Goal: Task Accomplishment & Management: Use online tool/utility

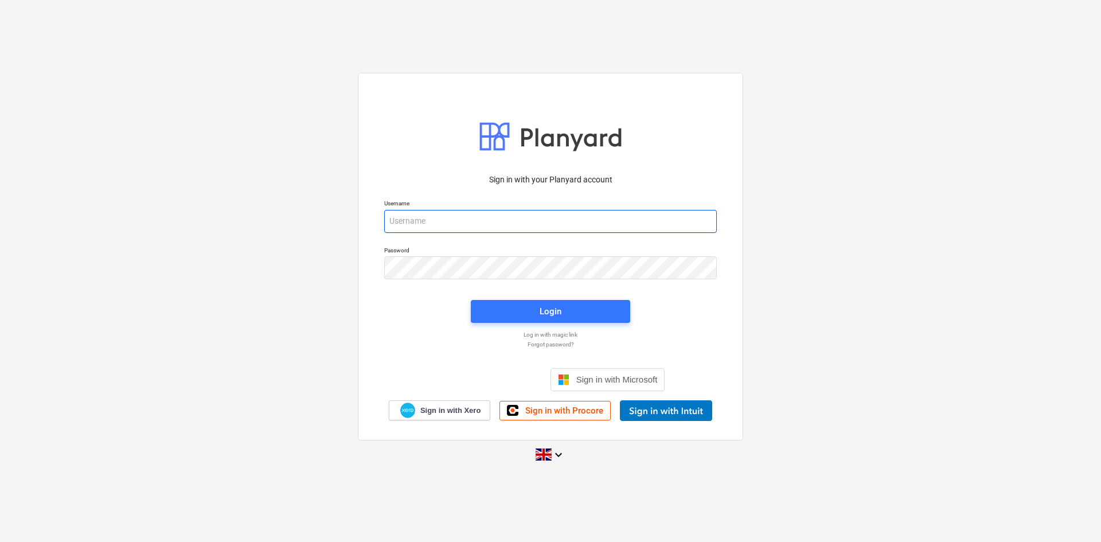
click at [513, 220] on input "email" at bounding box center [550, 221] width 333 height 23
type input "sharon@karringtons.co.uk"
click at [556, 314] on div "Login" at bounding box center [550, 311] width 22 height 15
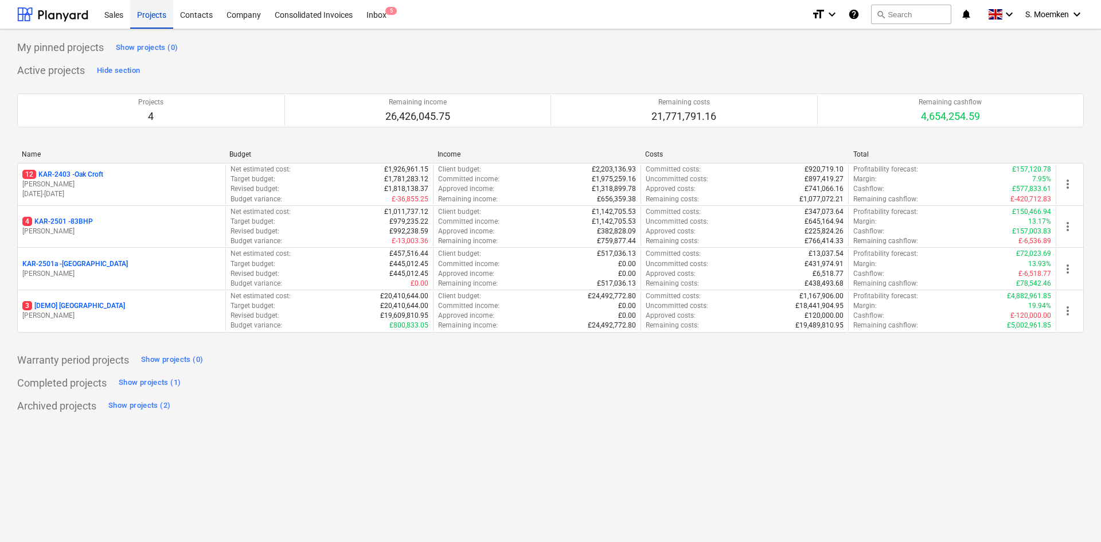
click at [151, 11] on div "Projects" at bounding box center [151, 13] width 43 height 29
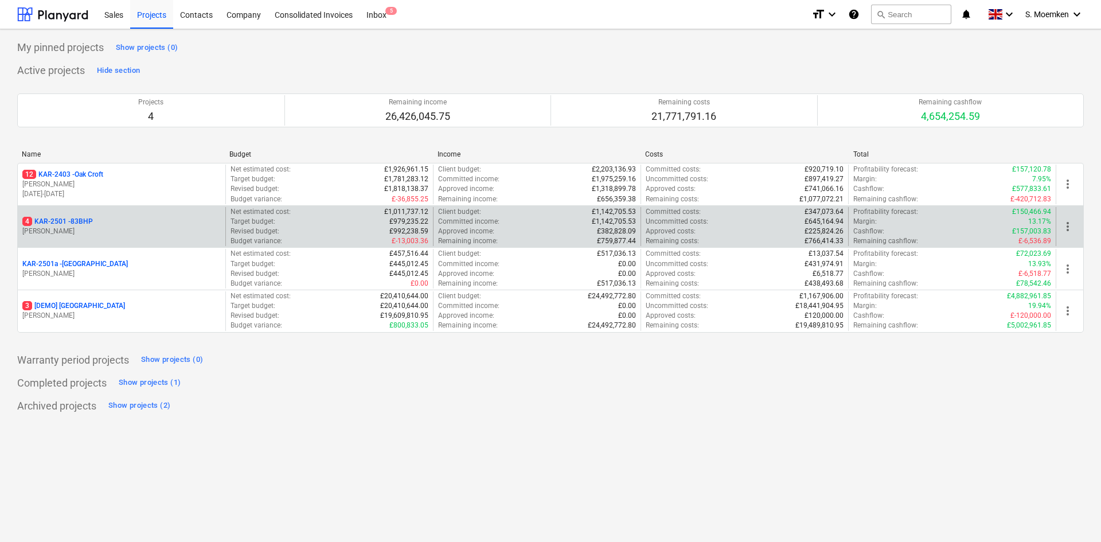
click at [120, 230] on p "G. Eastwood" at bounding box center [121, 231] width 198 height 10
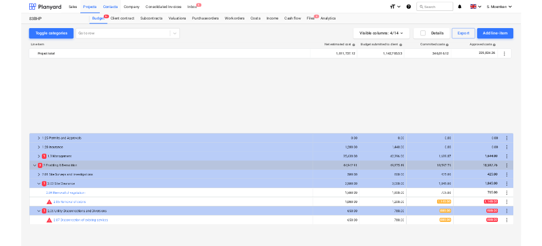
scroll to position [573, 0]
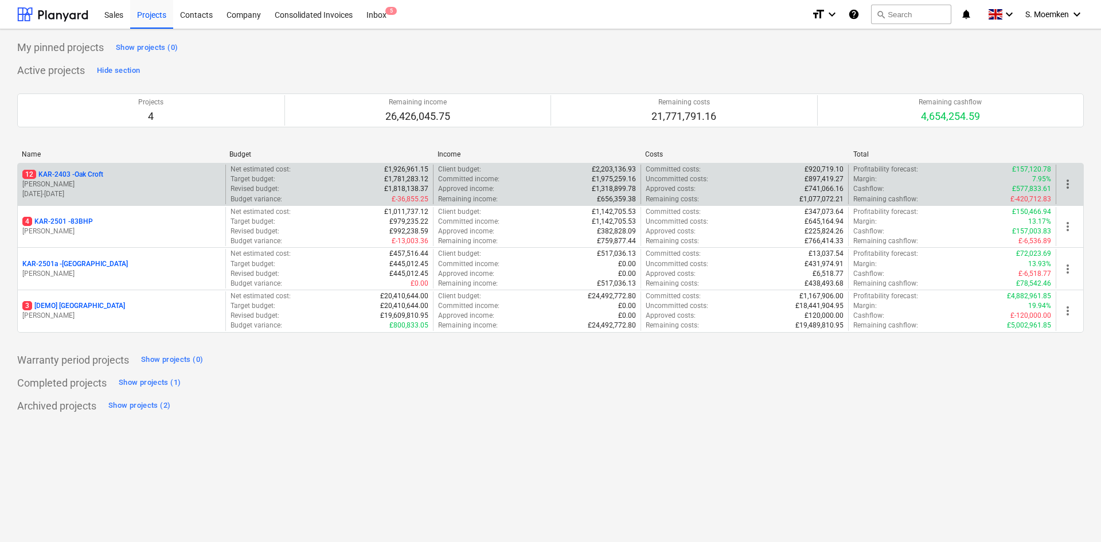
click at [80, 183] on p "[PERSON_NAME]" at bounding box center [121, 184] width 198 height 10
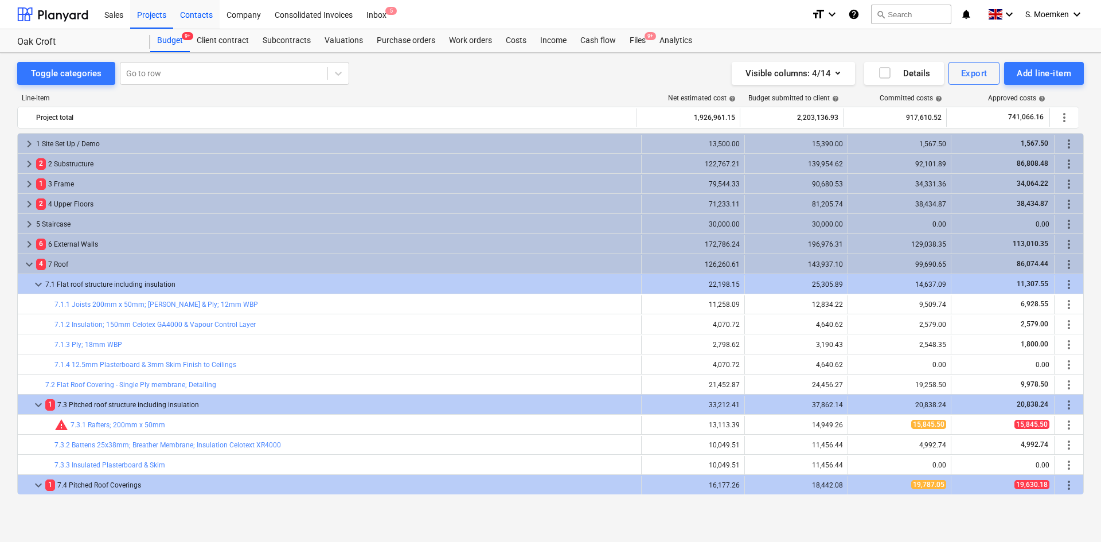
scroll to position [201, 0]
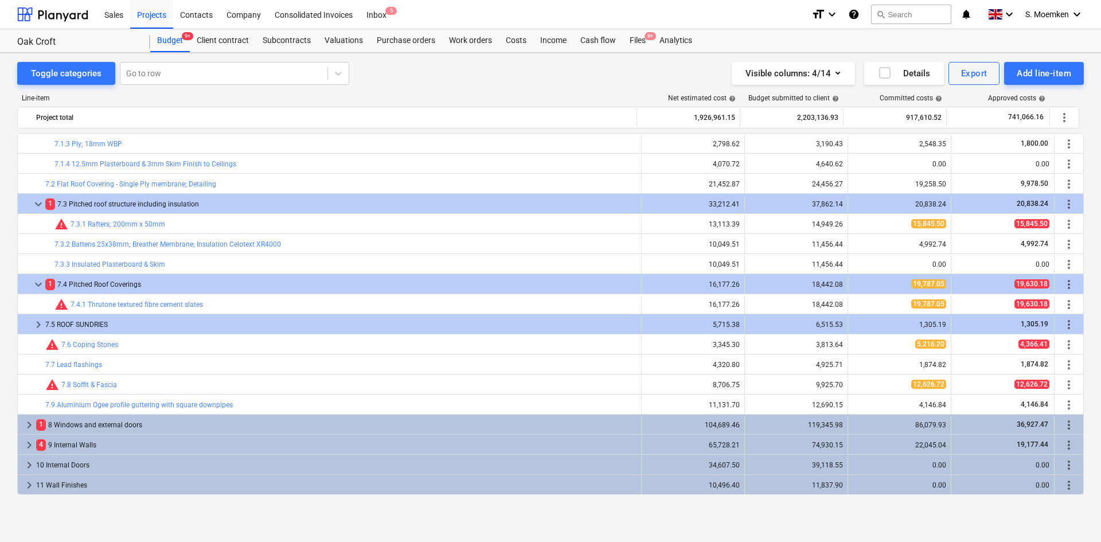
drag, startPoint x: 23, startPoint y: 50, endPoint x: 36, endPoint y: 43, distance: 14.9
click at [23, 50] on div "Oak Croft Oak Croft" at bounding box center [83, 40] width 133 height 23
click at [50, 40] on div "Oak Croft" at bounding box center [76, 42] width 119 height 12
click at [110, 10] on div "Sales" at bounding box center [113, 13] width 33 height 29
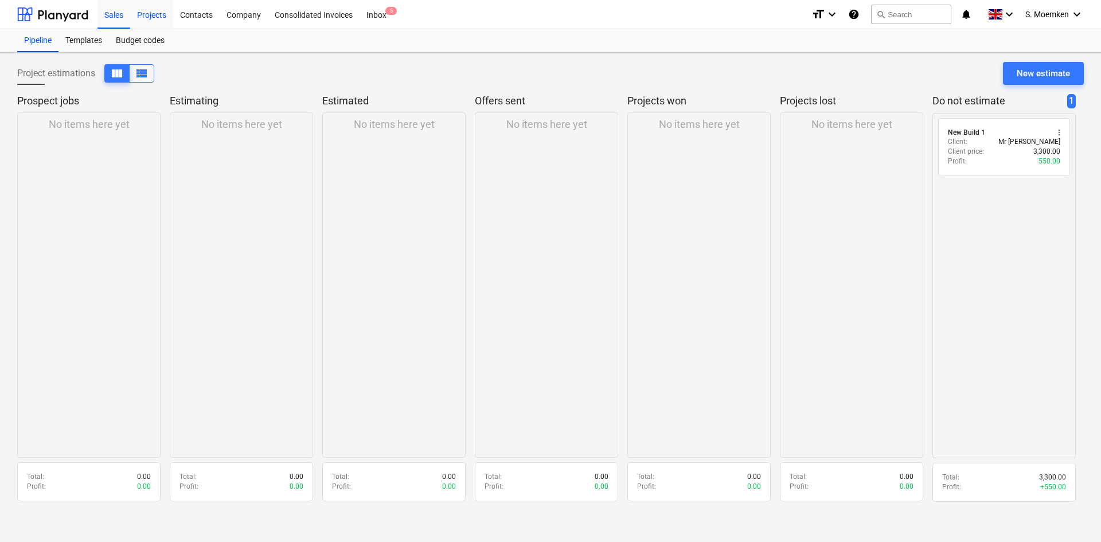
click at [152, 13] on div "Projects" at bounding box center [151, 13] width 43 height 29
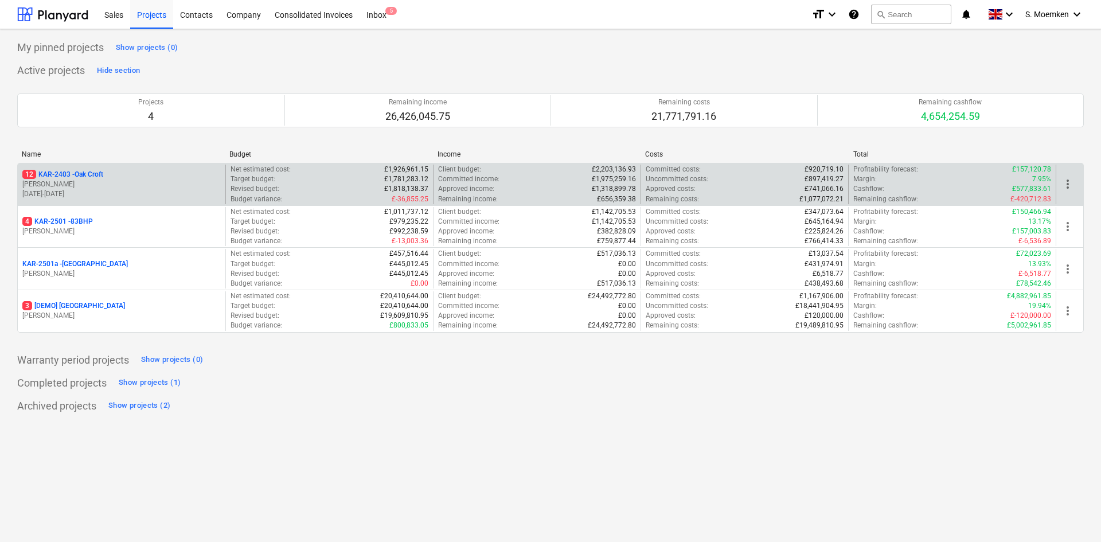
click at [132, 186] on p "[PERSON_NAME]" at bounding box center [121, 184] width 198 height 10
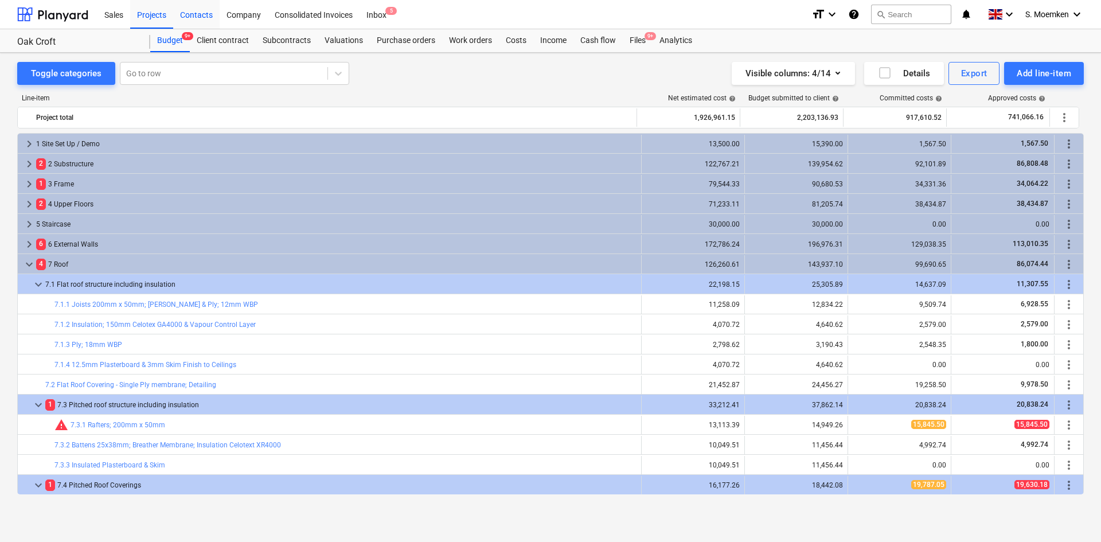
scroll to position [201, 0]
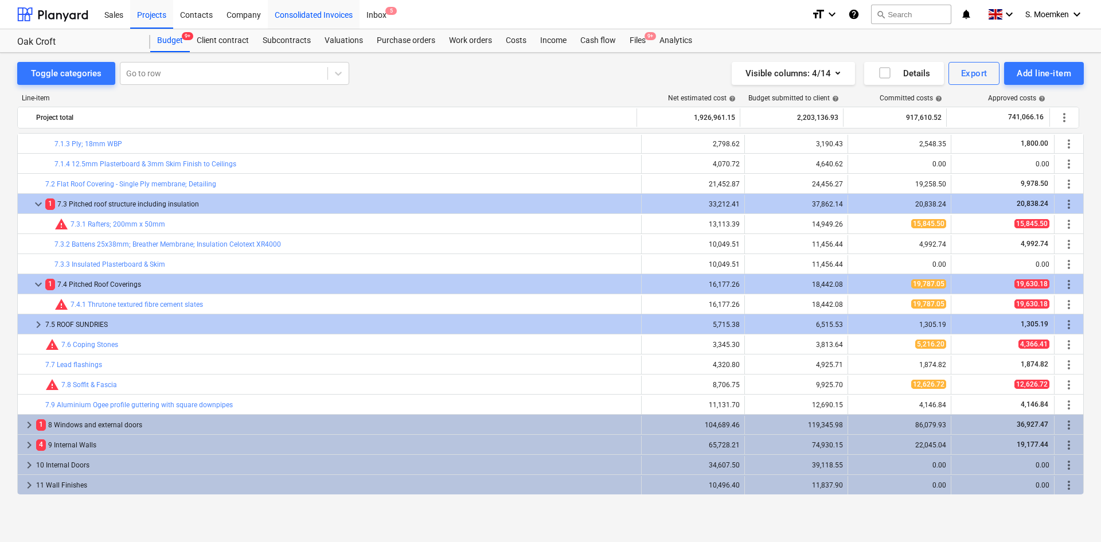
click at [314, 11] on div "Consolidated Invoices" at bounding box center [314, 13] width 92 height 29
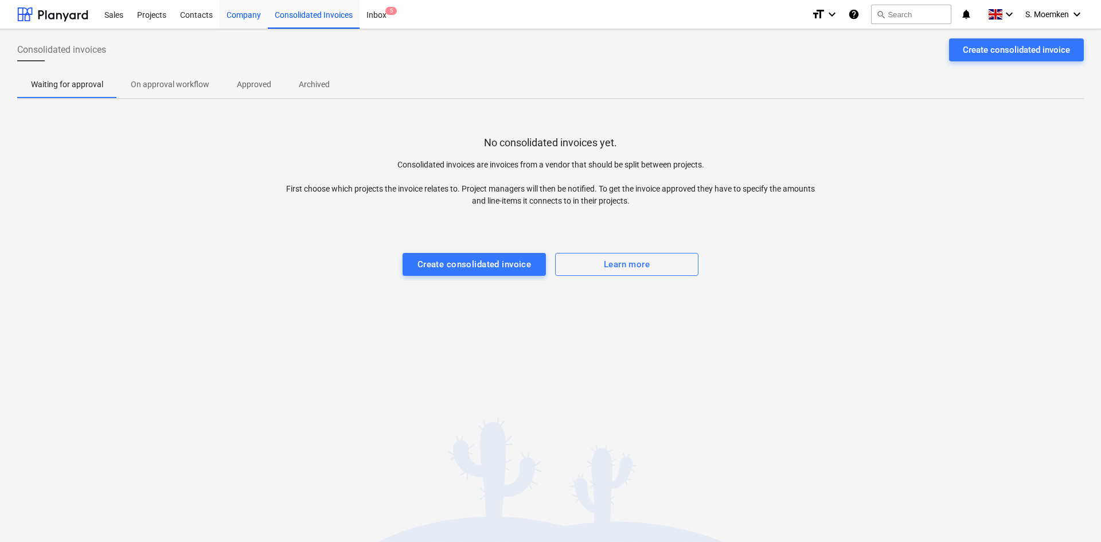
click at [227, 6] on div "Company" at bounding box center [244, 13] width 48 height 29
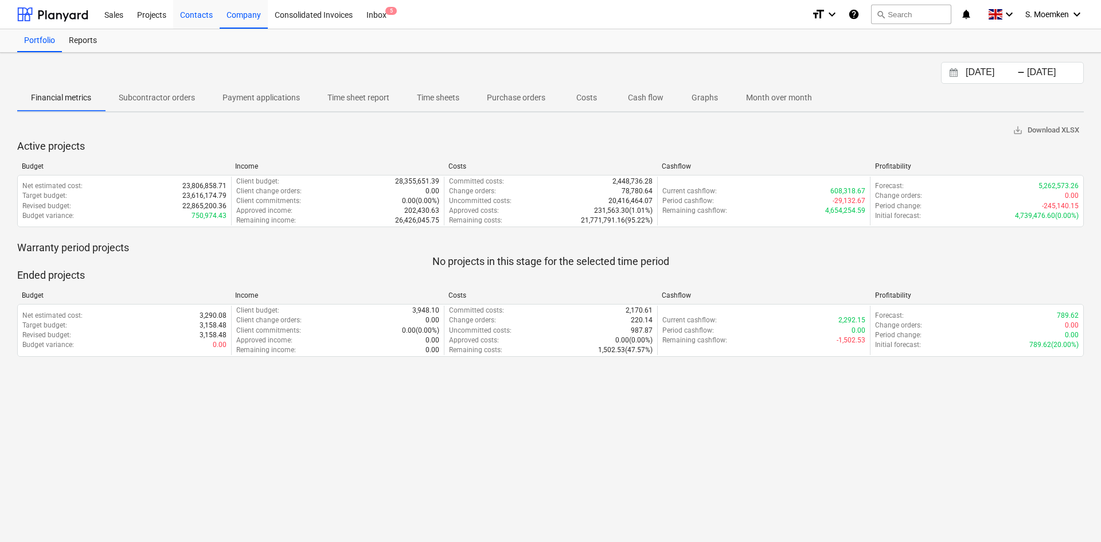
click at [209, 15] on div "Contacts" at bounding box center [196, 13] width 46 height 29
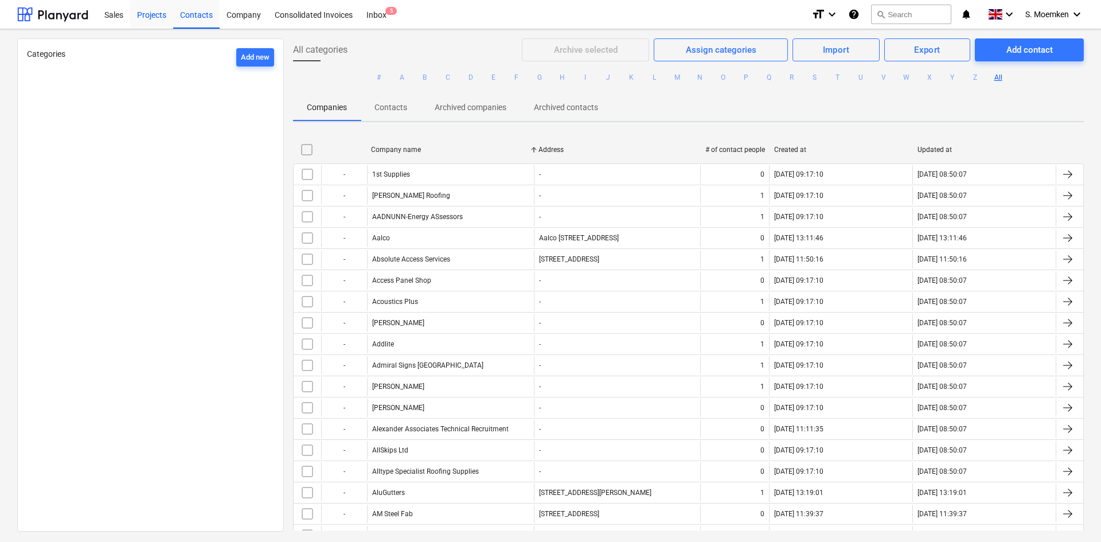
click at [145, 13] on div "Projects" at bounding box center [151, 13] width 43 height 29
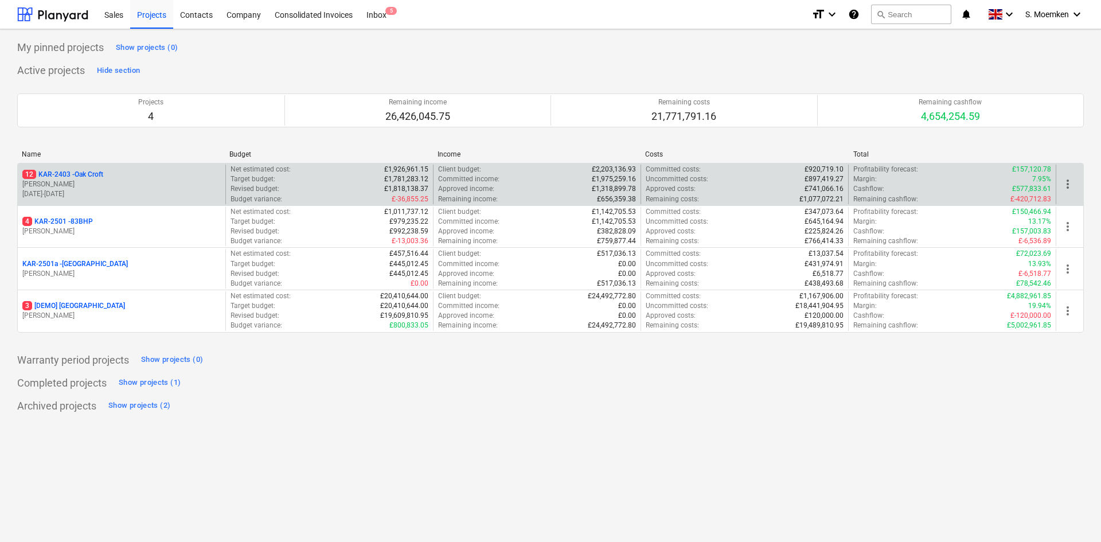
click at [82, 175] on p "12 KAR-2403 - Oak Croft" at bounding box center [62, 175] width 81 height 10
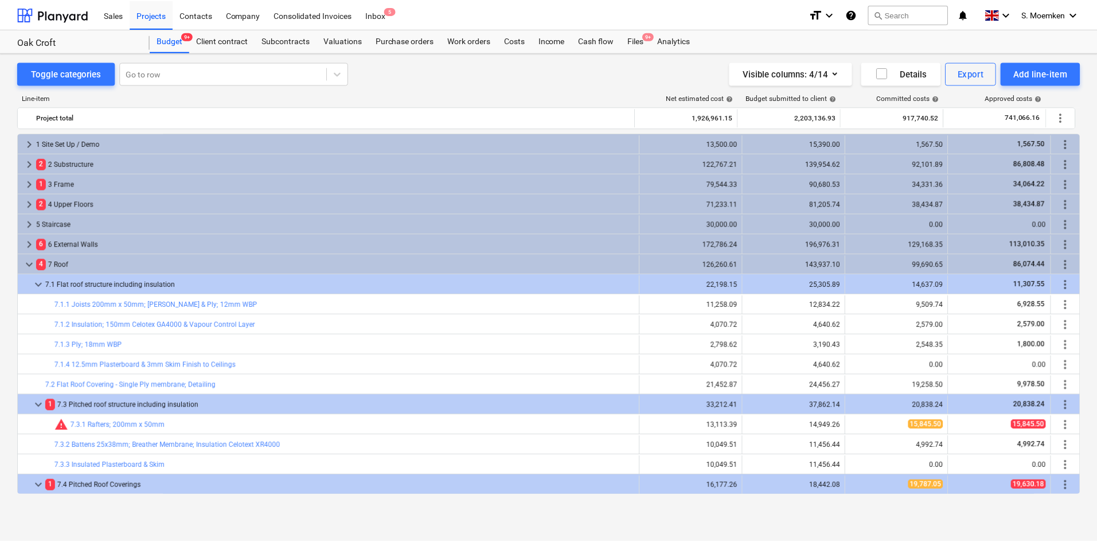
scroll to position [201, 0]
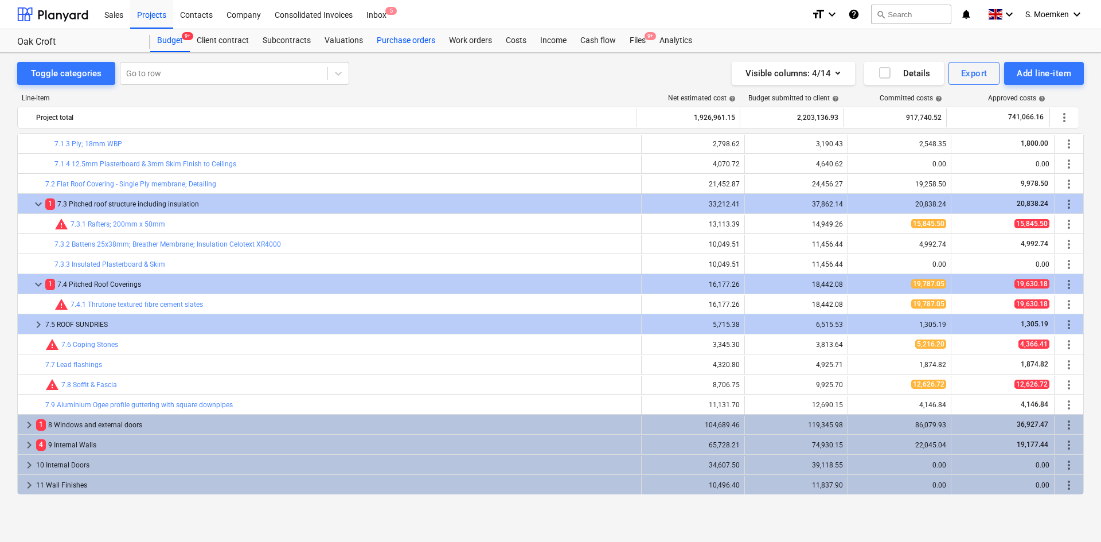
click at [410, 42] on div "Purchase orders" at bounding box center [406, 40] width 72 height 23
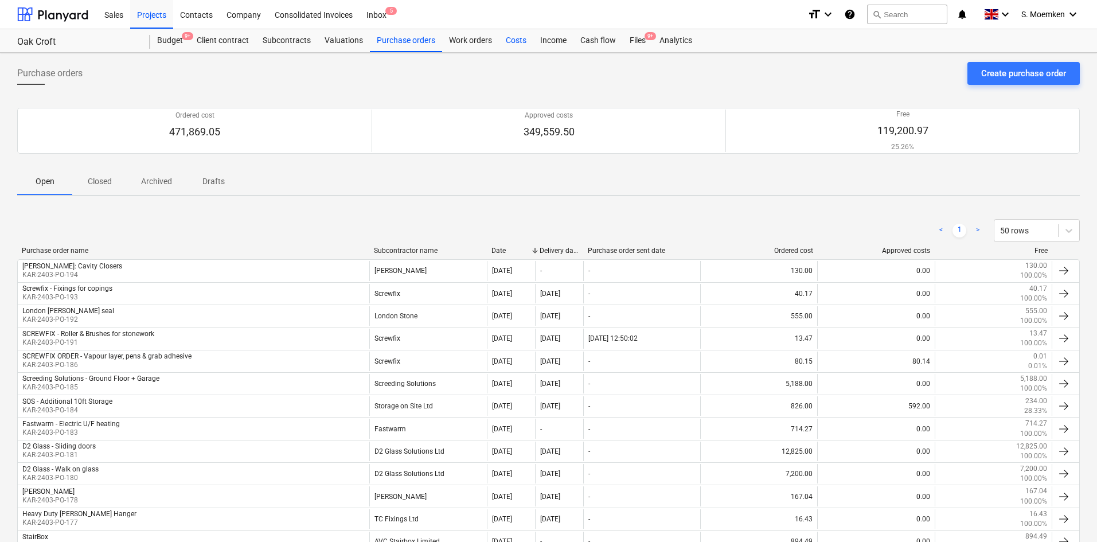
click at [512, 38] on div "Costs" at bounding box center [516, 40] width 34 height 23
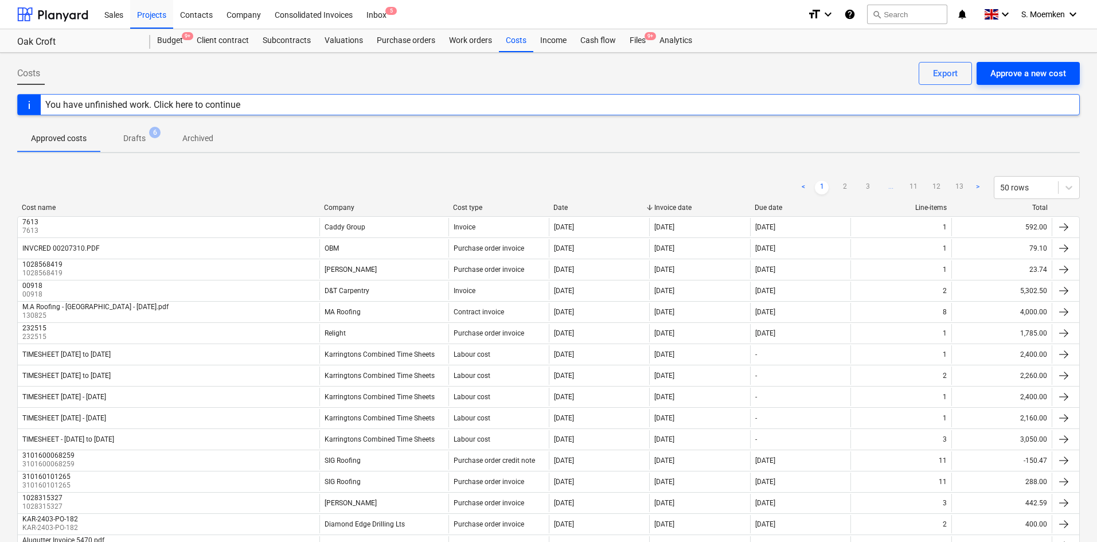
click at [1028, 74] on div "Approve a new cost" at bounding box center [1028, 73] width 76 height 15
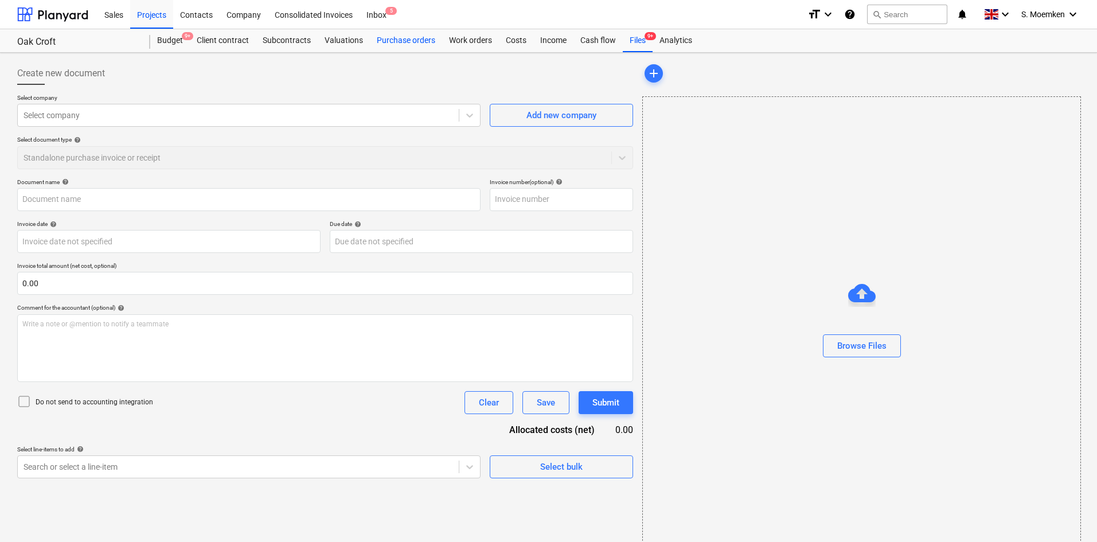
click at [385, 41] on div "Purchase orders" at bounding box center [406, 40] width 72 height 23
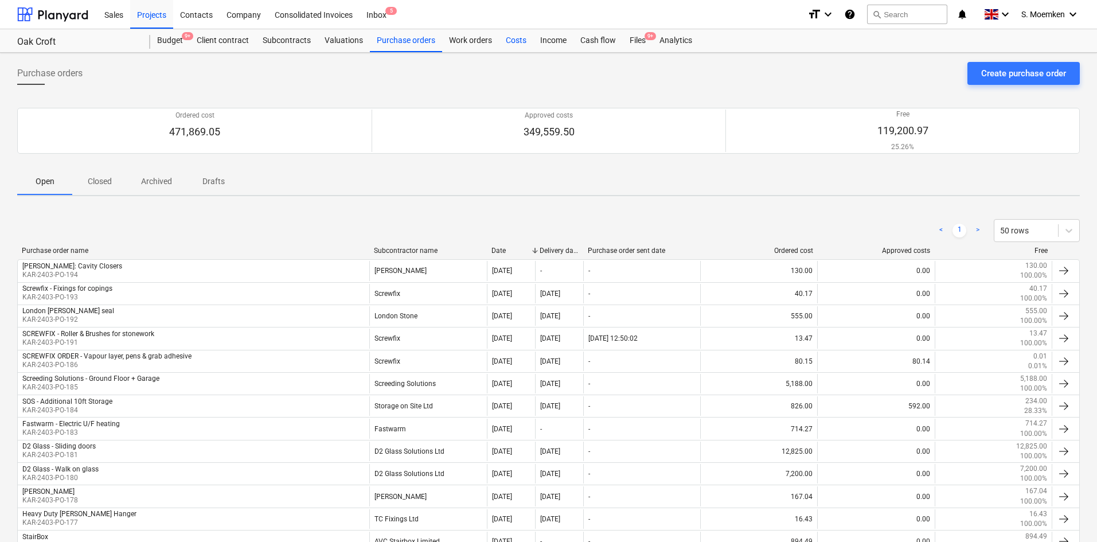
click at [513, 36] on div "Costs" at bounding box center [516, 40] width 34 height 23
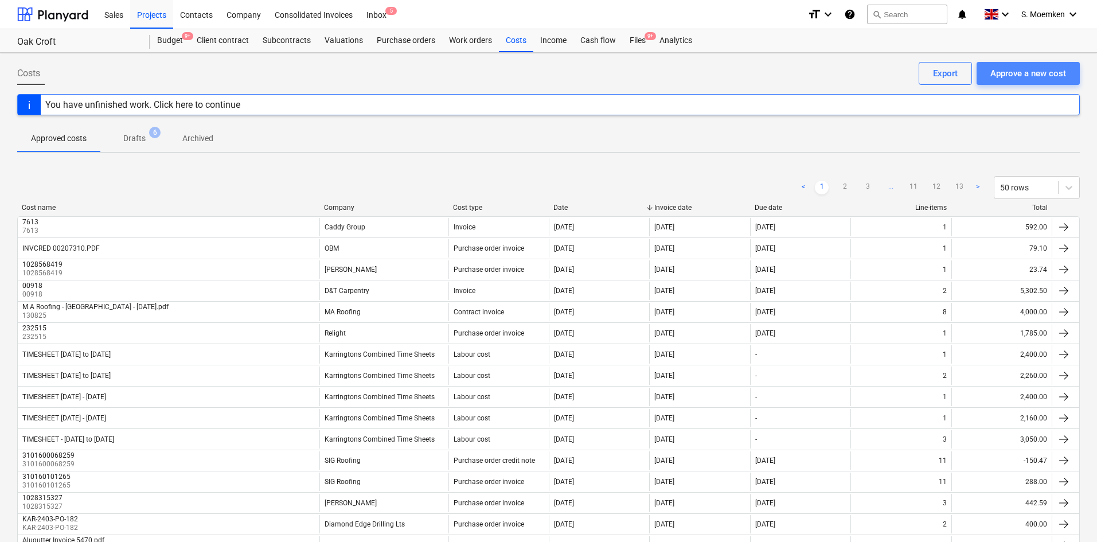
click at [1046, 72] on div "Approve a new cost" at bounding box center [1028, 73] width 76 height 15
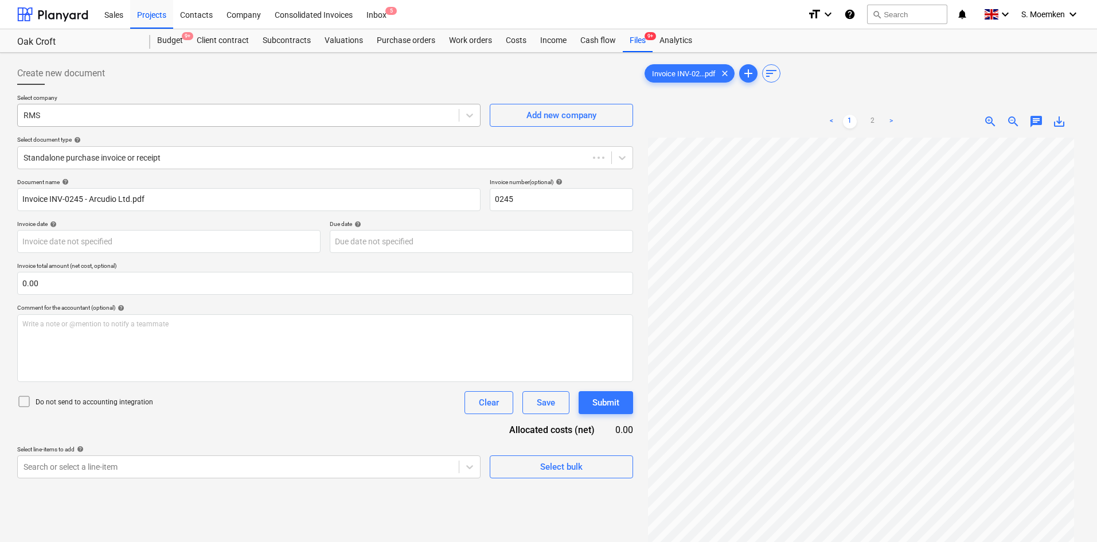
type input "0245"
click at [237, 112] on div at bounding box center [238, 114] width 429 height 11
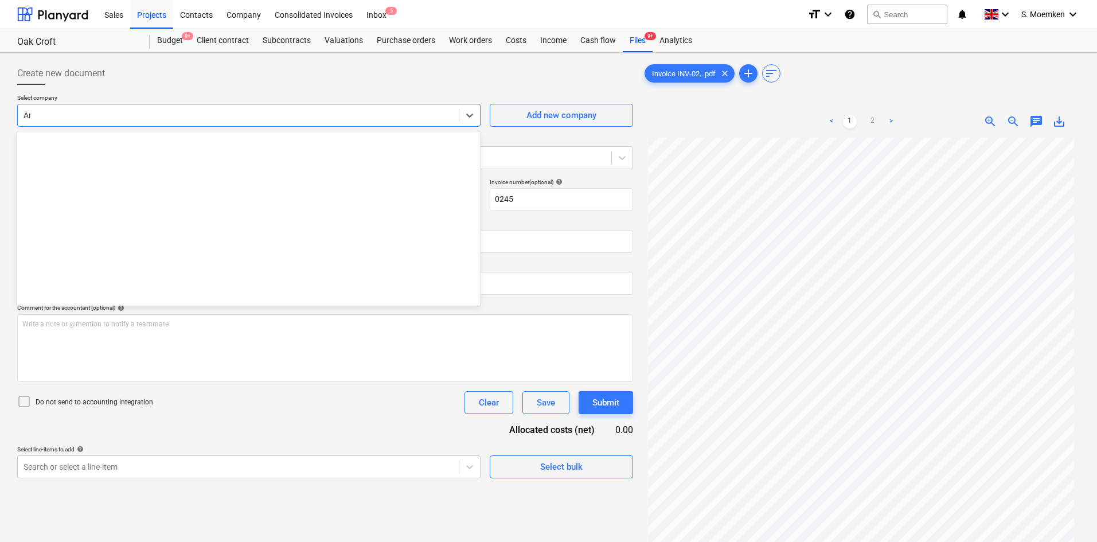
scroll to position [791, 0]
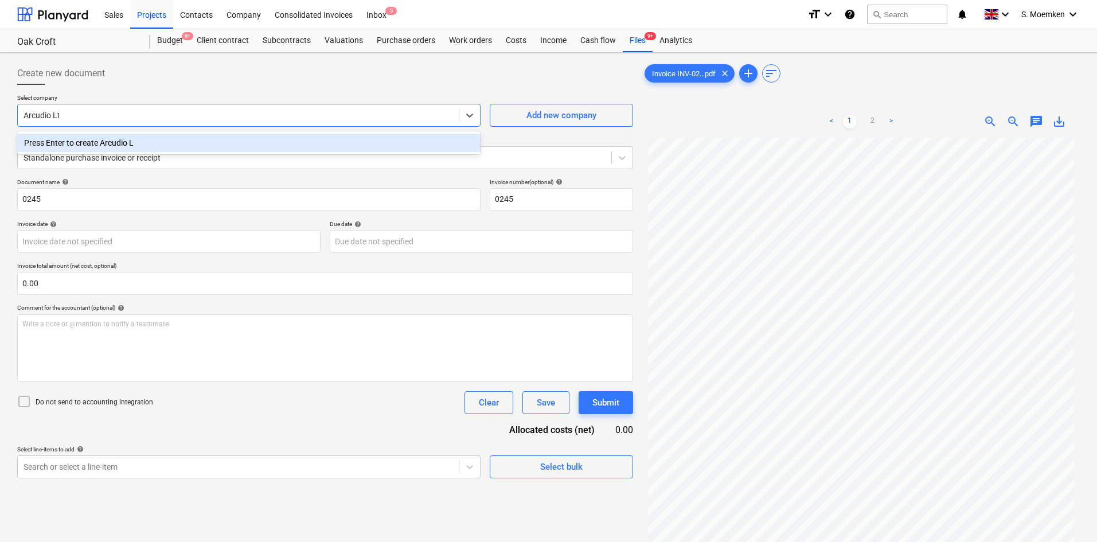
type input "Arcudio Ltd"
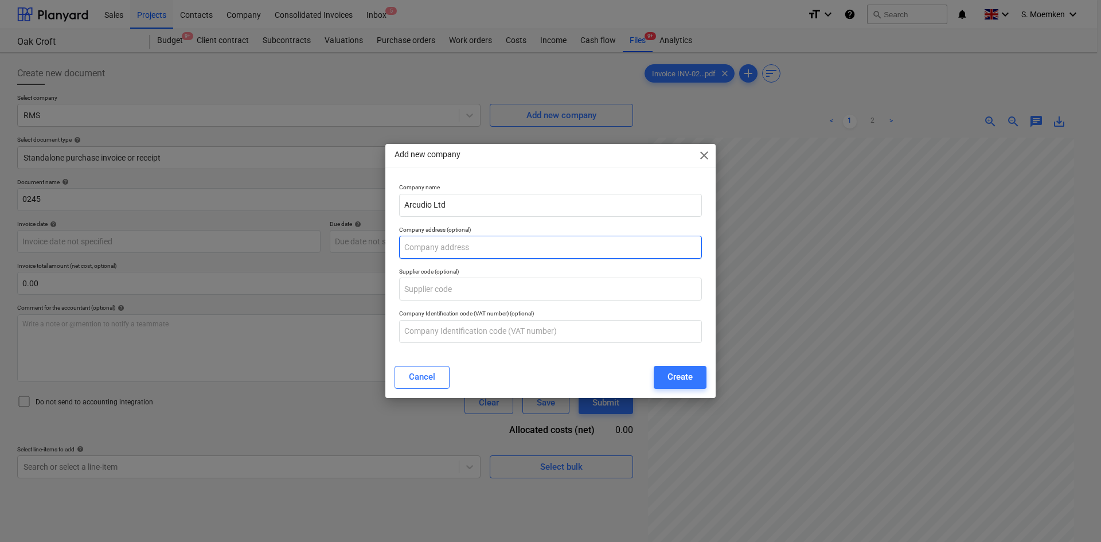
click at [480, 245] on input "text" at bounding box center [550, 247] width 303 height 23
type input "59 Calcott Road, Knowle, Bristol. BS4 2HE"
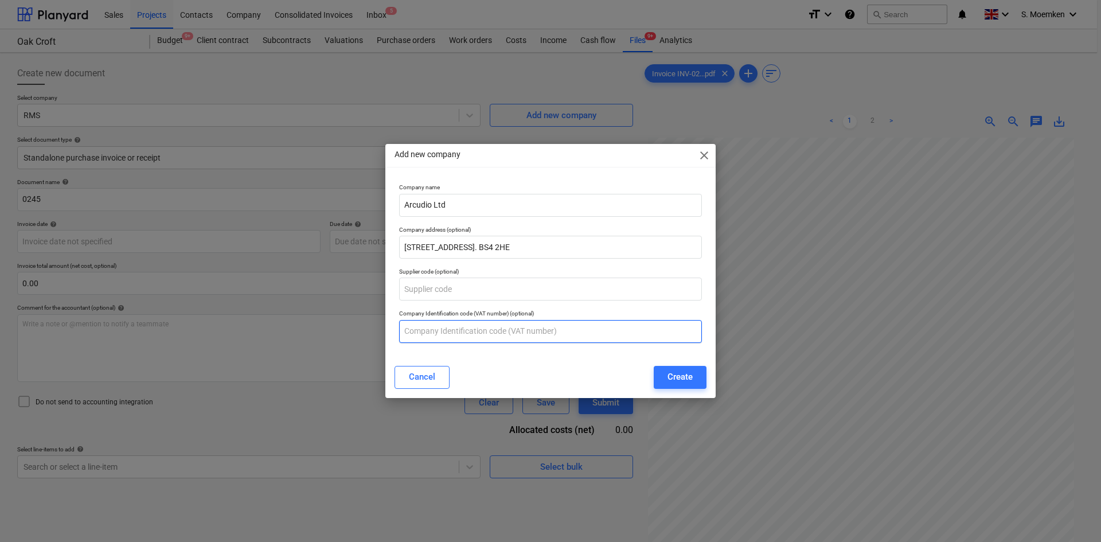
click at [506, 330] on input "text" at bounding box center [550, 331] width 303 height 23
type input "332640330"
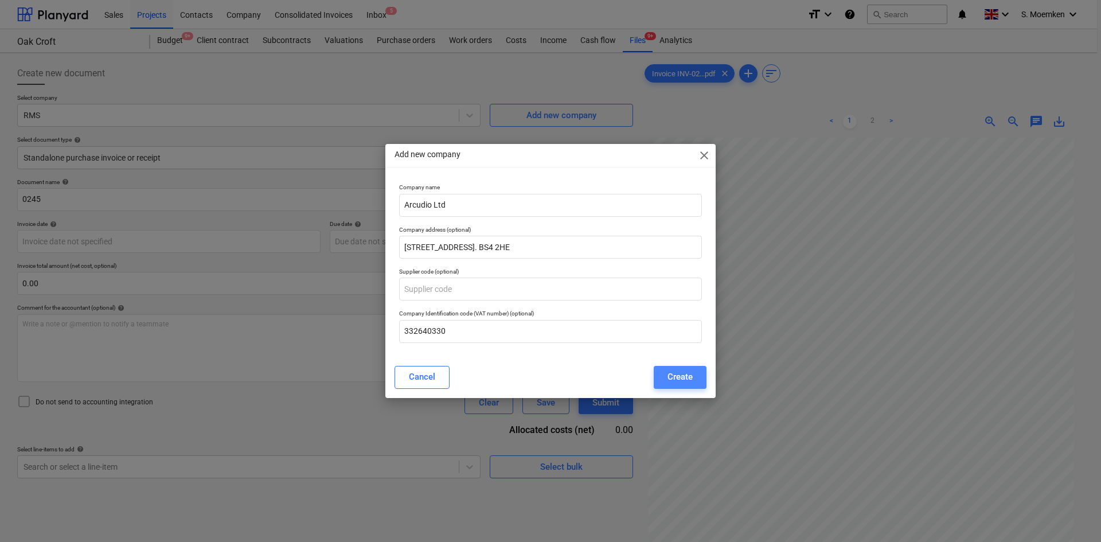
click at [690, 381] on div "Create" at bounding box center [679, 376] width 25 height 15
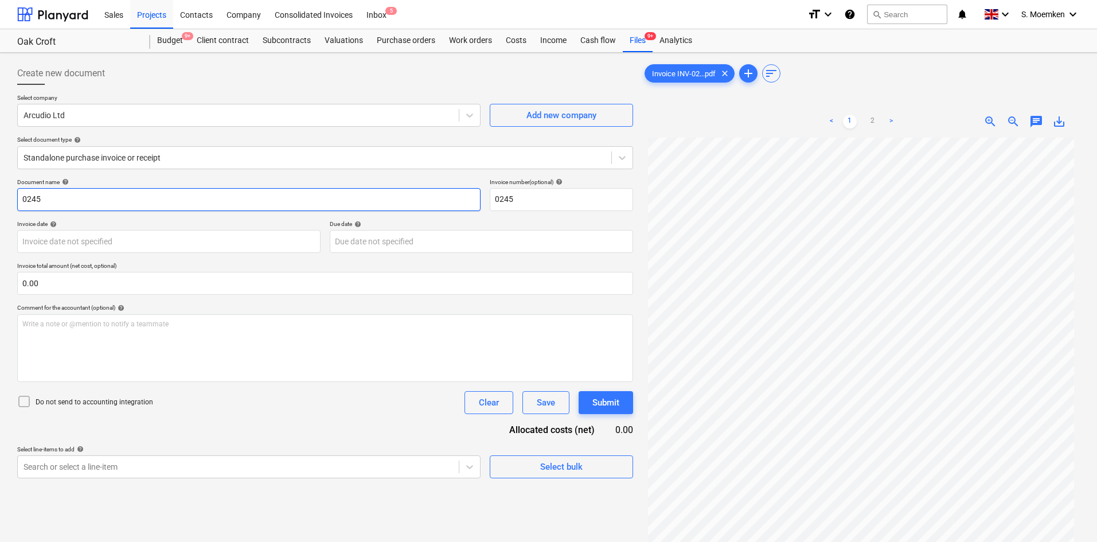
click at [125, 201] on input "0245" at bounding box center [248, 199] width 463 height 23
drag, startPoint x: 149, startPoint y: 200, endPoint x: 17, endPoint y: 197, distance: 131.9
click at [21, 197] on input "0245" at bounding box center [248, 199] width 463 height 23
drag, startPoint x: 65, startPoint y: 195, endPoint x: -40, endPoint y: 195, distance: 104.9
click at [0, 195] on html "Sales Projects Contacts Company Consolidated Invoices Inbox 5 format_size keybo…" at bounding box center [548, 271] width 1097 height 542
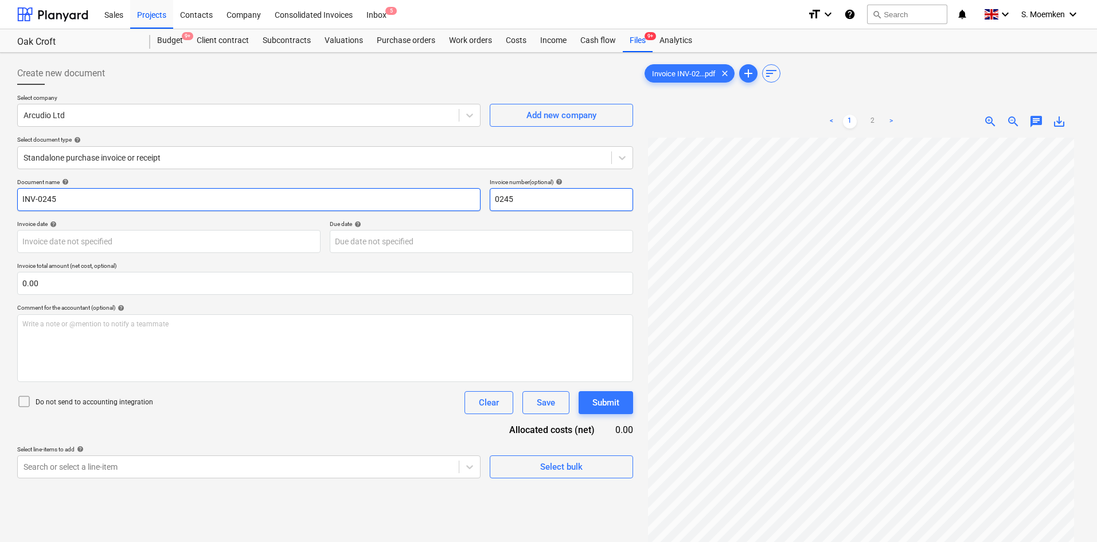
type input "INV-0245"
drag, startPoint x: 515, startPoint y: 200, endPoint x: 453, endPoint y: 195, distance: 61.5
click at [453, 195] on div "Document name help INV-0245 Invoice number (optional) help 0245" at bounding box center [325, 194] width 616 height 33
paste input "INV-"
type input "INV-0245"
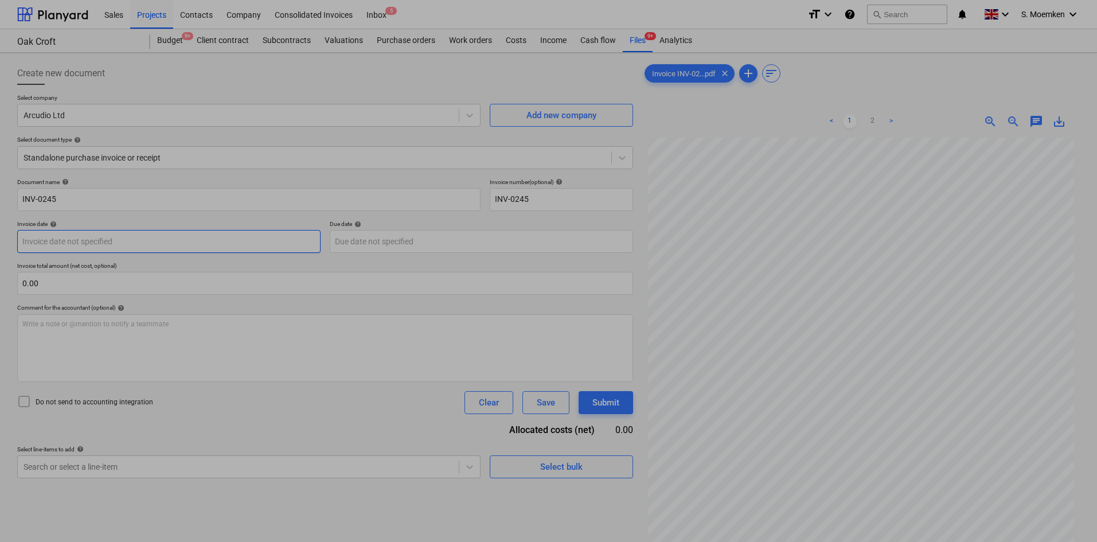
click at [214, 241] on body "Sales Projects Contacts Company Consolidated Invoices Inbox 5 format_size keybo…" at bounding box center [548, 271] width 1097 height 542
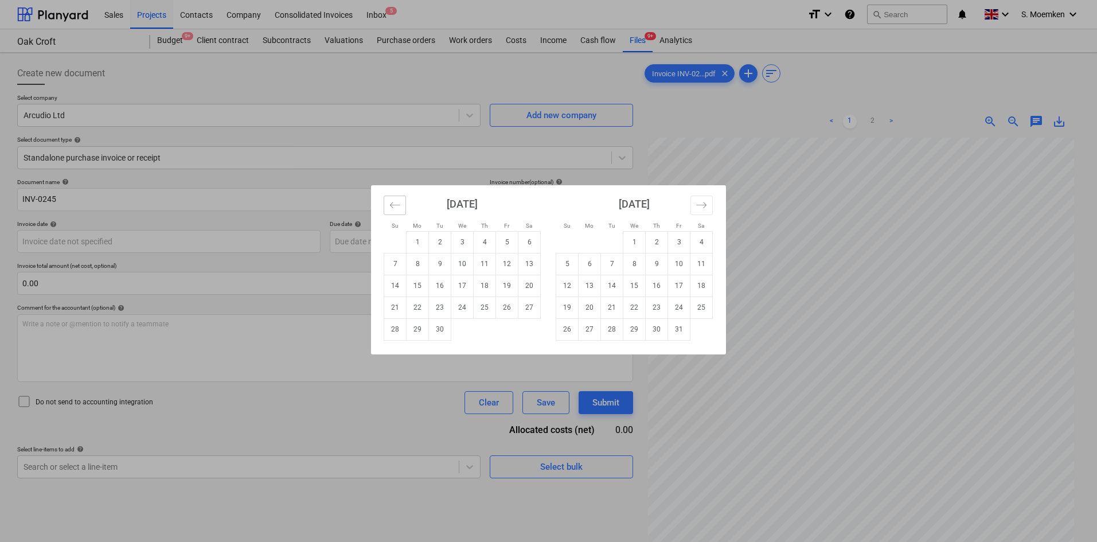
click at [390, 202] on button "Move backward to switch to the previous month." at bounding box center [395, 204] width 22 height 19
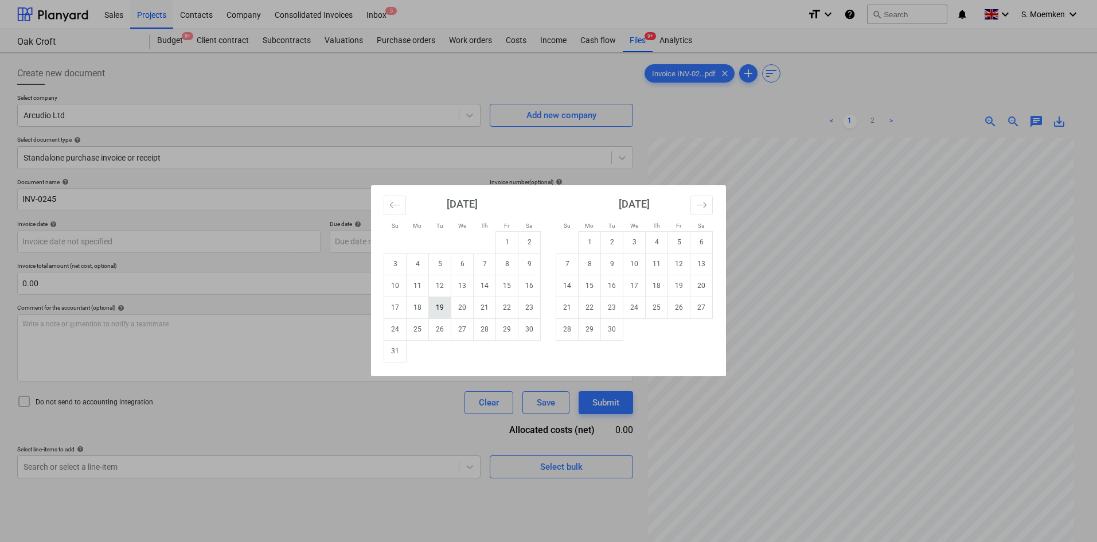
click at [438, 306] on td "19" at bounding box center [440, 307] width 22 height 22
type input "19 Aug 2025"
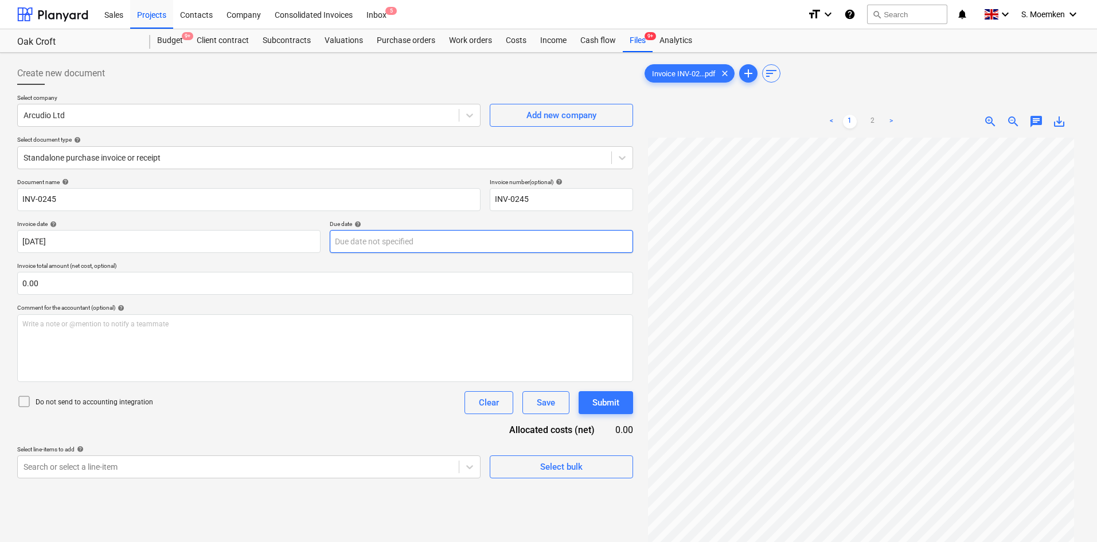
click at [443, 241] on body "Sales Projects Contacts Company Consolidated Invoices Inbox 5 format_size keybo…" at bounding box center [548, 271] width 1097 height 542
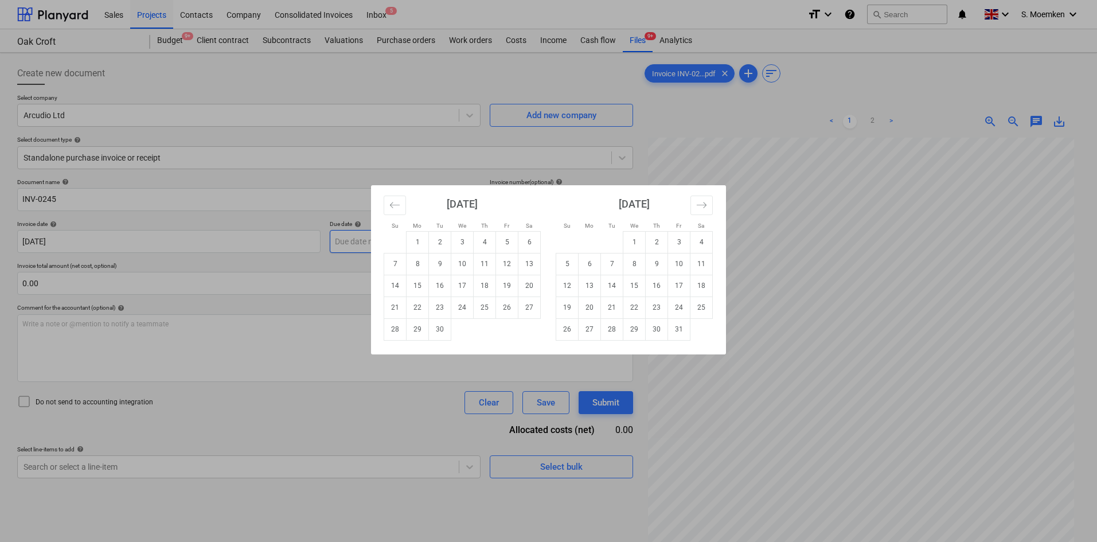
click at [443, 241] on td "2" at bounding box center [440, 242] width 22 height 22
type input "02 Sep 2025"
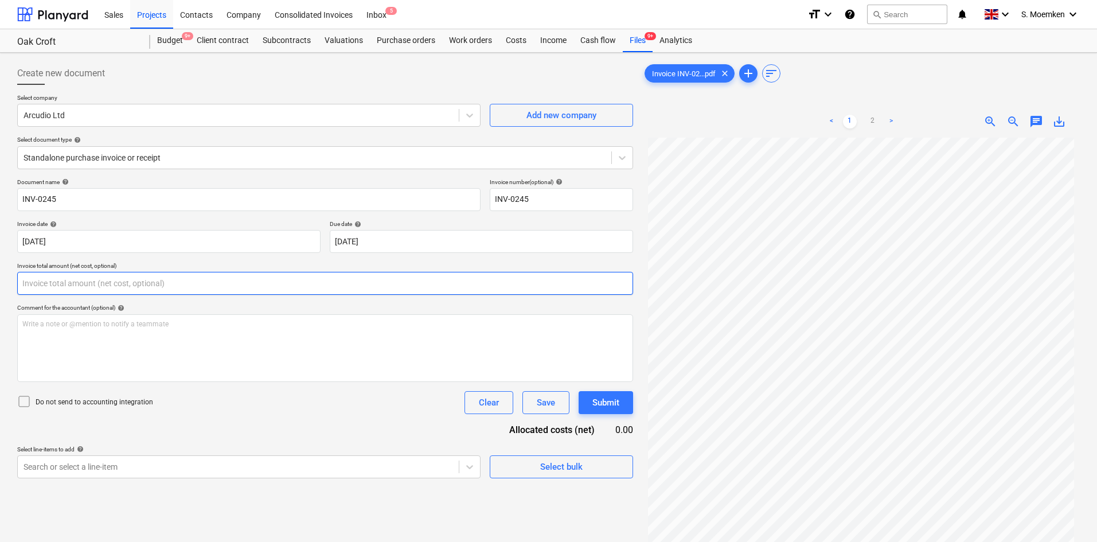
click at [245, 286] on input "text" at bounding box center [325, 283] width 616 height 23
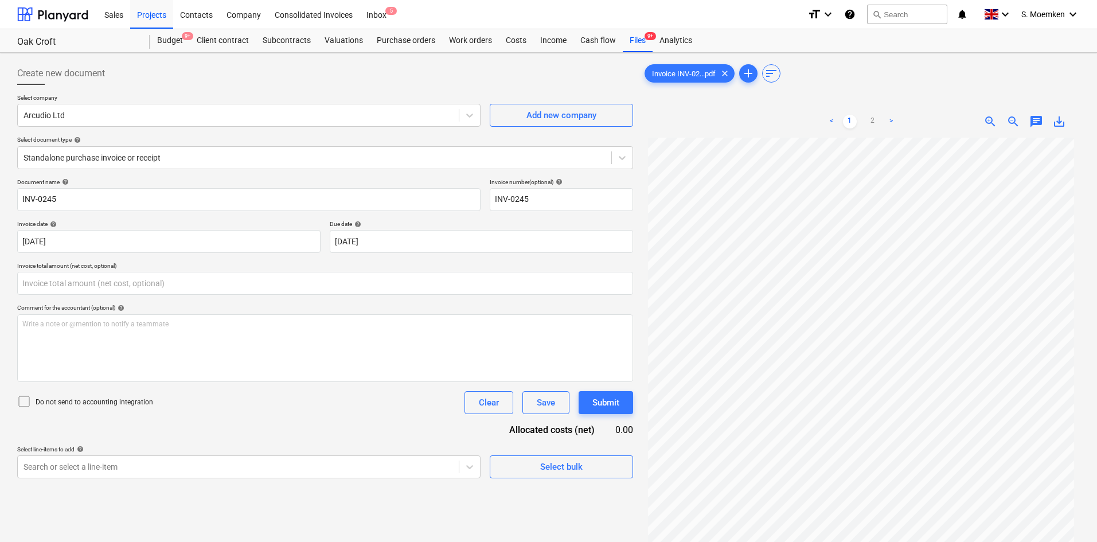
type input "0.00"
click at [26, 401] on icon at bounding box center [24, 401] width 14 height 14
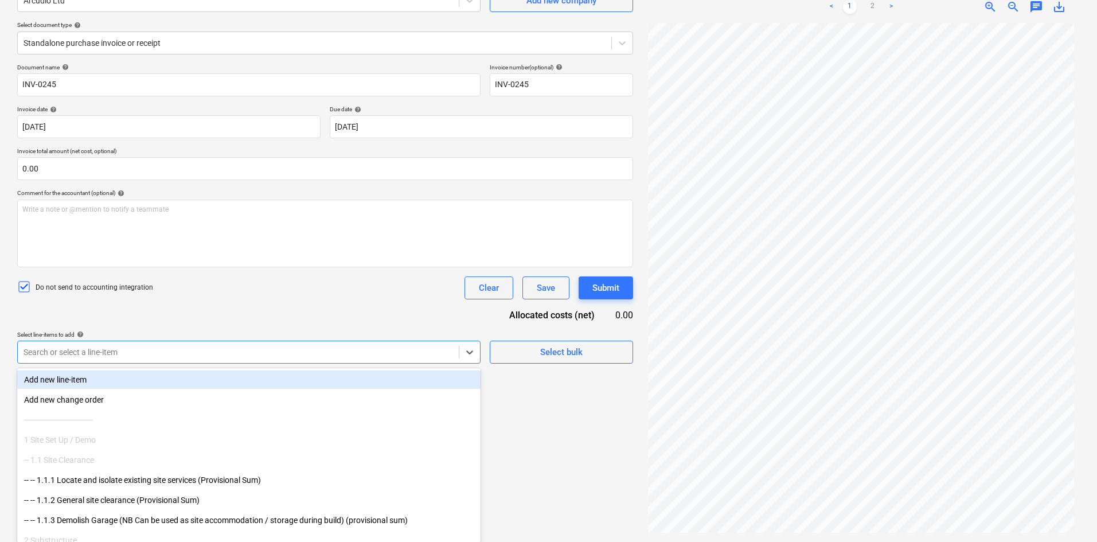
scroll to position [115, 0]
click at [242, 349] on div at bounding box center [238, 351] width 429 height 11
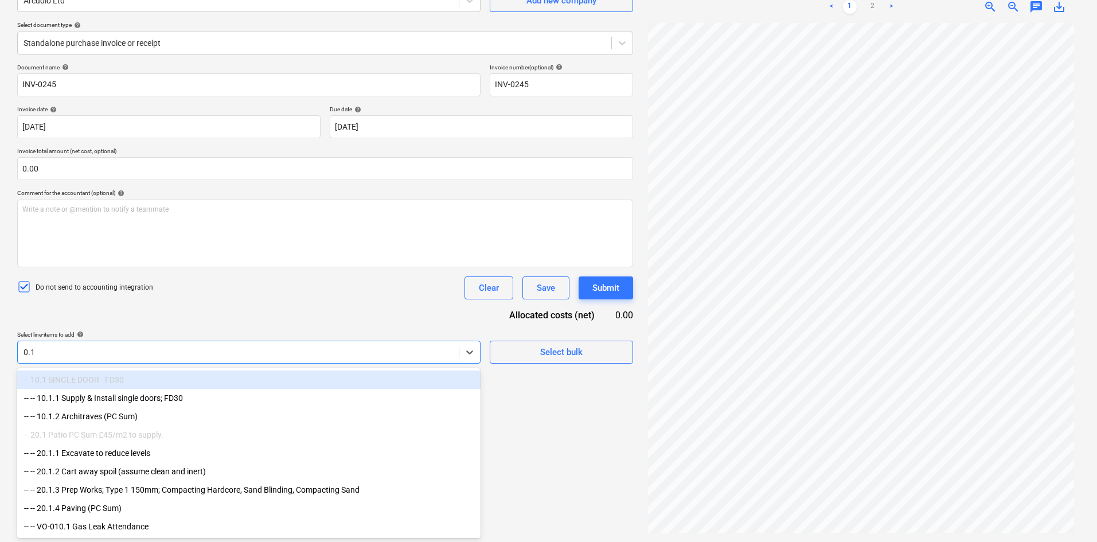
scroll to position [115, 0]
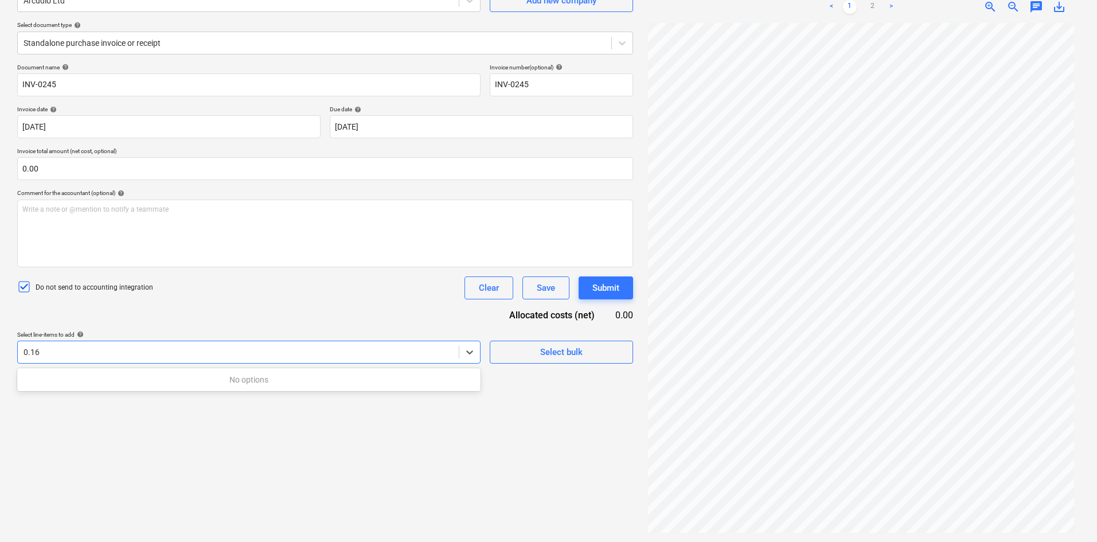
type input "0.1"
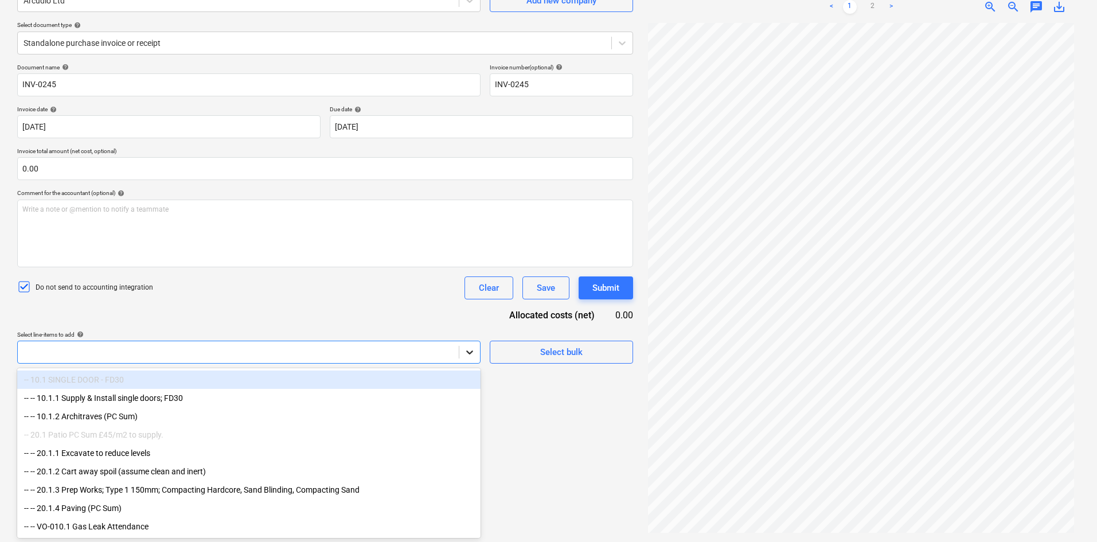
click at [463, 353] on div at bounding box center [469, 352] width 21 height 21
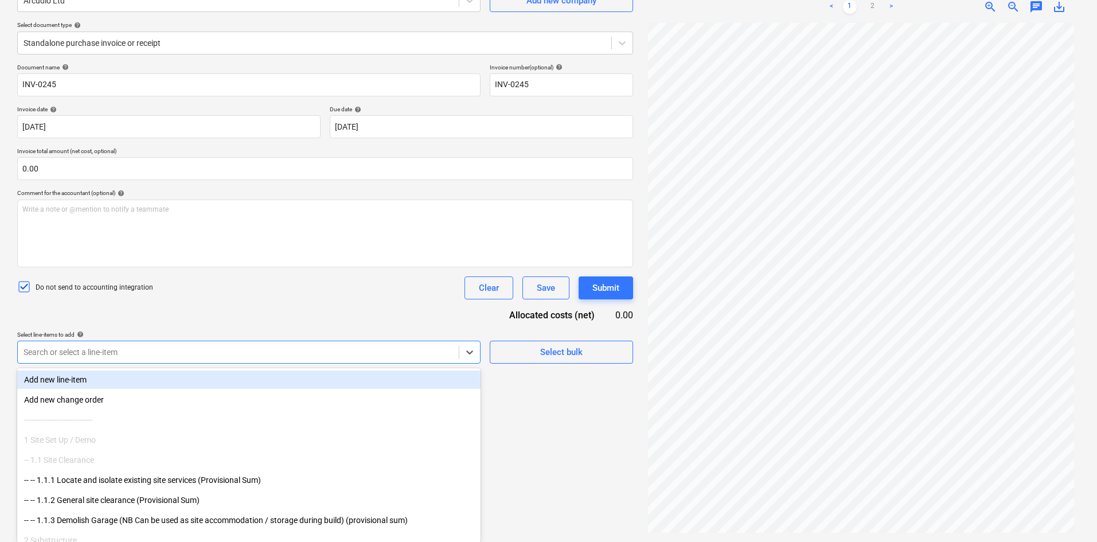
click at [421, 350] on div at bounding box center [238, 351] width 429 height 11
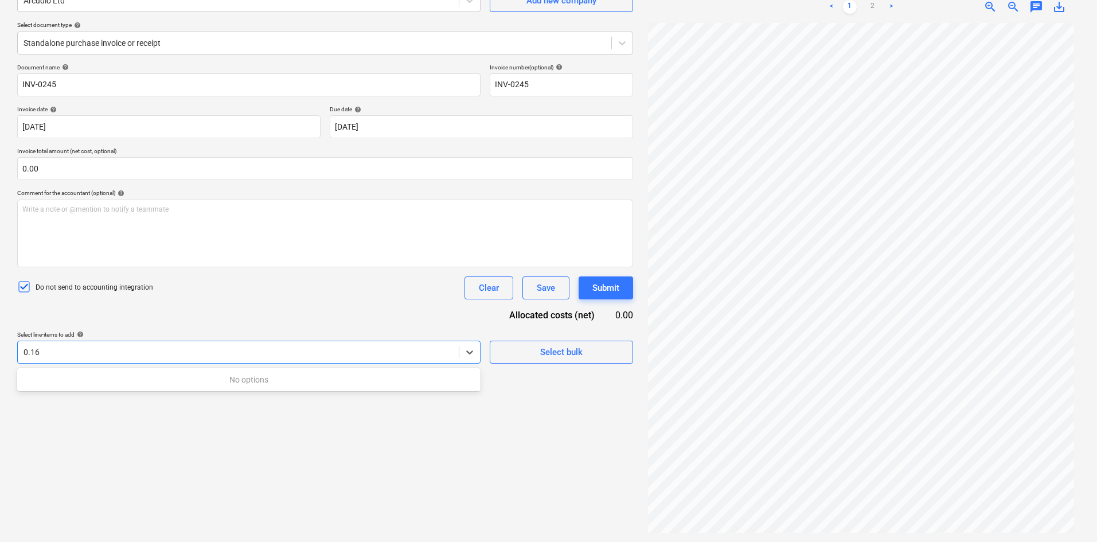
type input "0.16"
click at [409, 349] on div at bounding box center [238, 351] width 429 height 11
click at [356, 357] on div at bounding box center [238, 351] width 429 height 11
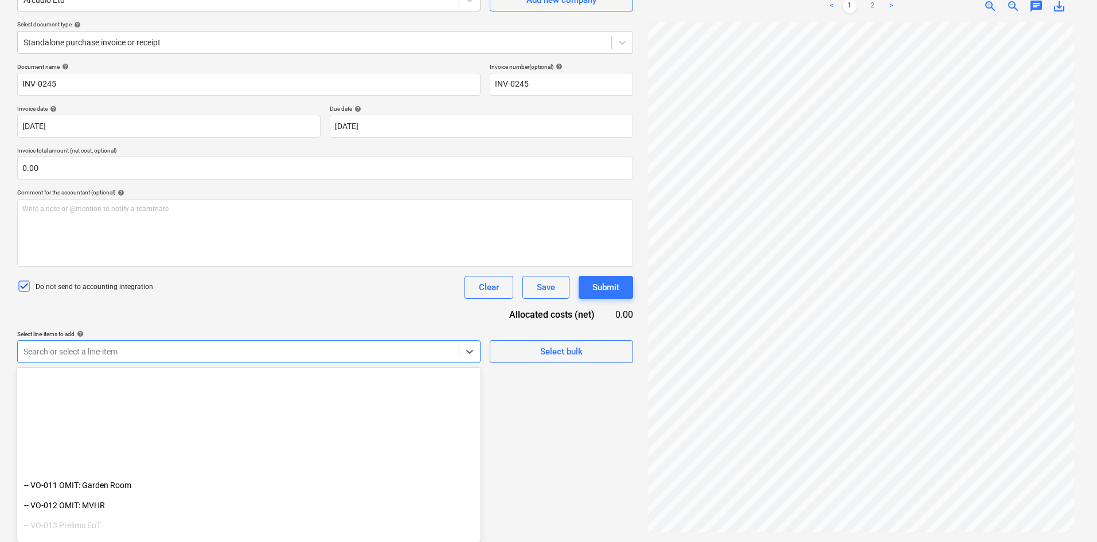
scroll to position [8542, 0]
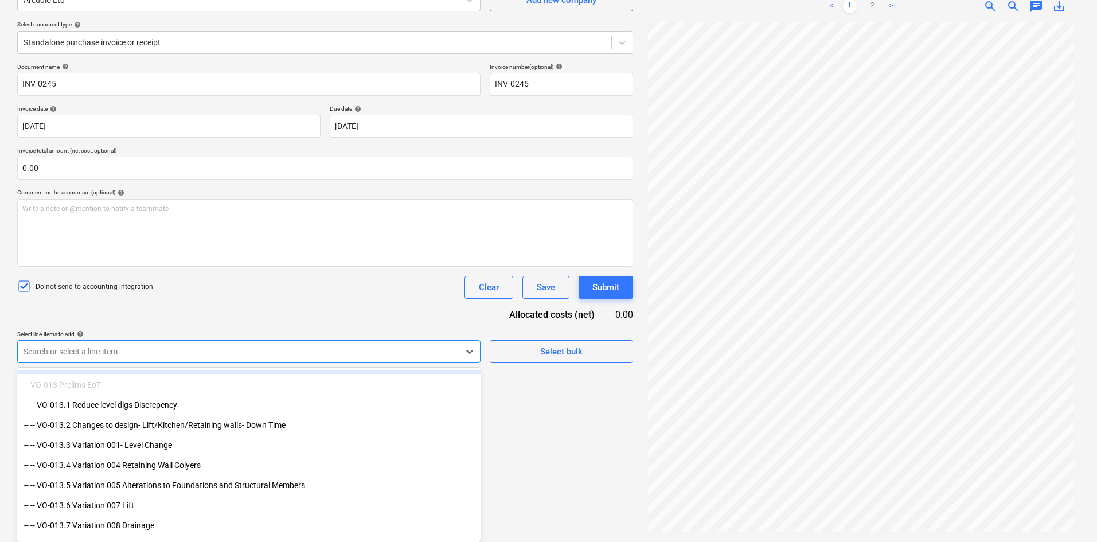
type input "0"
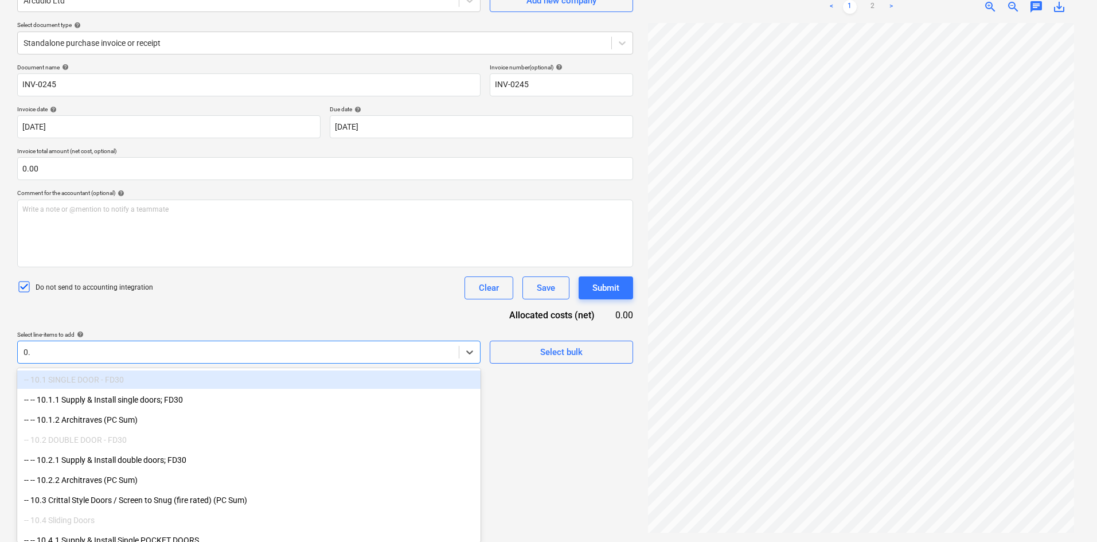
scroll to position [115, 0]
type input "0"
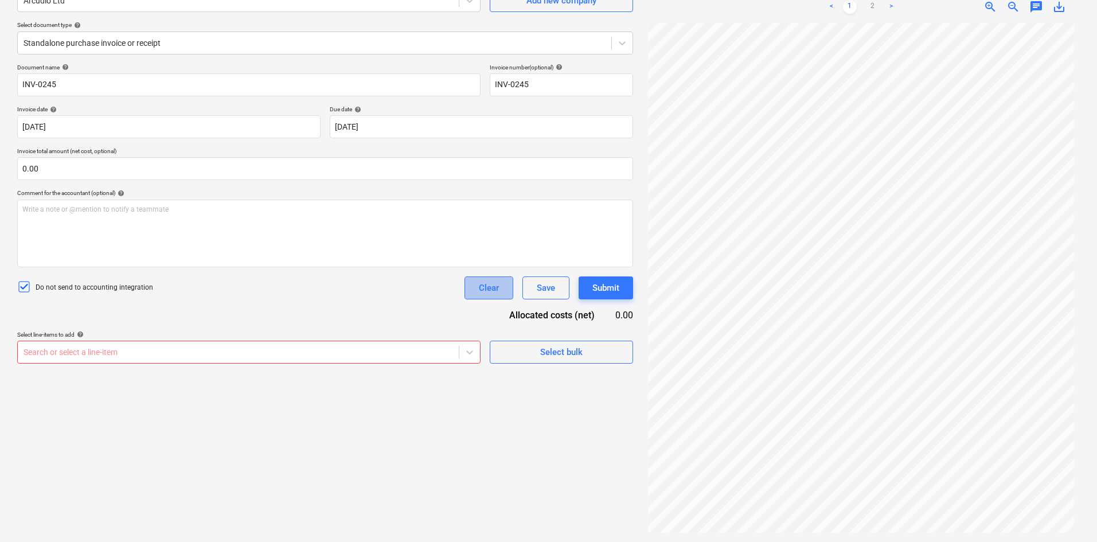
scroll to position [115, 0]
click at [494, 287] on div "Clear" at bounding box center [489, 287] width 20 height 15
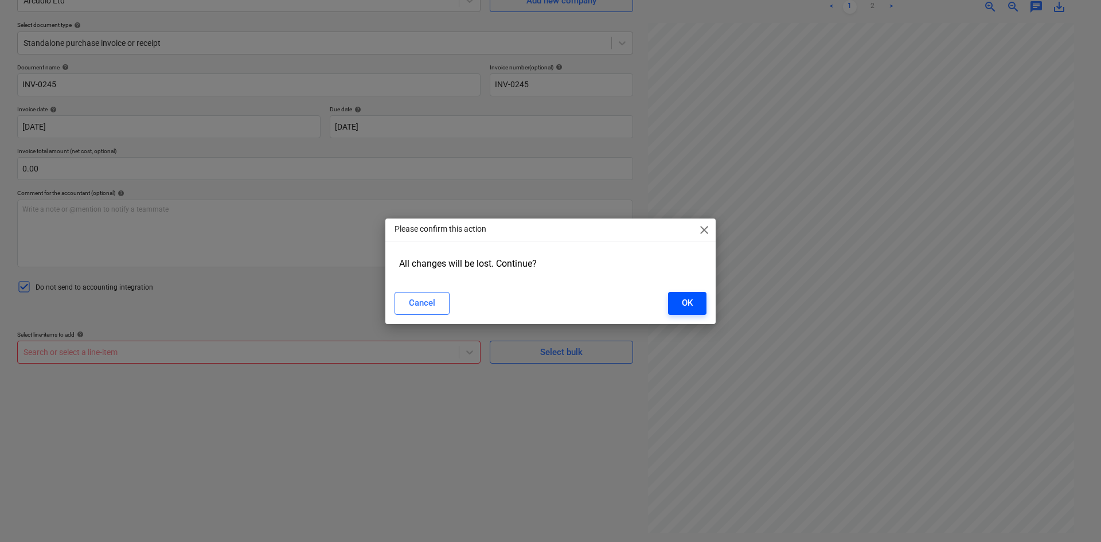
click at [698, 299] on button "OK" at bounding box center [687, 303] width 38 height 23
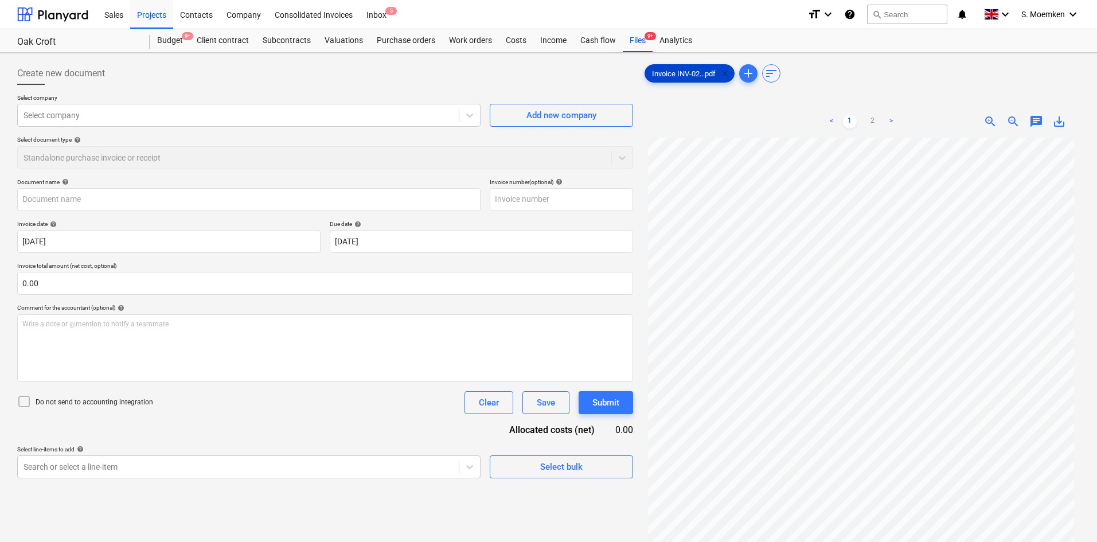
click at [729, 72] on span "clear" at bounding box center [725, 74] width 14 height 14
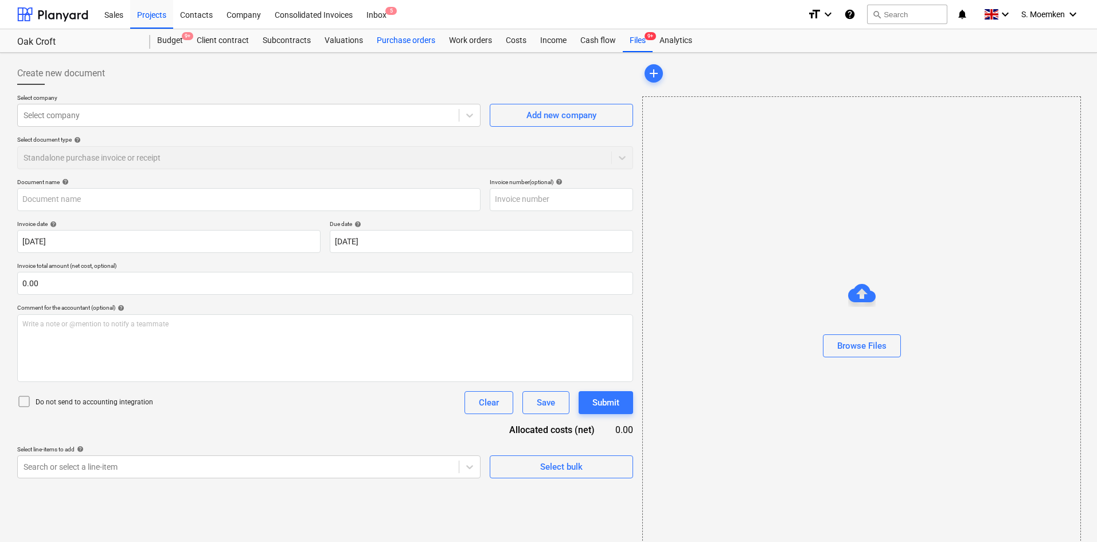
click at [402, 38] on div "Purchase orders" at bounding box center [406, 40] width 72 height 23
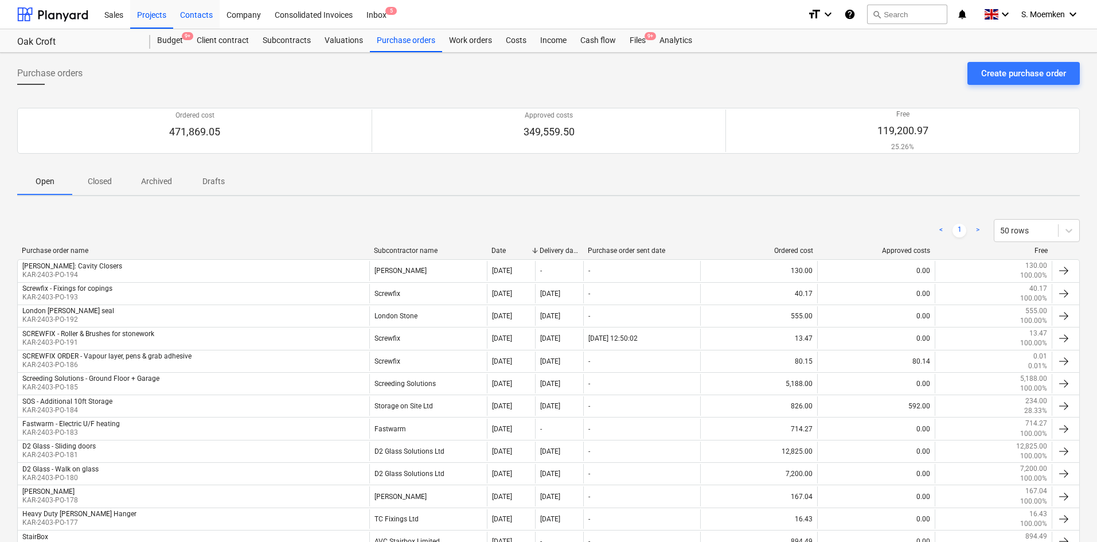
click at [198, 15] on div "Contacts" at bounding box center [196, 13] width 46 height 29
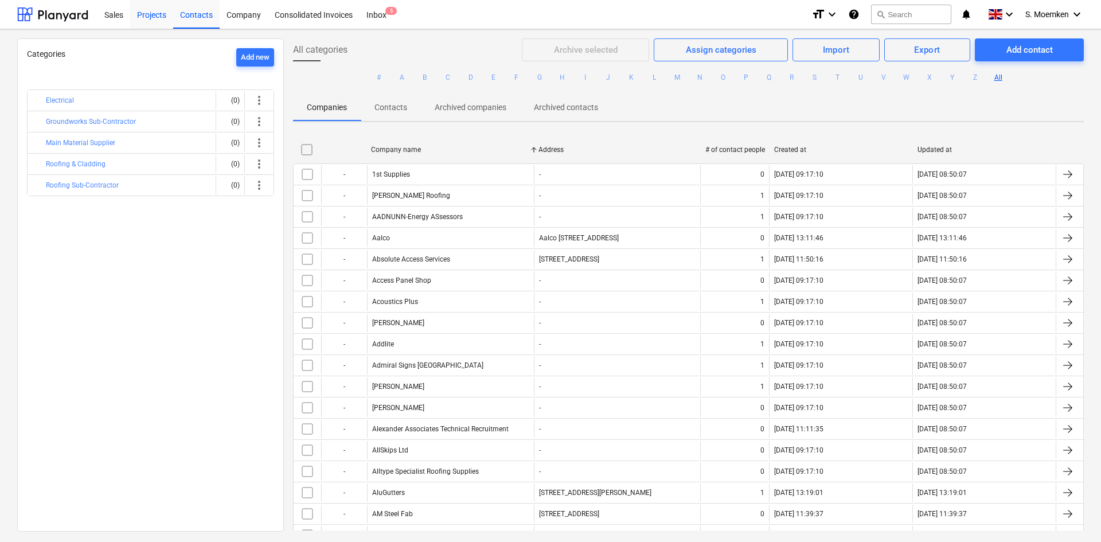
click at [154, 14] on div "Projects" at bounding box center [151, 13] width 43 height 29
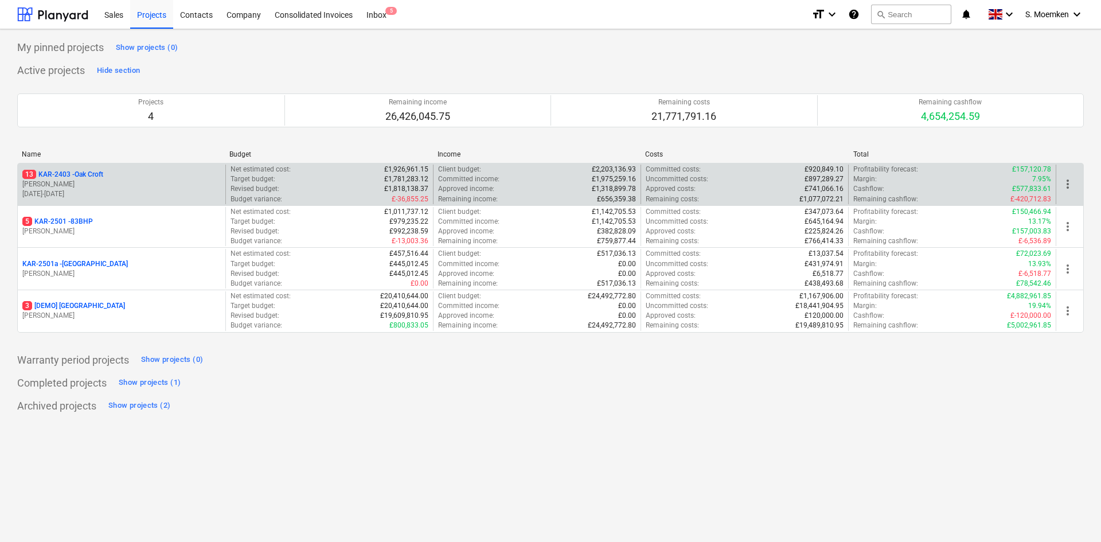
click at [97, 184] on p "[PERSON_NAME]" at bounding box center [121, 184] width 198 height 10
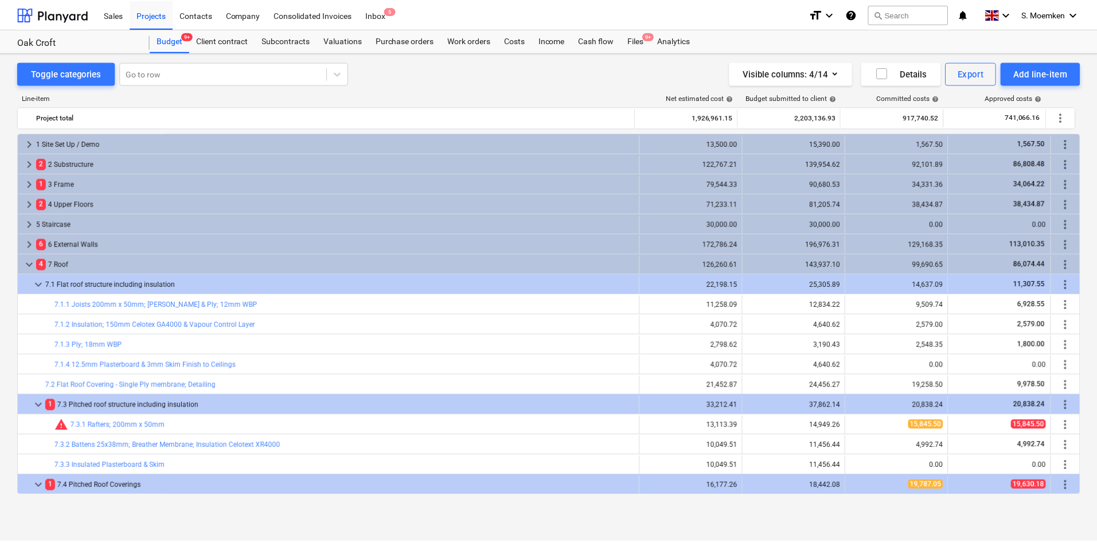
scroll to position [201, 0]
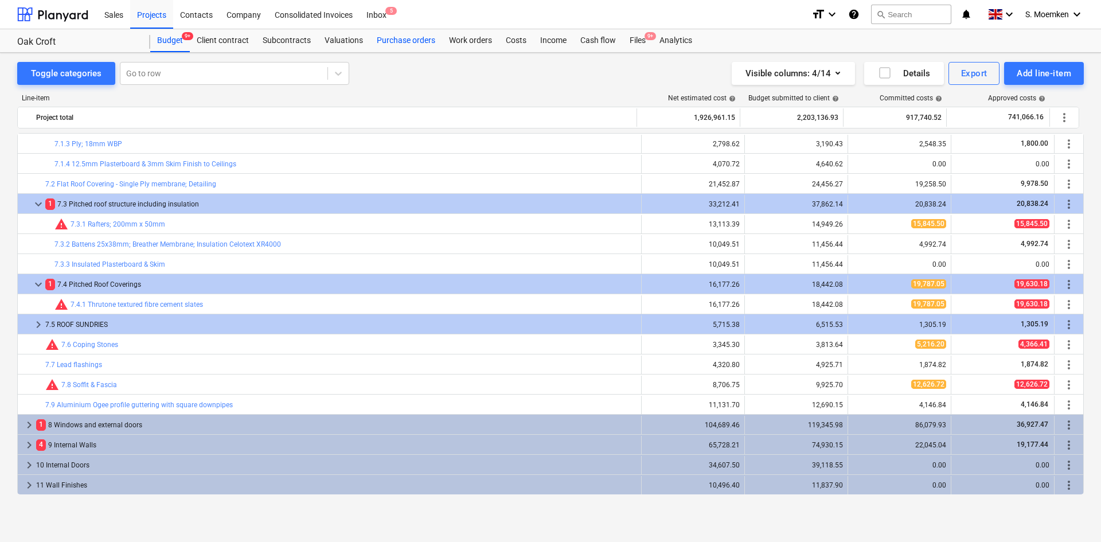
click at [425, 38] on div "Purchase orders" at bounding box center [406, 40] width 72 height 23
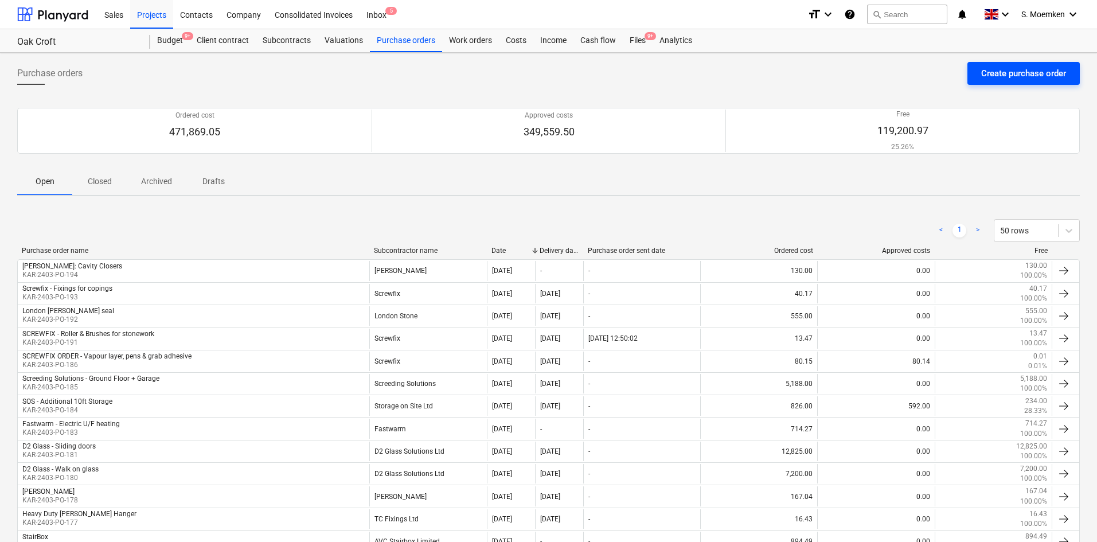
click at [1015, 77] on div "Create purchase order" at bounding box center [1023, 73] width 85 height 15
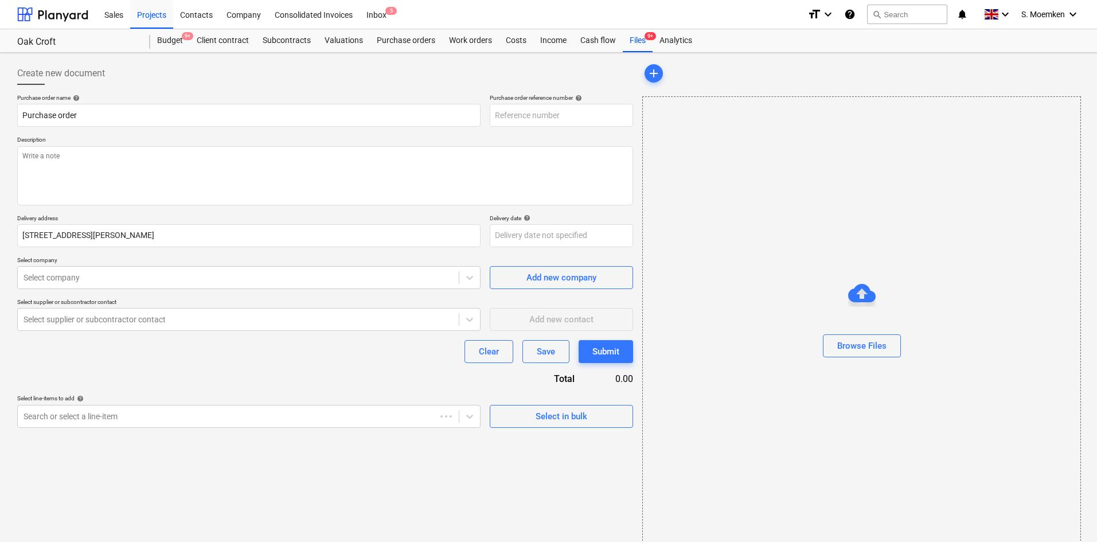
type textarea "x"
type input "KAR-2403-PO-195"
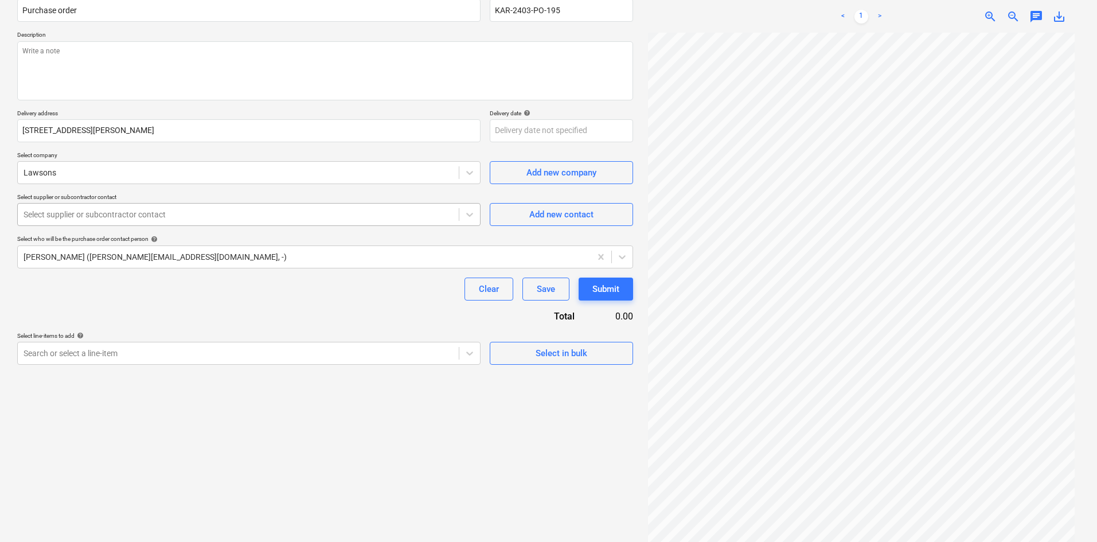
scroll to position [115, 0]
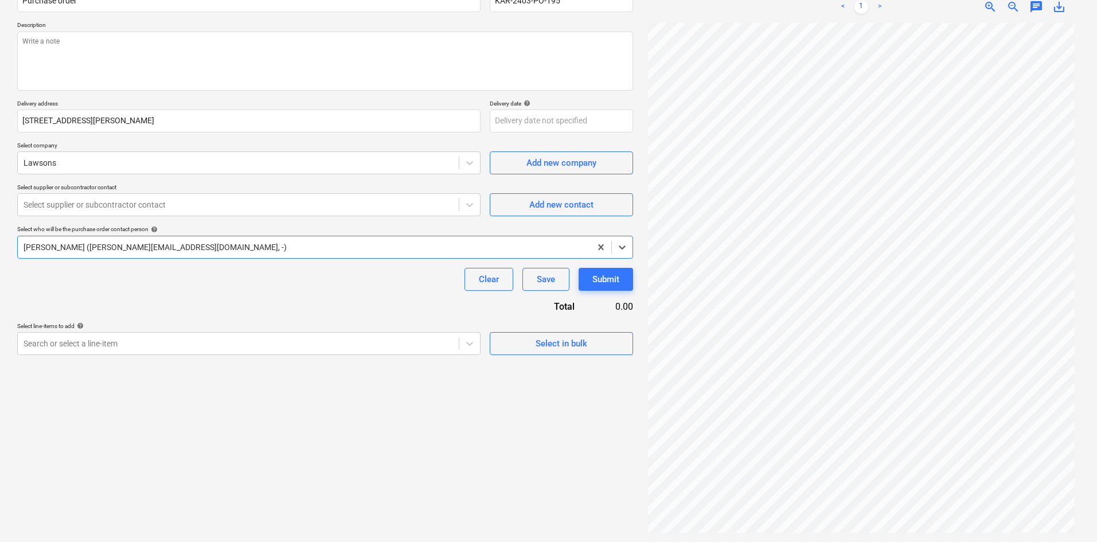
type textarea "x"
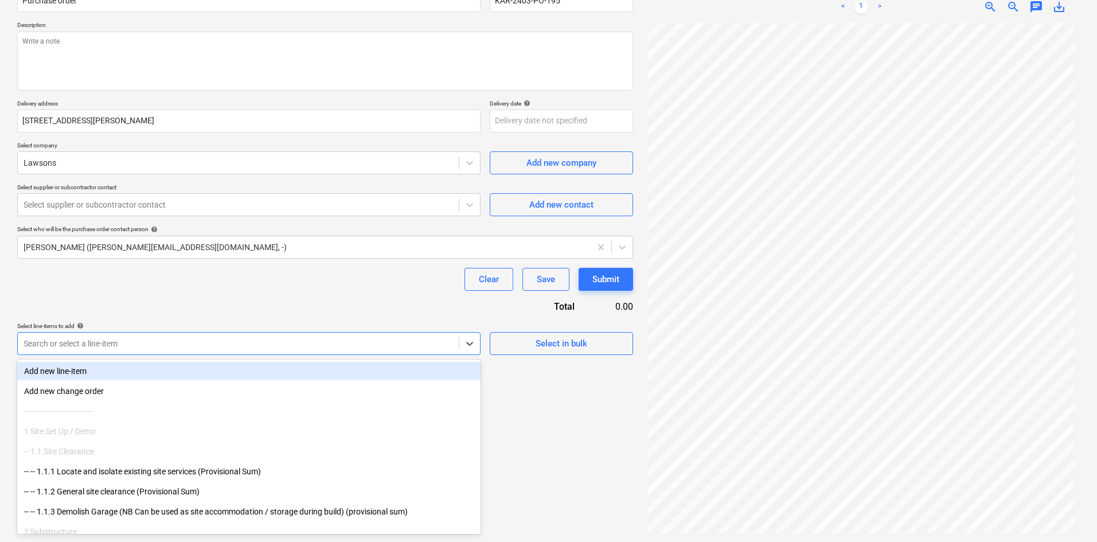
click at [103, 339] on div at bounding box center [238, 343] width 429 height 11
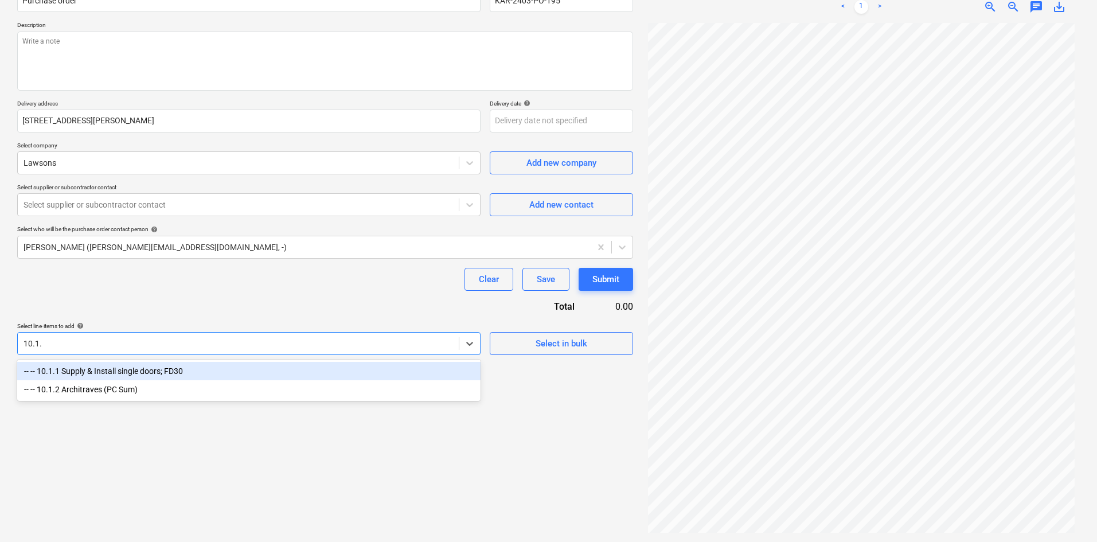
type input "10.1.1"
type textarea "x"
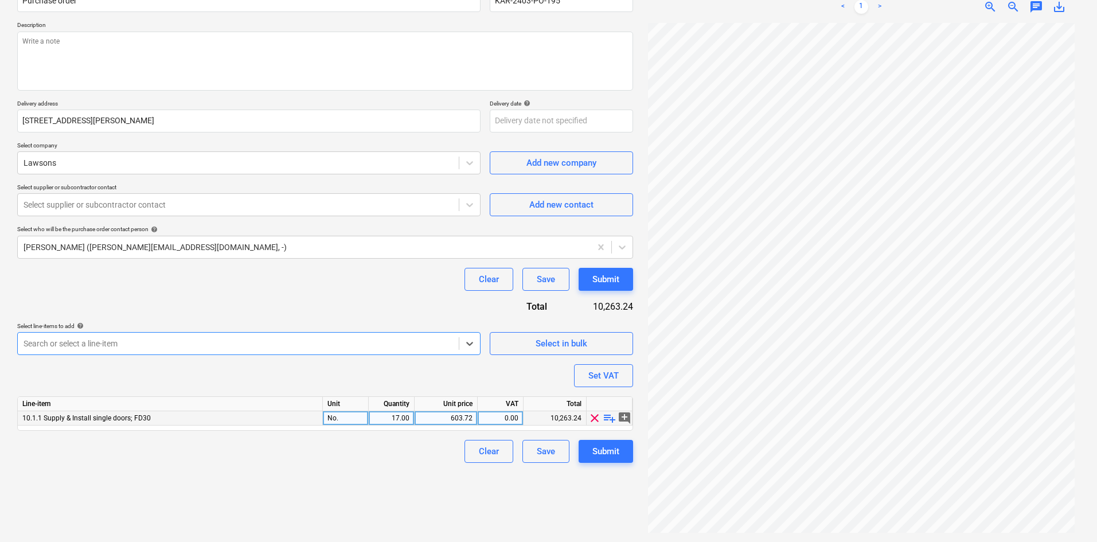
type textarea "x"
click at [385, 417] on div "17.00" at bounding box center [391, 418] width 36 height 14
type input "15"
type textarea "x"
click at [347, 419] on div "No." at bounding box center [346, 418] width 46 height 14
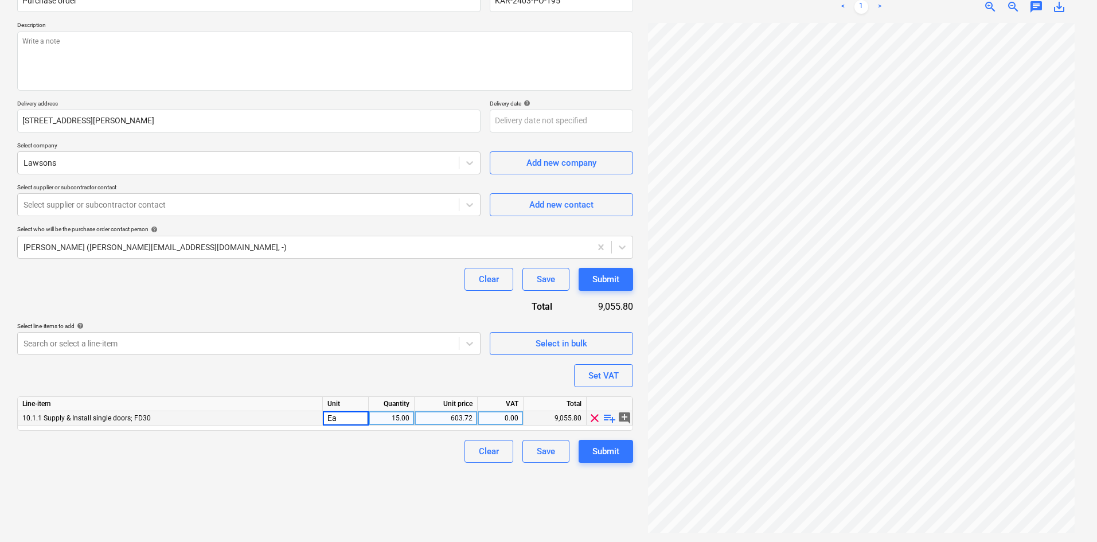
type input "E"
type input "Item"
type textarea "x"
type input "14.99"
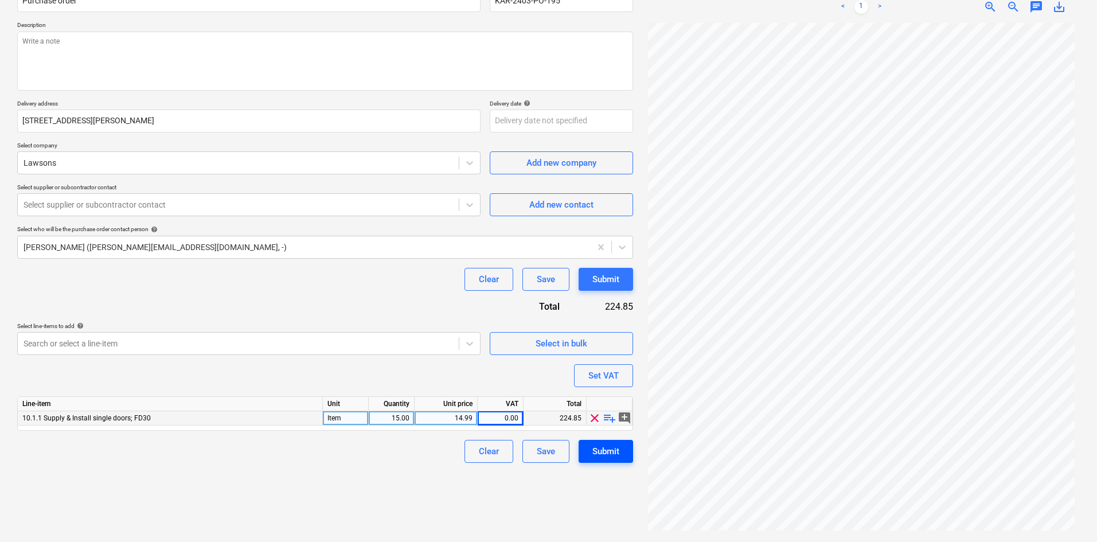
click at [607, 449] on div "Submit" at bounding box center [605, 451] width 27 height 15
click at [182, 204] on div at bounding box center [238, 204] width 429 height 11
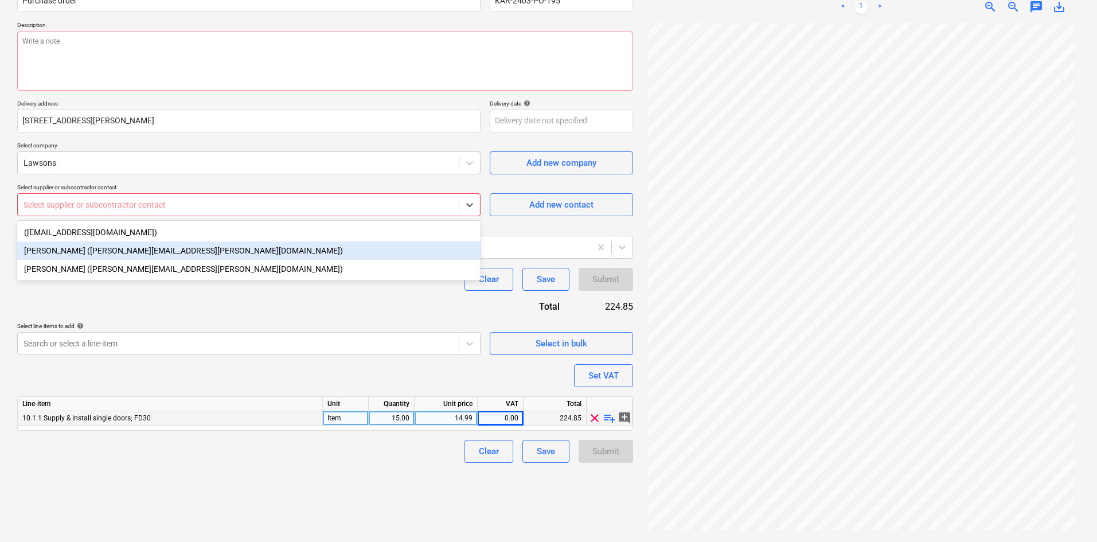
click at [146, 255] on div "Darren Jacob (darren.jacob@lawsons.co.uk)" at bounding box center [248, 250] width 463 height 18
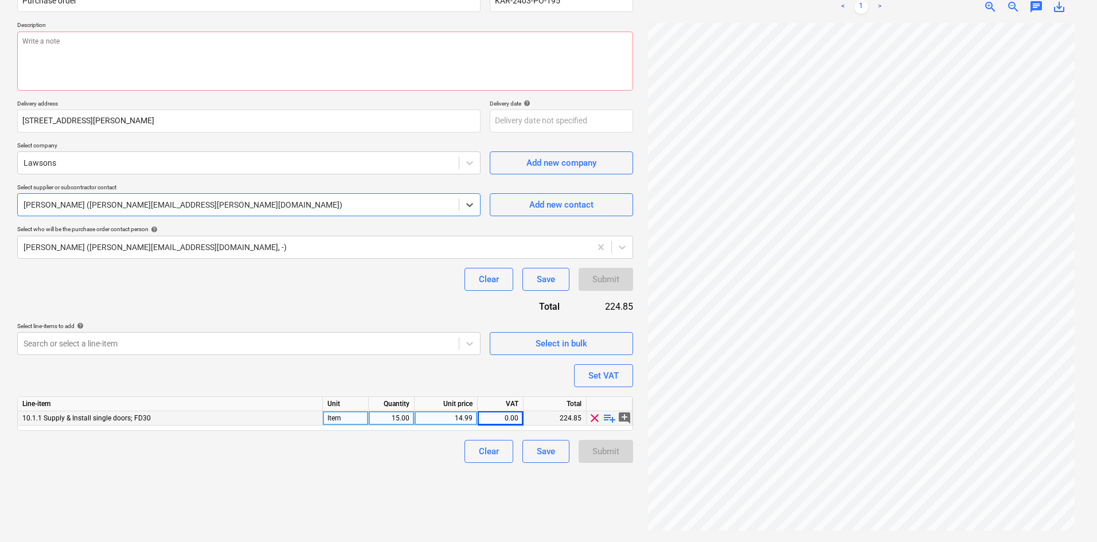
type textarea "x"
click at [496, 414] on div "0.00" at bounding box center [500, 418] width 36 height 14
type input "4"
click at [298, 283] on div "Clear Save Submit" at bounding box center [325, 279] width 616 height 23
click at [413, 417] on div "15.00" at bounding box center [392, 418] width 46 height 14
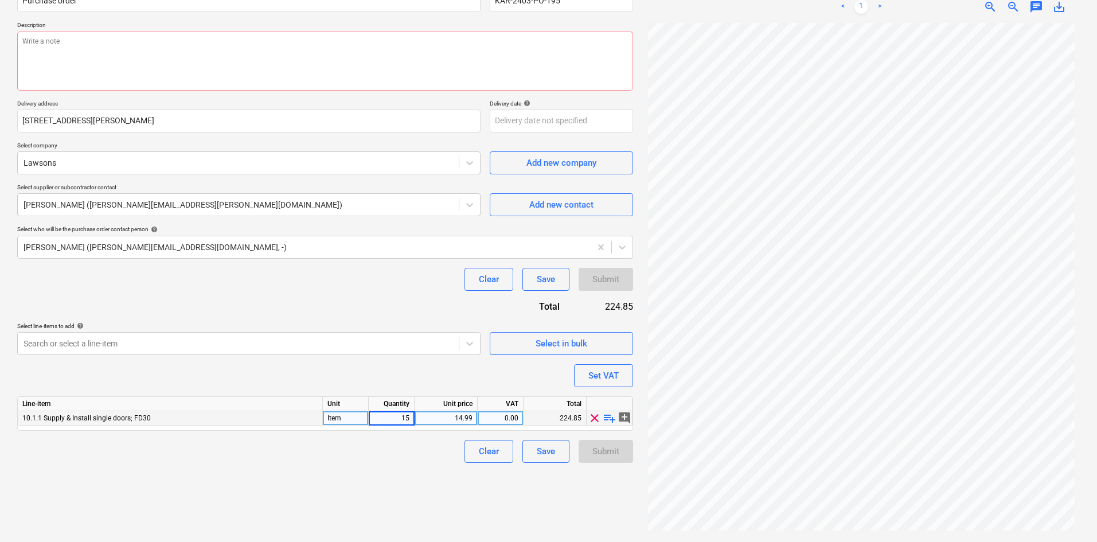
click at [444, 421] on div "14.99" at bounding box center [445, 418] width 53 height 14
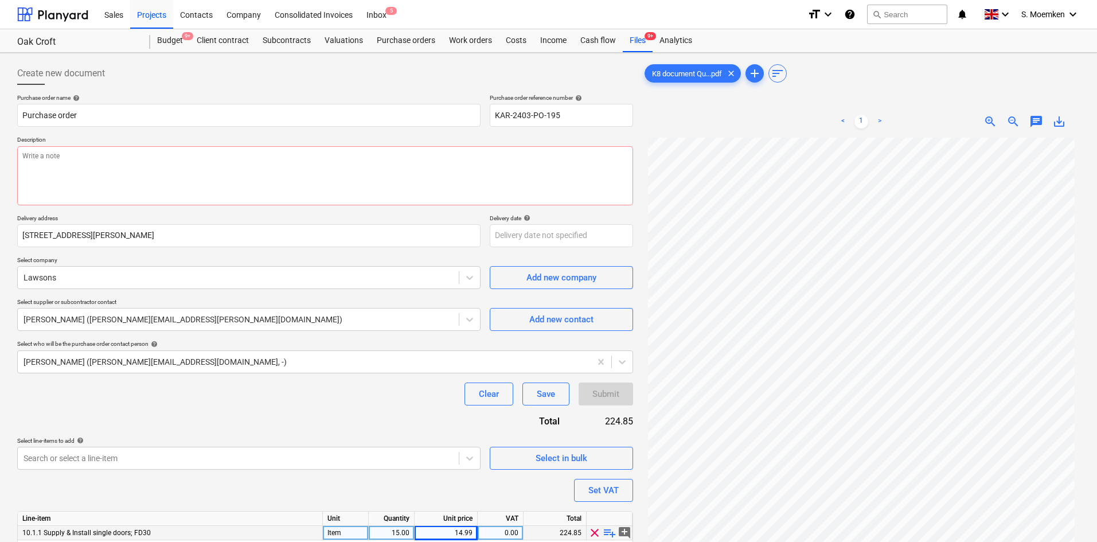
scroll to position [93, 0]
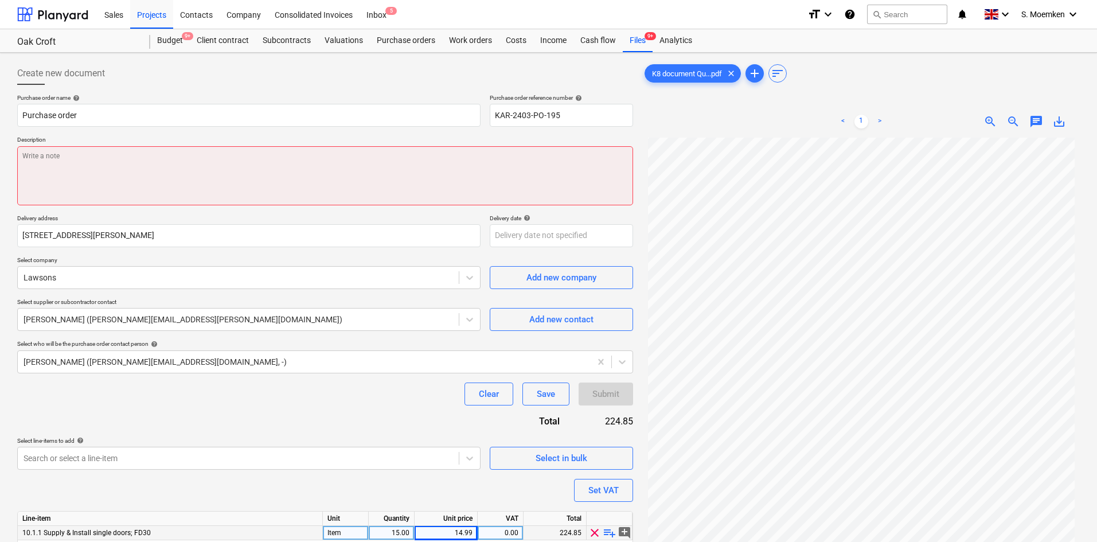
click at [127, 157] on textarea at bounding box center [325, 175] width 616 height 59
type textarea "x"
type textarea "1"
type textarea "x"
type textarea "18"
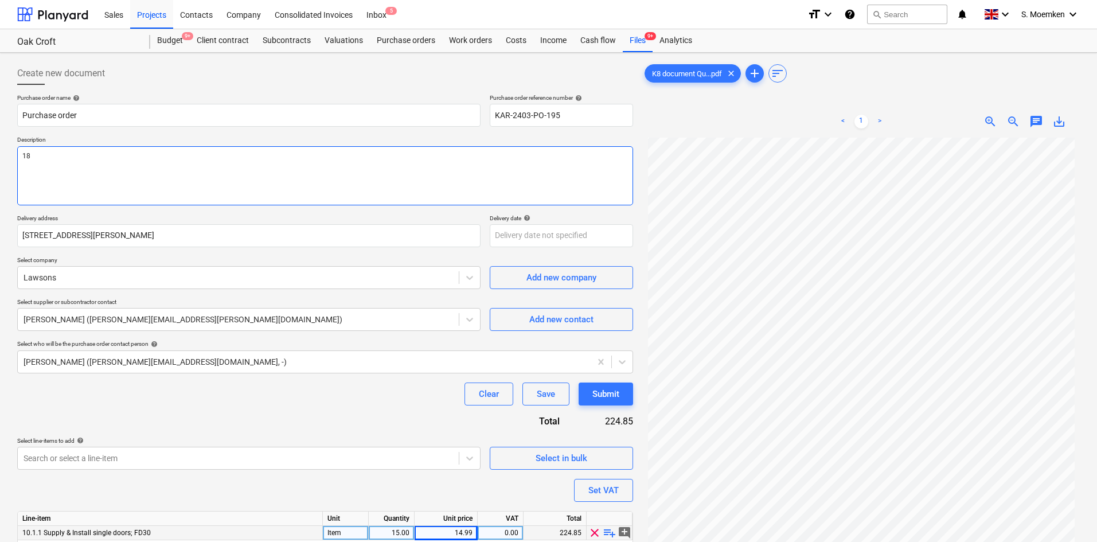
type textarea "x"
type textarea "183"
type textarea "x"
type textarea "1833"
type textarea "x"
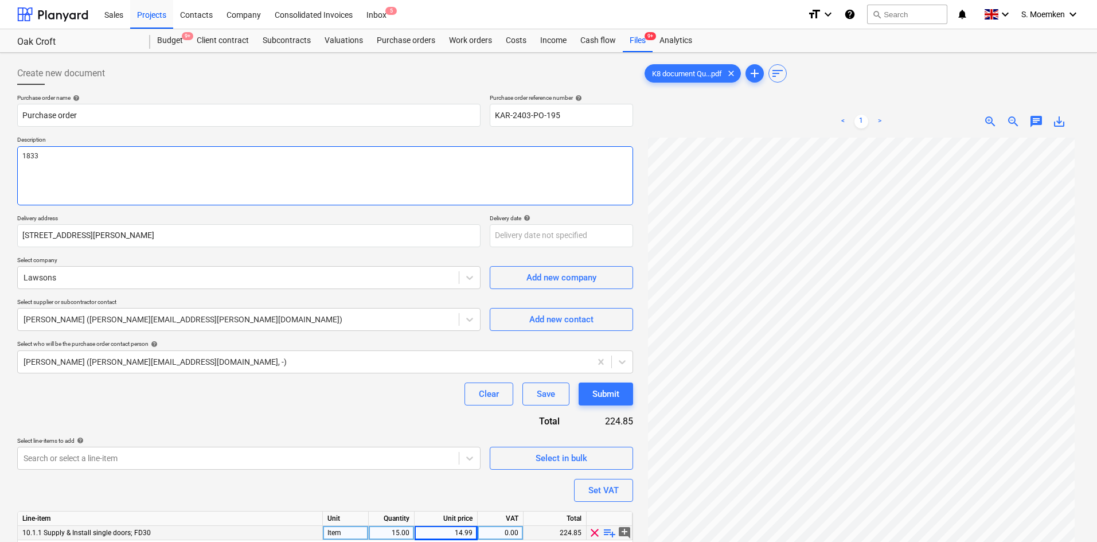
type textarea "183"
type textarea "x"
type textarea "18"
type textarea "x"
type textarea "1"
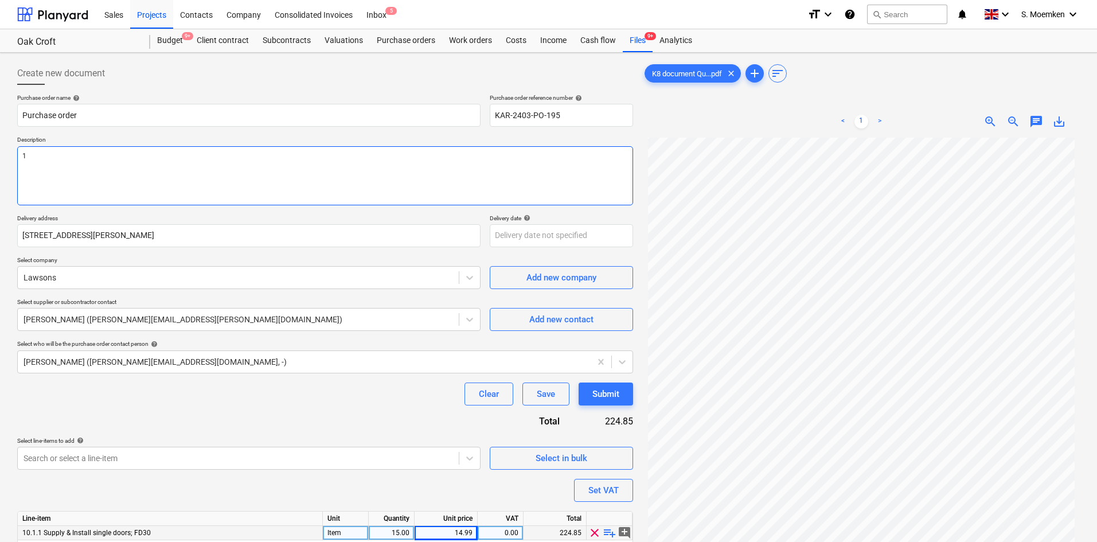
type textarea "x"
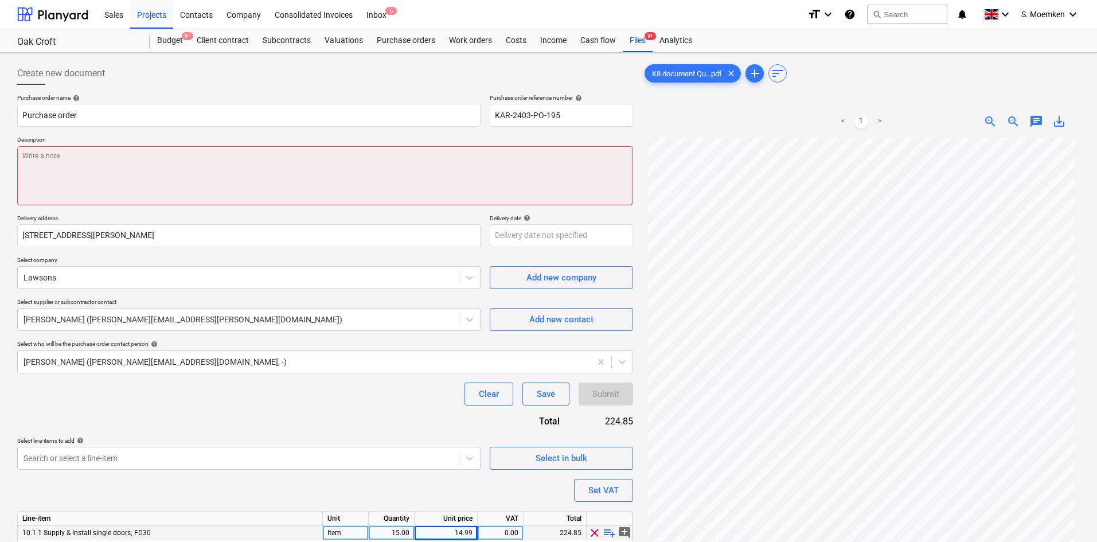
click at [88, 169] on textarea at bounding box center [325, 175] width 616 height 59
paste textarea "Osb 18mm x 15 sheets for temp door linings"
type textarea "x"
type textarea "Osb 18mm x 15 sheets for temp door linings"
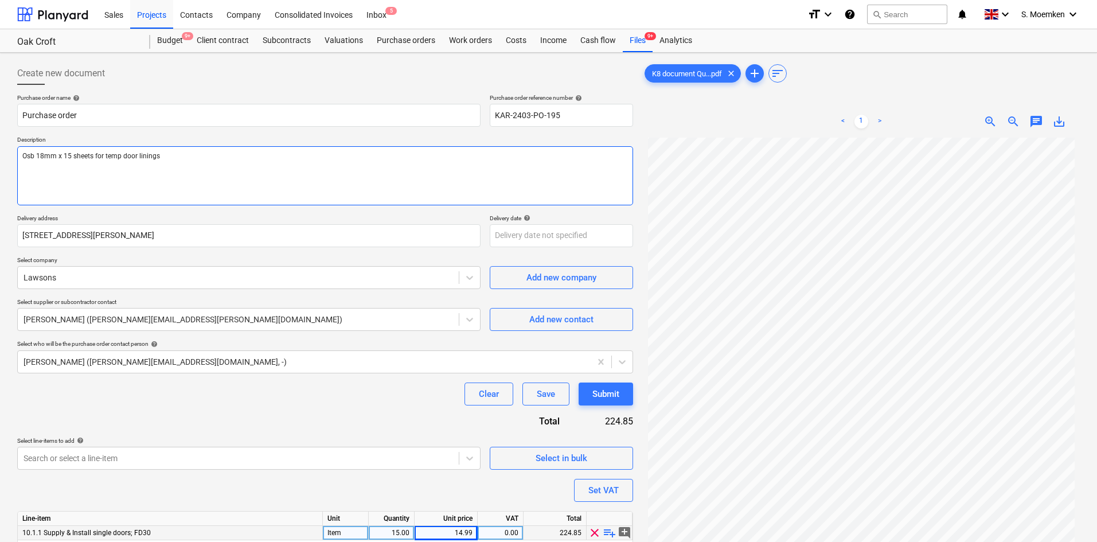
click at [29, 155] on textarea "Osb 18mm x 15 sheets for temp door linings" at bounding box center [325, 175] width 616 height 59
type textarea "x"
type textarea "Ob 18mm x 15 sheets for temp door linings"
type textarea "x"
type textarea "OSb 18mm x 15 sheets for temp door linings"
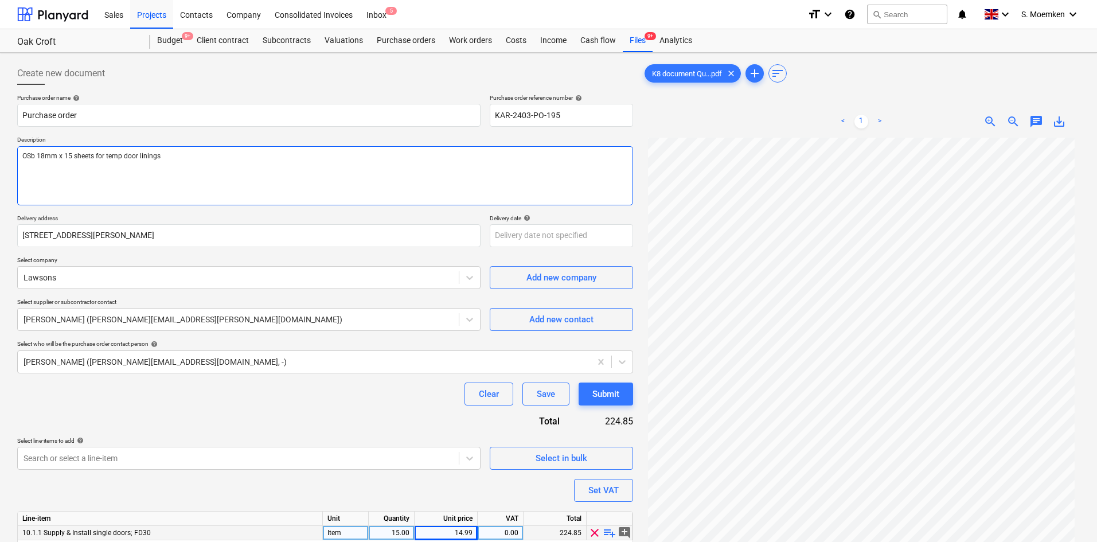
type textarea "x"
type textarea "OSBb 18mm x 15 sheets for temp door linings"
type textarea "x"
type textarea "OSB 18mm x 15 sheets for temp door linings"
click at [62, 155] on textarea "OSB 18mm x 15 sheets for temp door linings" at bounding box center [325, 175] width 616 height 59
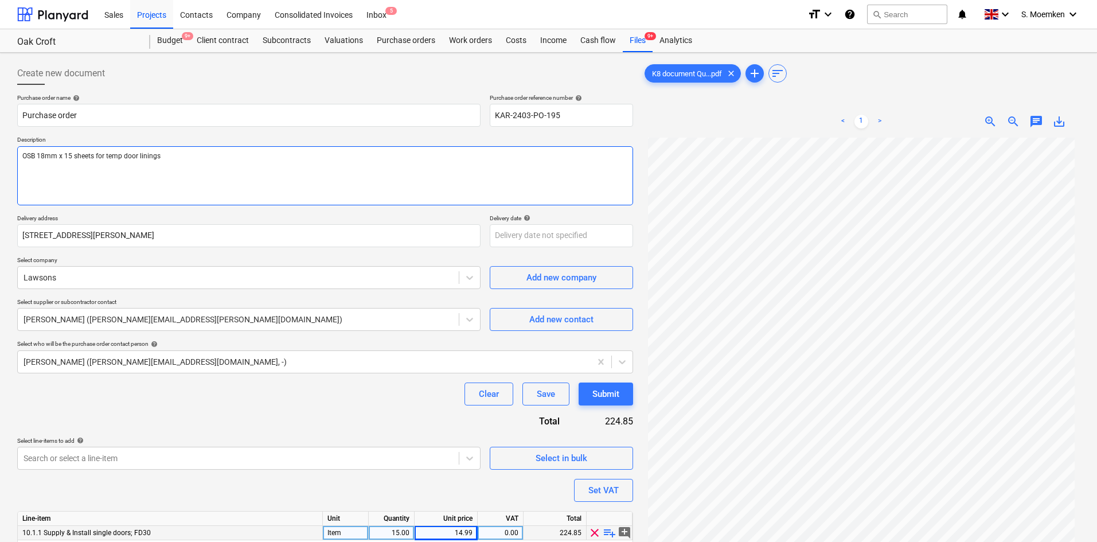
type textarea "x"
type textarea "OSB 18mm 15 sheets for temp door linings"
type textarea "x"
type textarea "OSB 18mm 15 sheets for temp door linings"
type textarea "x"
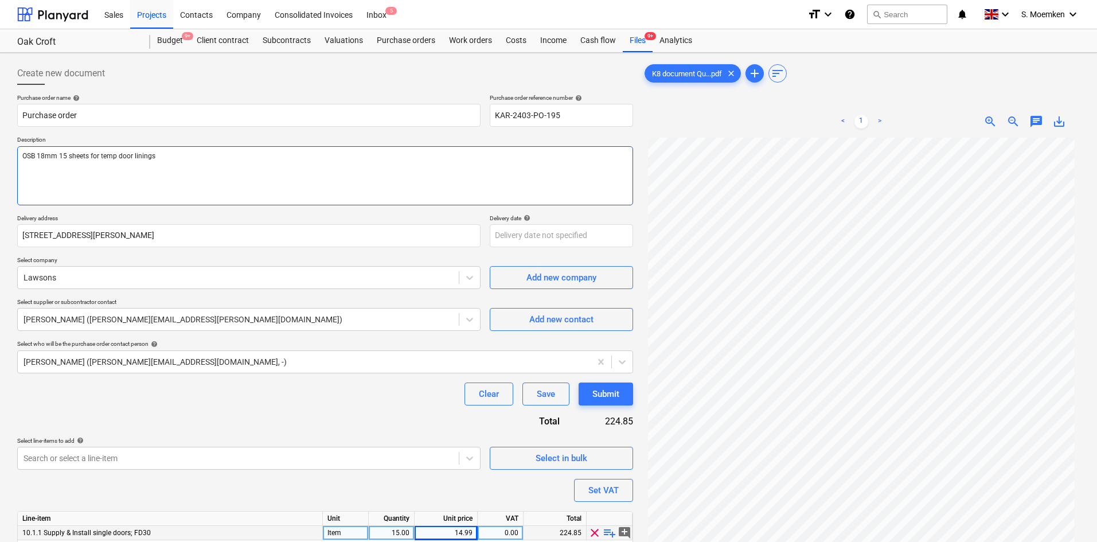
type textarea "OSB 18mm. 15 sheets for temp door linings"
type textarea "x"
type textarea "OSB 18mm. 15 sheets for temp door linings"
type textarea "x"
type textarea "OSB 18mm. Q 15 sheets for temp door linings"
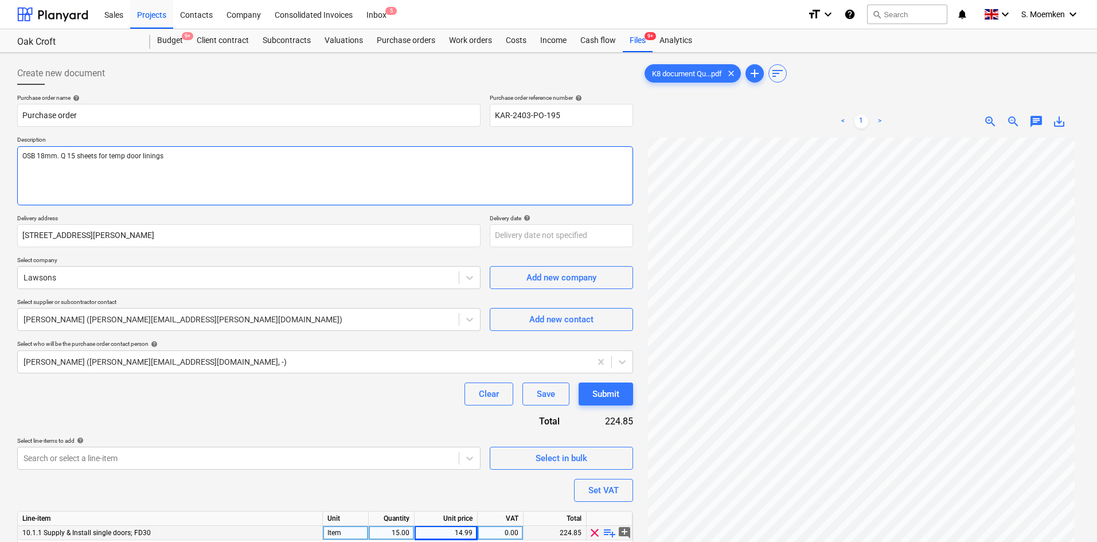
type textarea "x"
type textarea "OSB 18mm. Qt 15 sheets for temp door linings"
type textarea "x"
type textarea "OSB 18mm. Qty 15 sheets for temp door linings"
drag, startPoint x: 104, startPoint y: 156, endPoint x: 180, endPoint y: 156, distance: 76.2
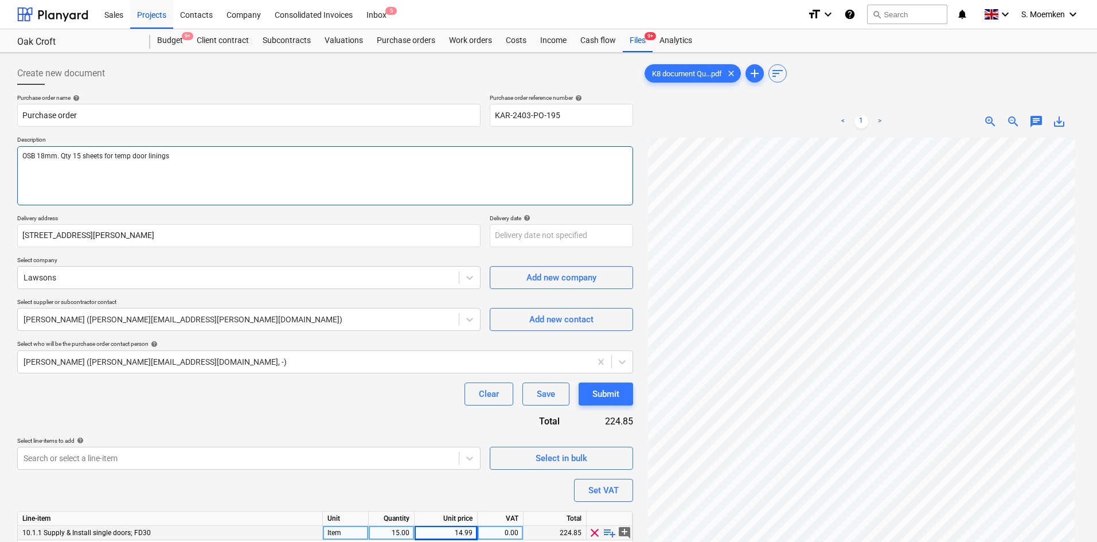
click at [180, 156] on textarea "OSB 18mm. Qty 15 sheets for temp door linings" at bounding box center [325, 175] width 616 height 59
type textarea "x"
type textarea "OSB 18mm. Qty 15 sheets"
click at [111, 154] on textarea "OSB 18mm. Qty 15 sheets" at bounding box center [325, 175] width 616 height 59
type textarea "x"
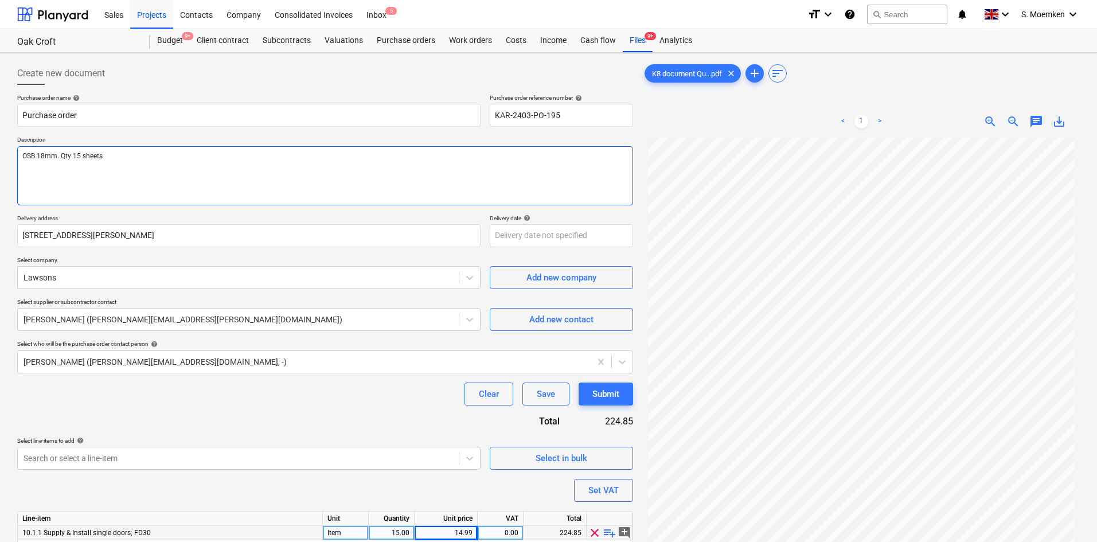
type textarea "OSB 18mm. Qty 15 sheets"
type textarea "x"
type textarea "OSB 18mm. Qty 15 sheets."
type textarea "x"
type textarea "OSB 18mm. Qty 15 sheets."
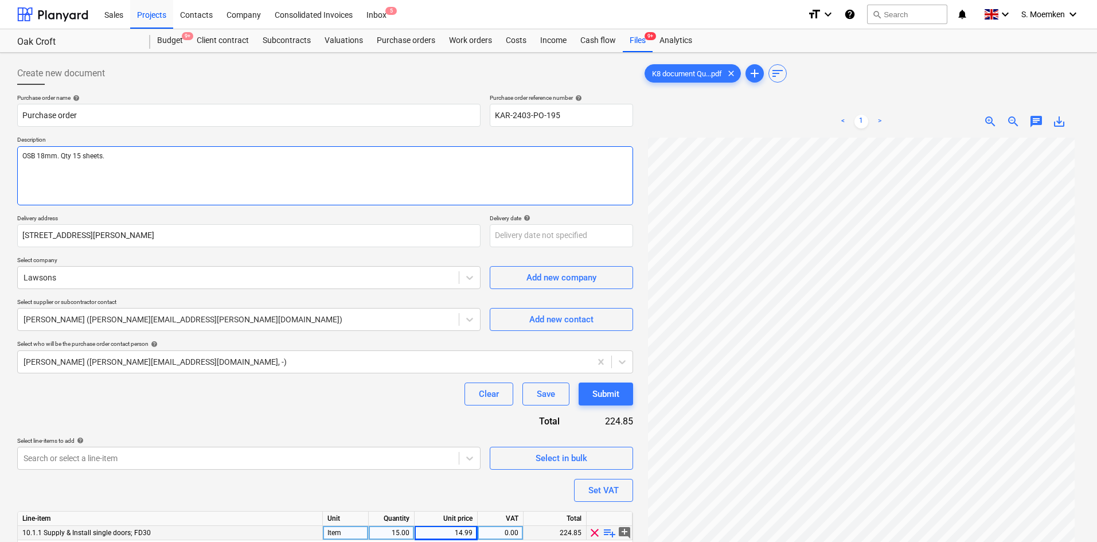
type textarea "x"
type textarea "OSB 18mm. Qty 15 sheets."
type textarea "x"
type textarea "OSB 18mm. Qty 15 sheets. S"
type textarea "x"
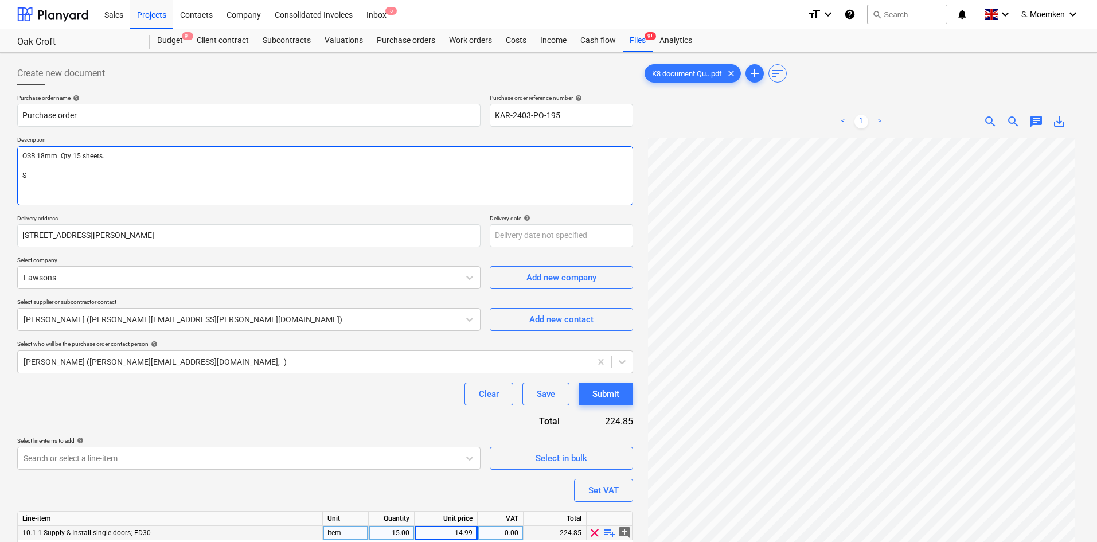
type textarea "OSB 18mm. Qty 15 sheets. Si"
type textarea "x"
type textarea "OSB 18mm. Qty 15 sheets. Sit"
type textarea "x"
type textarea "OSB 18mm. Qty 15 sheets. Site"
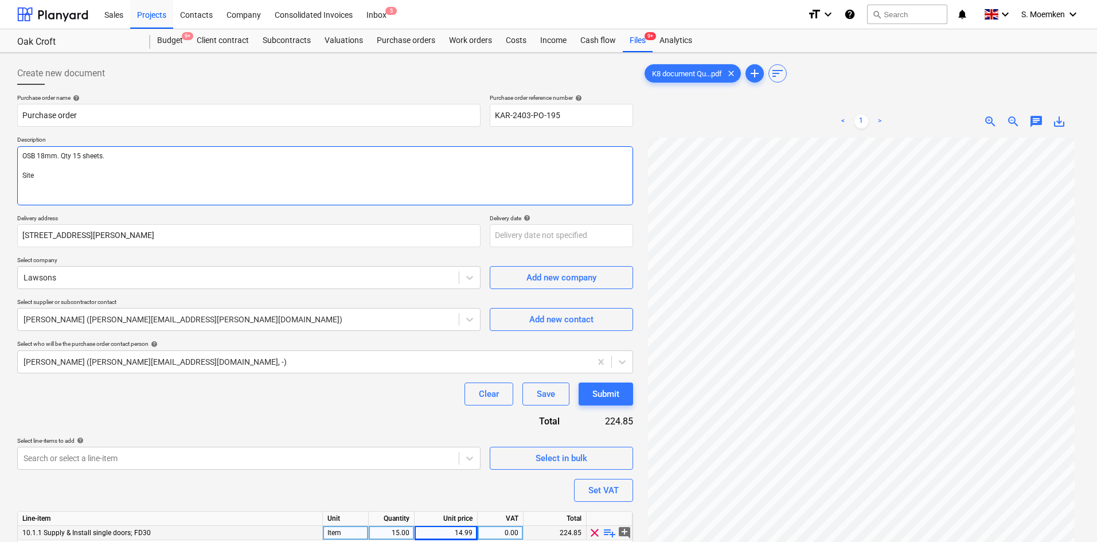
type textarea "x"
type textarea "OSB 18mm. Qty 15 sheets. Site"
type textarea "x"
type textarea "OSB 18mm. Qty 15 sheets. Site"
type textarea "x"
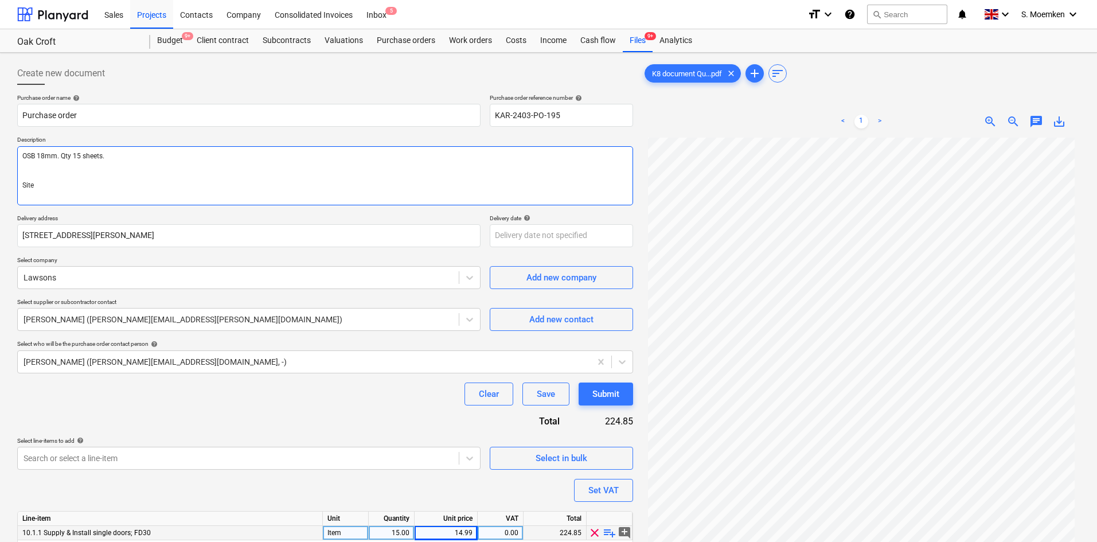
type textarea "OSB 18mm. Qty 15 sheets. D Site"
type textarea "x"
type textarea "OSB 18mm. Qty 15 sheets. De Site"
type textarea "x"
type textarea "OSB 18mm. Qty 15 sheets. Del Site"
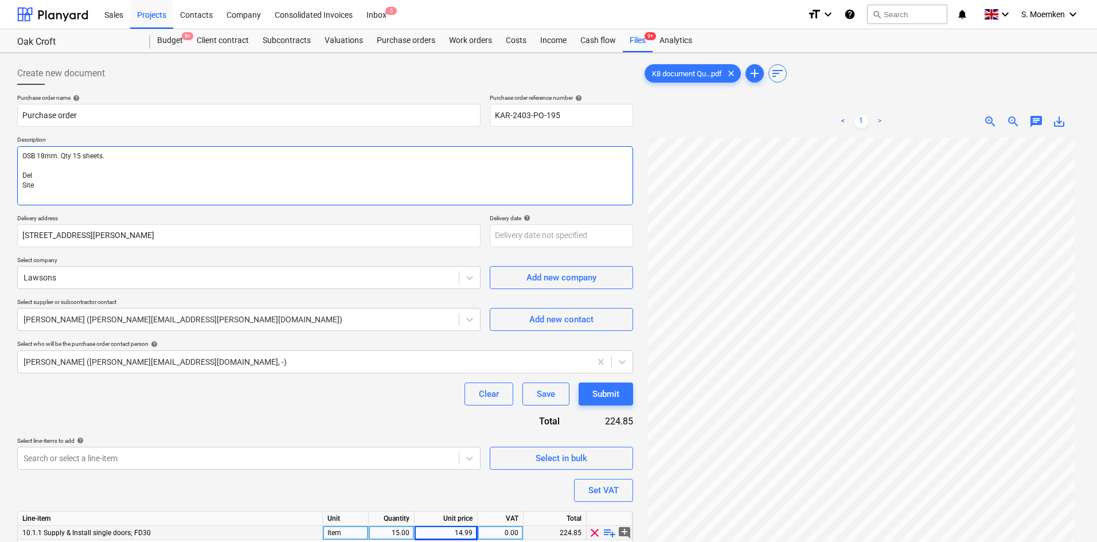
type textarea "x"
type textarea "OSB 18mm. Qty 15 sheets. Deli Site"
type textarea "x"
type textarea "OSB 18mm. Qty 15 sheets. Deliv Site"
type textarea "x"
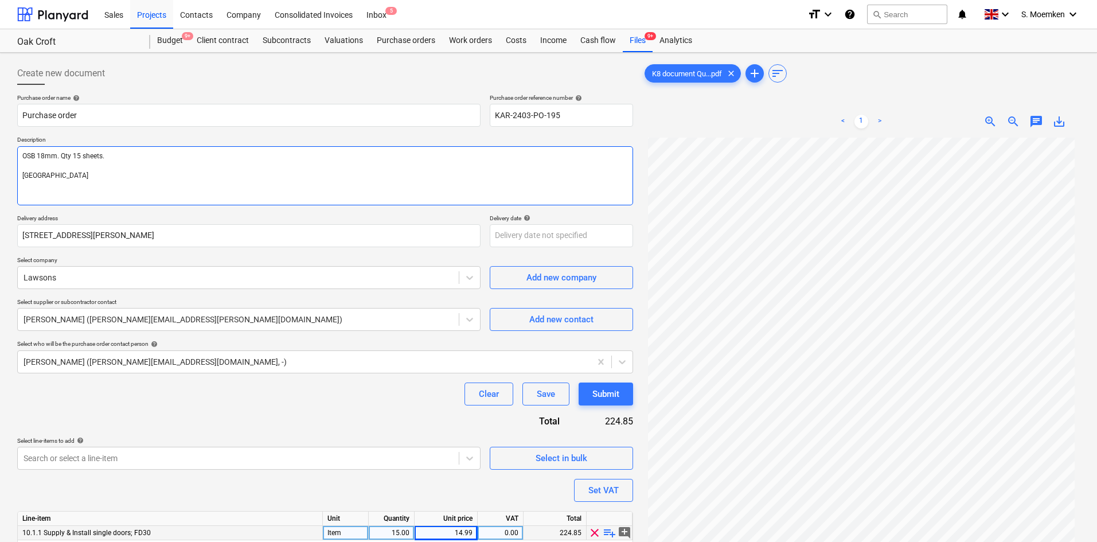
type textarea "OSB 18mm. Qty 15 sheets. Delive Site"
type textarea "x"
type textarea "OSB 18mm. Qty 15 sheets. Deliver Site"
type textarea "x"
type textarea "OSB 18mm. Qty 15 sheets. Delivery Site"
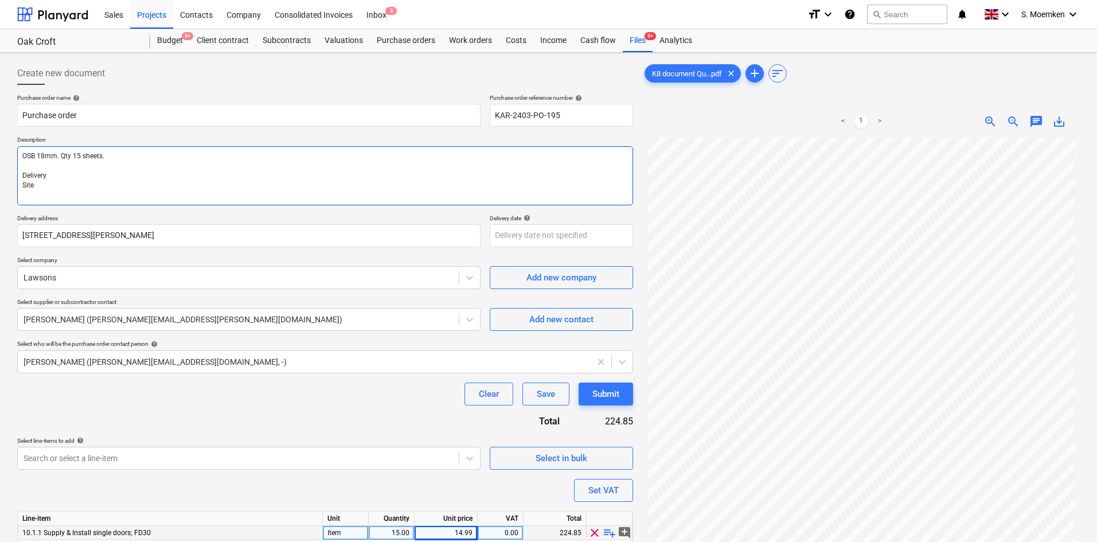
type textarea "x"
type textarea "OSB 18mm. Qty 15 sheets. Delivery Site"
type textarea "x"
type textarea "OSB 18mm. Qty 15 sheets. Delivery t Site"
type textarea "x"
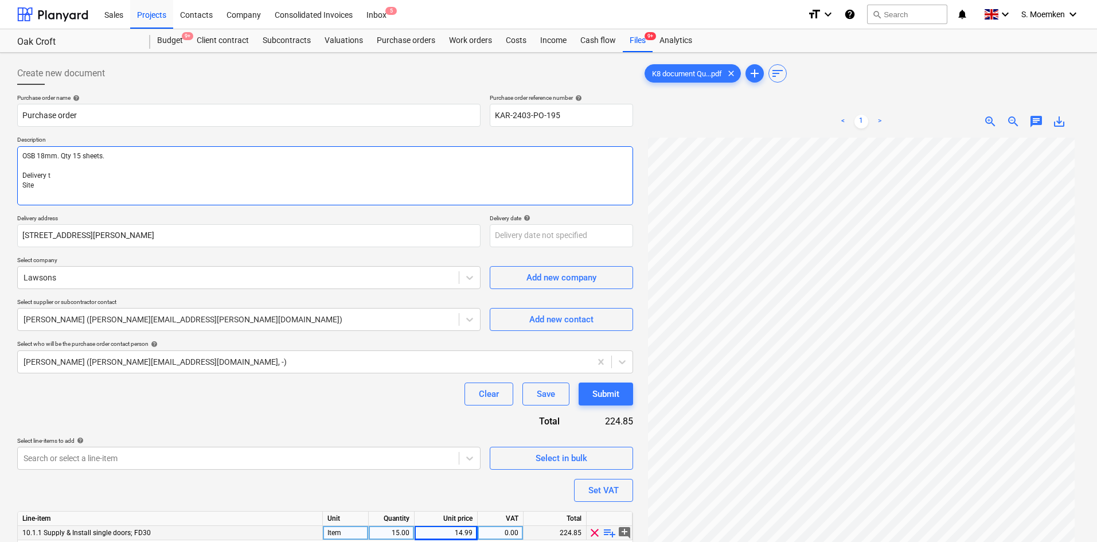
type textarea "OSB 18mm. Qty 15 sheets. Delivery to Site"
type textarea "x"
type textarea "OSB 18mm. Qty 15 sheets. Delivery to Site"
type textarea "x"
type textarea "OSB 18mm. Qty 15 sheets. Delivery to s Site"
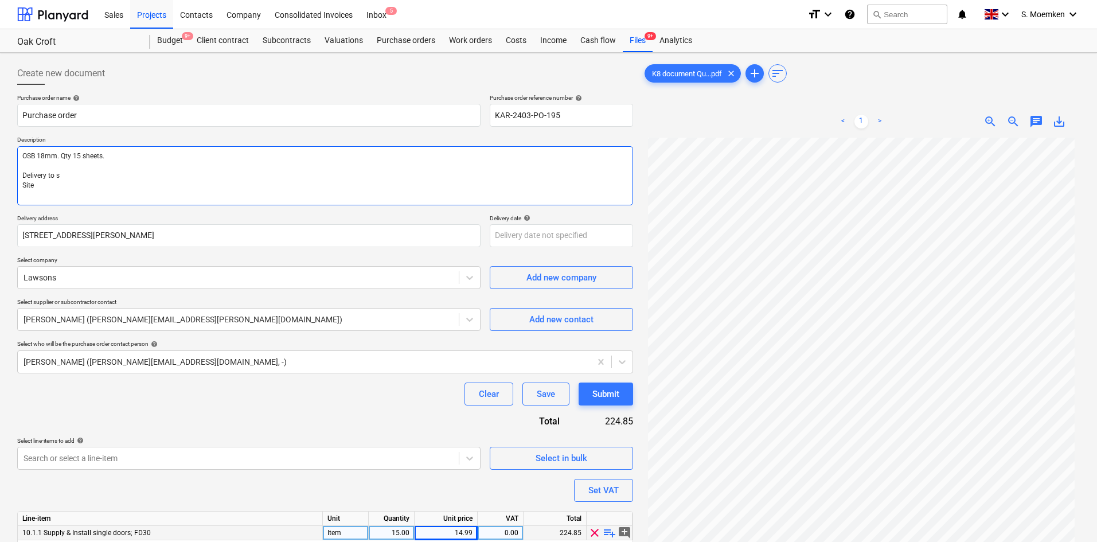
type textarea "x"
type textarea "OSB 18mm. Qty 15 sheets. Delivery to si Site"
type textarea "x"
type textarea "OSB 18mm. Qty 15 sheets. Delivery to sit Site"
type textarea "x"
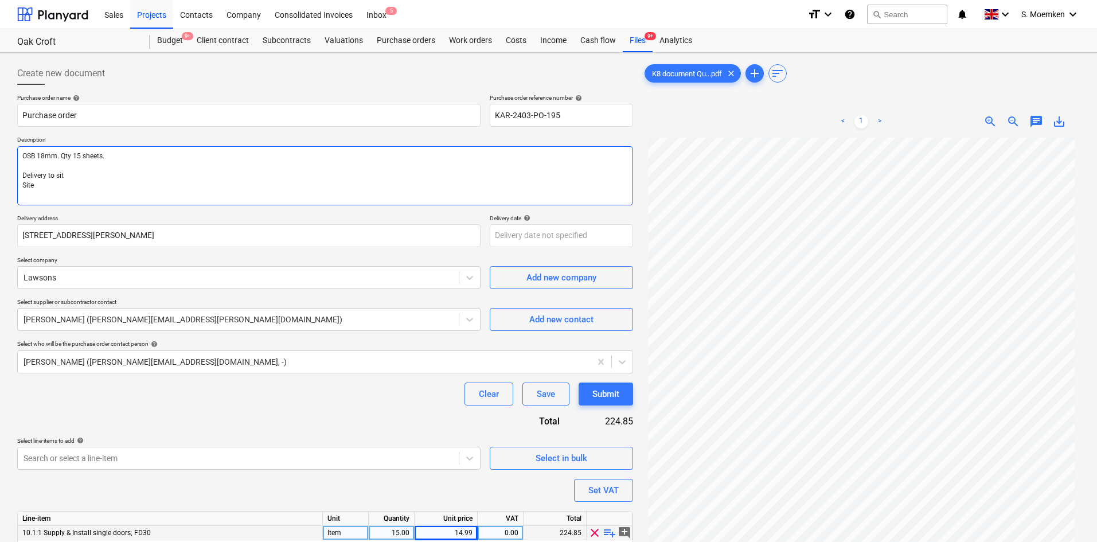
type textarea "OSB 18mm. Qty 15 sheets. Delivery to site Site"
type textarea "x"
type textarea "OSB 18mm. Qty 15 sheets. Delivery to site Site"
type textarea "x"
type textarea "OSB 18mm. Qty 15 sheets. Delivery to site Site"
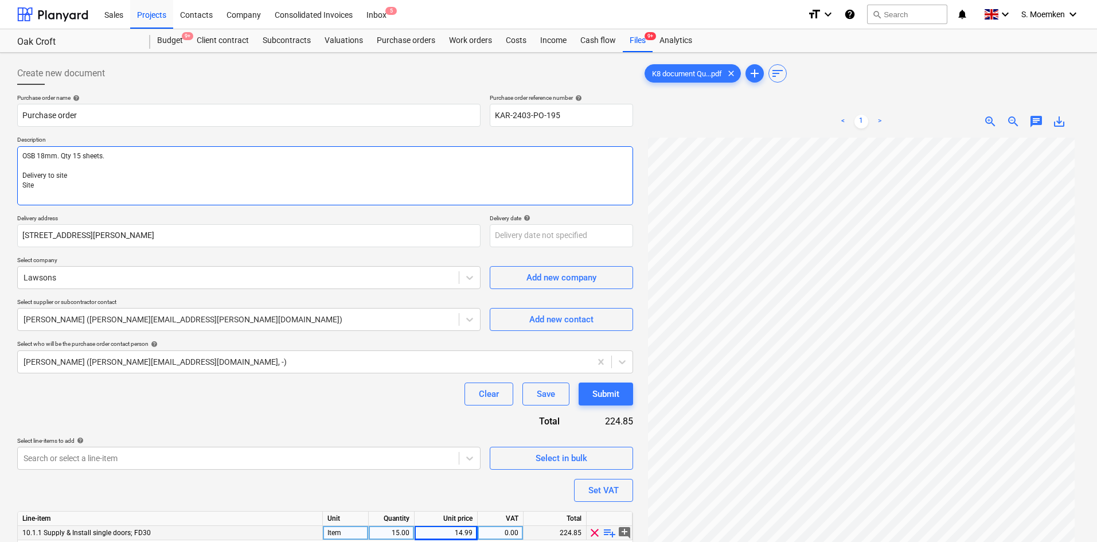
type textarea "x"
type textarea "OSB 18mm. Qty 15 sheets. Delivery to site, Site"
type textarea "x"
type textarea "OSB 18mm. Qty 15 sheets. Delivery to site, Site"
type textarea "x"
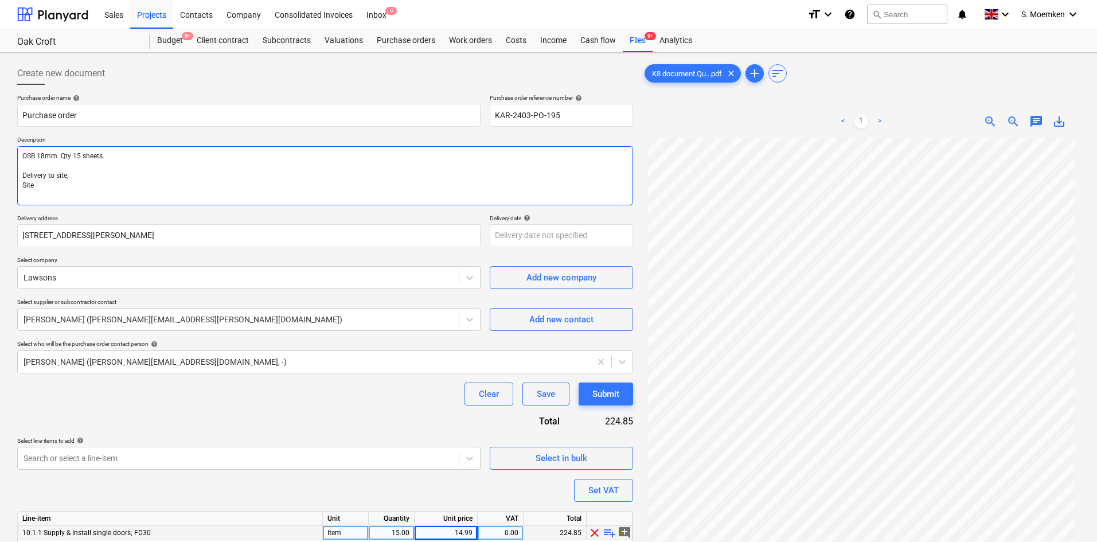
type textarea "OSB 18mm. Qty 15 sheets. Delivery to site, O Site"
type textarea "x"
type textarea "OSB 18mm. Qty 15 sheets. Delivery to site, Oa Site"
type textarea "x"
type textarea "OSB 18mm. Qty 15 sheets. Delivery to site, Oak Site"
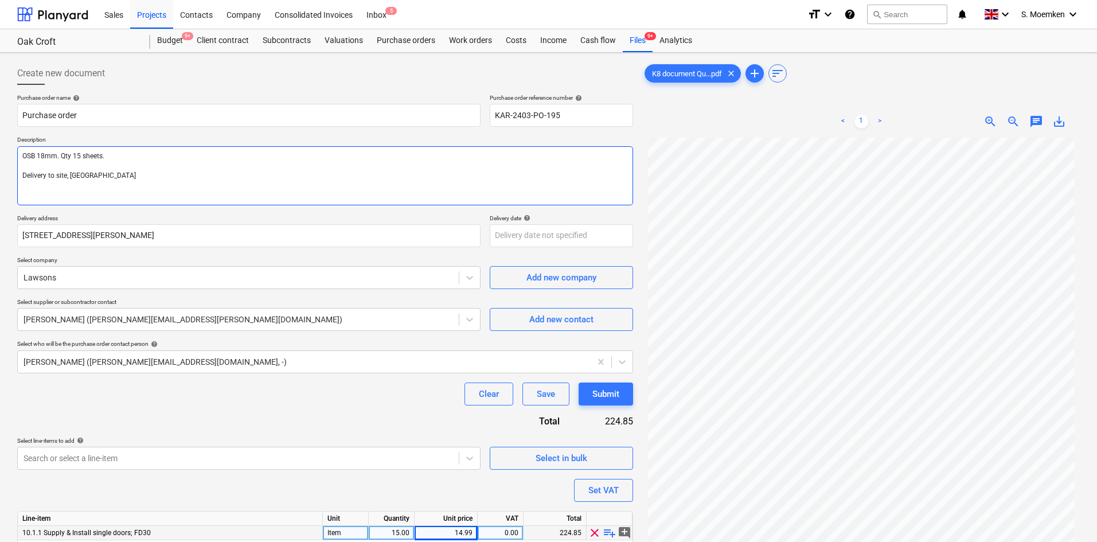
type textarea "x"
type textarea "OSB 18mm. Qty 15 sheets. Delivery to site, Oak Site"
type textarea "x"
type textarea "OSB 18mm. Qty 15 sheets. Delivery to site, Oak C Site"
type textarea "x"
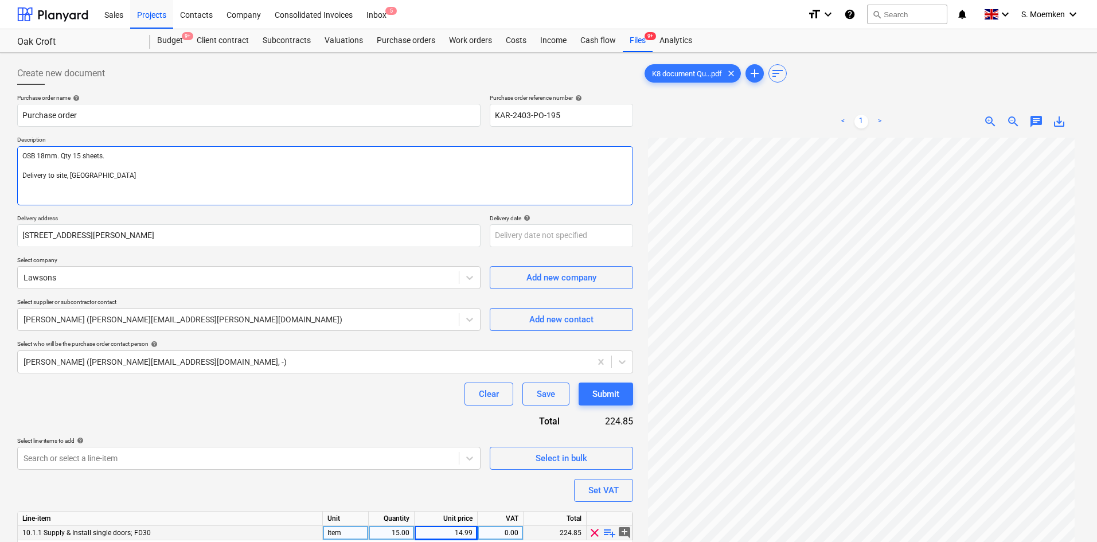
type textarea "OSB 18mm. Qty 15 sheets. Delivery to site, Oak Cr Site"
type textarea "x"
type textarea "OSB 18mm. Qty 15 sheets. Delivery to site, Oak Cro Site"
type textarea "x"
type textarea "OSB 18mm. Qty 15 sheets. Delivery to site, Oak Crof Site"
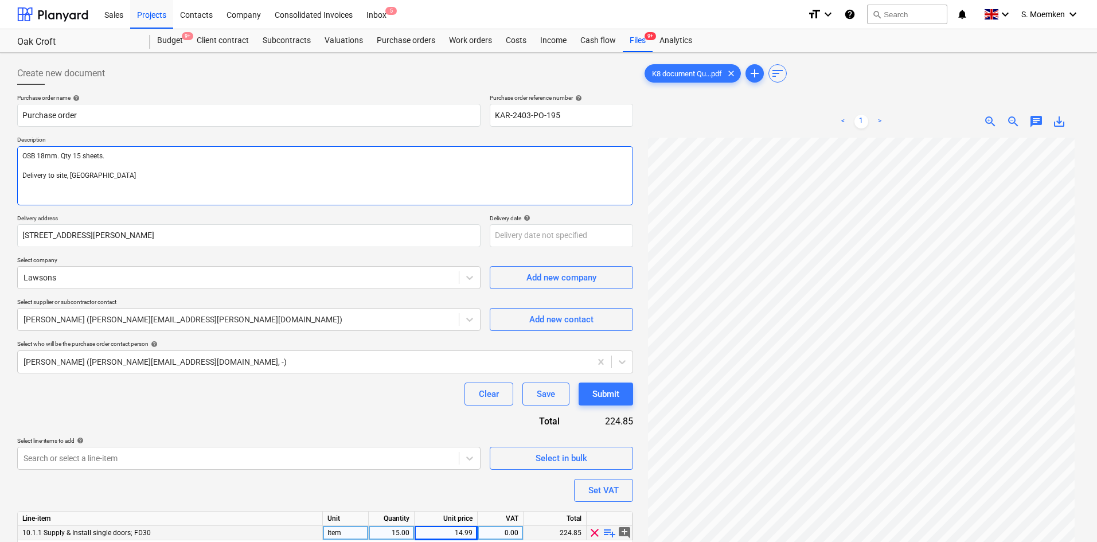
type textarea "x"
type textarea "OSB 18mm. Qty 15 sheets. Delivery to site, Oak Croft Site"
type textarea "x"
type textarea "OSB 18mm. Qty 15 sheets. Delivery to site, Oak Croft, Site"
type textarea "x"
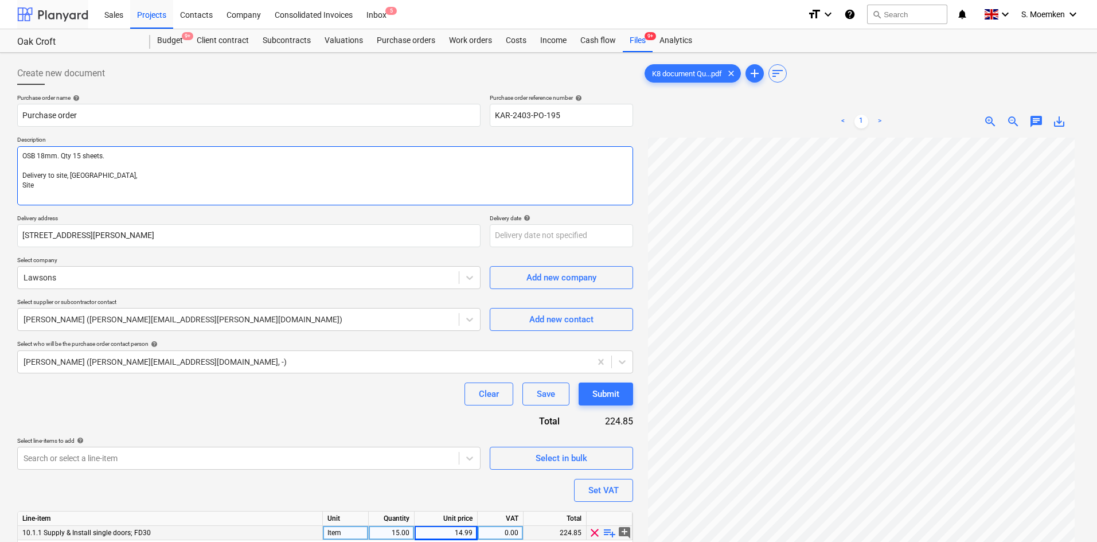
type textarea "OSB 18mm. Qty 15 sheets. Delivery to site, Oak Croft, Site"
click at [107, 174] on textarea "OSB 18mm. Qty 15 sheets. Delivery to site, Oak Croft, Site" at bounding box center [325, 175] width 616 height 59
click at [111, 175] on textarea "OSB 18mm. Qty 15 sheets. Delivery to site, Oak Croft, Site" at bounding box center [325, 175] width 616 height 59
type textarea "x"
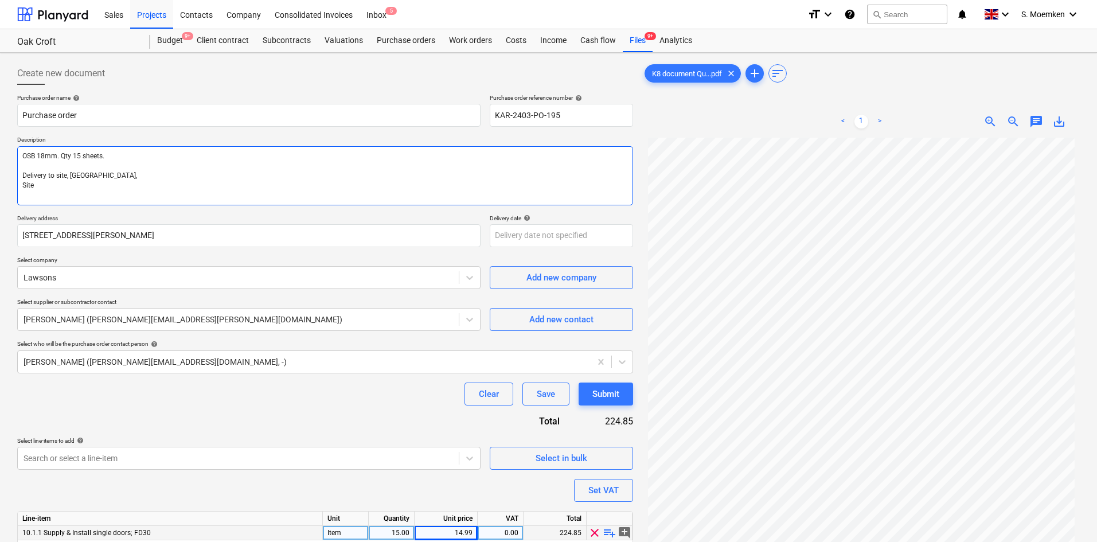
type textarea "OSB 18mm. Qty 15 sheets. Delivery to site, Oak Croft, S Site"
type textarea "x"
type textarea "OSB 18mm. Qty 15 sheets. Delivery to site, Oak Croft, Se Site"
type textarea "x"
type textarea "OSB 18mm. Qty 15 sheets. Delivery to site, Oak Croft, Sev Site"
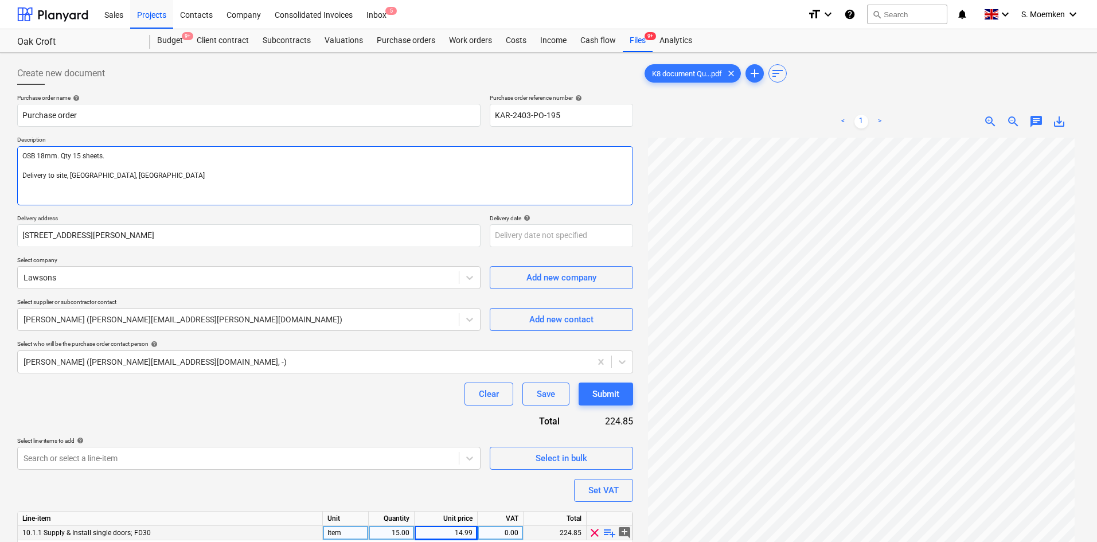
type textarea "x"
type textarea "OSB 18mm. Qty 15 sheets. Delivery to site, Oak Croft, Seve Site"
type textarea "x"
type textarea "OSB 18mm. Qty 15 sheets. Delivery to site, Oak Croft, Seven Site"
type textarea "x"
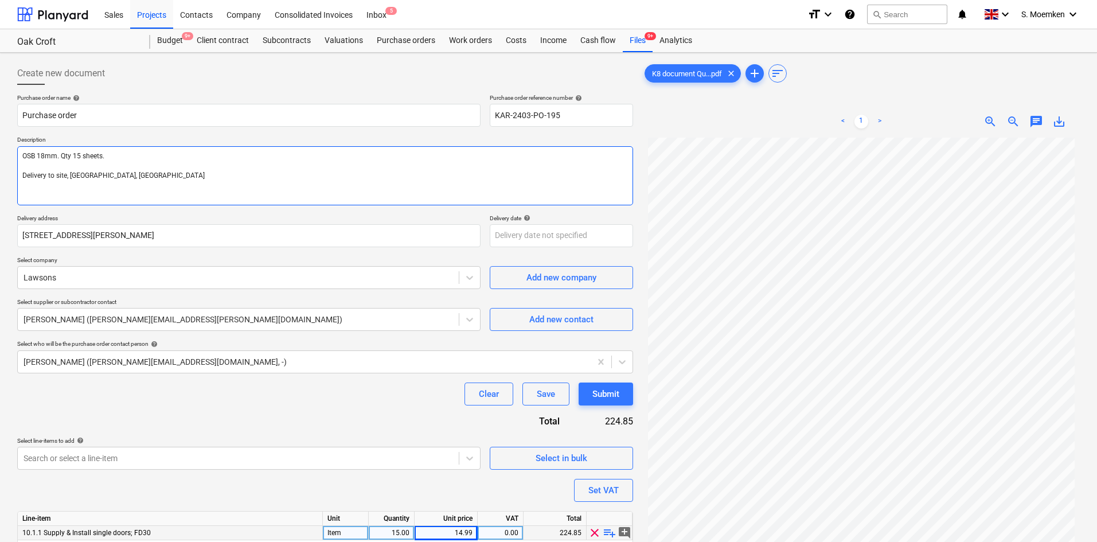
type textarea "OSB 18mm. Qty 15 sheets. Delivery to site, Oak Croft, Seveno Site"
type textarea "x"
type textarea "OSB 18mm. Qty 15 sheets. Delivery to site, Oak Croft, Sevenoa Site"
type textarea "x"
type textarea "OSB 18mm. Qty 15 sheets. Delivery to site, Oak Croft, Sevenoak Site"
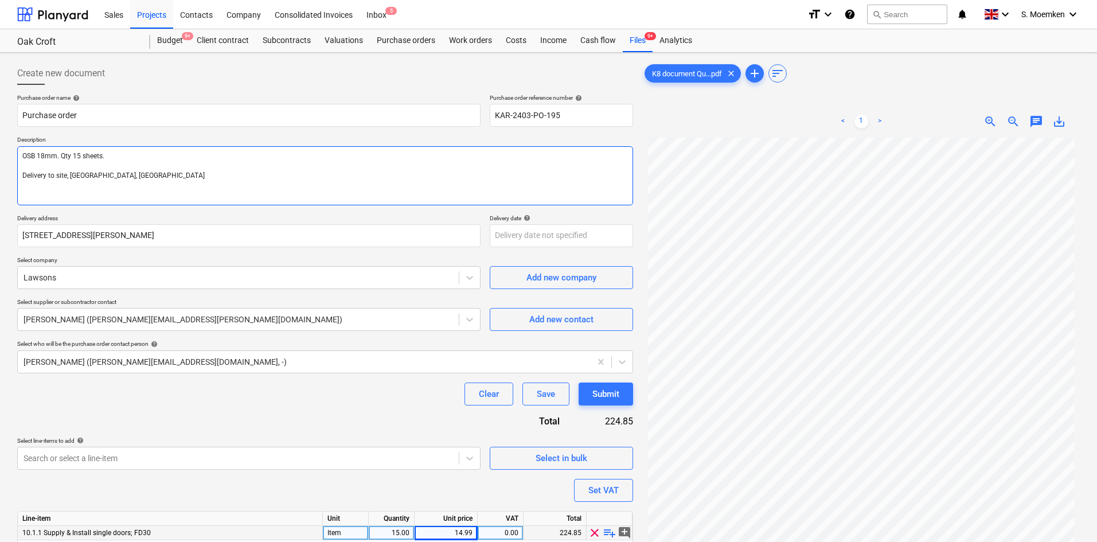
type textarea "x"
type textarea "OSB 18mm. Qty 15 sheets. Delivery to site, Oak Croft, Sevenoaks Site"
type textarea "x"
type textarea "OSB 18mm. Qty 15 sheets. Delivery to site, Oak Croft, Sevenoaks, Site"
type textarea "x"
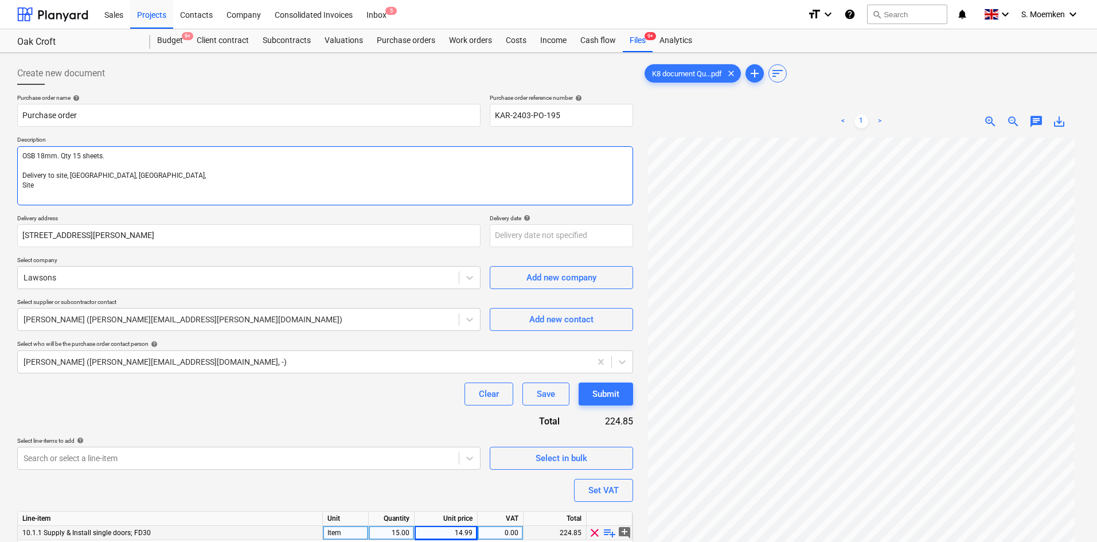
type textarea "OSB 18mm. Qty 15 sheets. Delivery to site, Oak Croft, Sevenoaks, Site"
type textarea "x"
type textarea "OSB 18mm. Qty 15 sheets. Delivery to site, Oak Croft, Sevenoaks, T Site"
type textarea "x"
type textarea "OSB 18mm. Qty 15 sheets. Delivery to site, Oak Croft, Sevenoaks, TN Site"
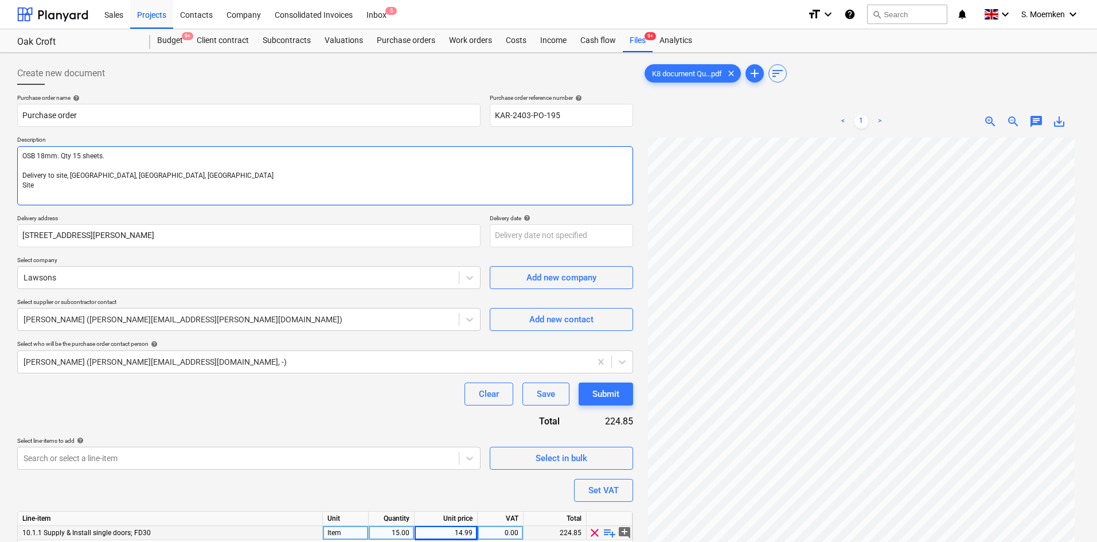
type textarea "x"
type textarea "OSB 18mm. Qty 15 sheets. Delivery to site, Oak Croft, Sevenoaks, TN1 Site"
type textarea "x"
type textarea "OSB 18mm. Qty 15 sheets. Delivery to site, Oak Croft, Sevenoaks, TN13 Site"
type textarea "x"
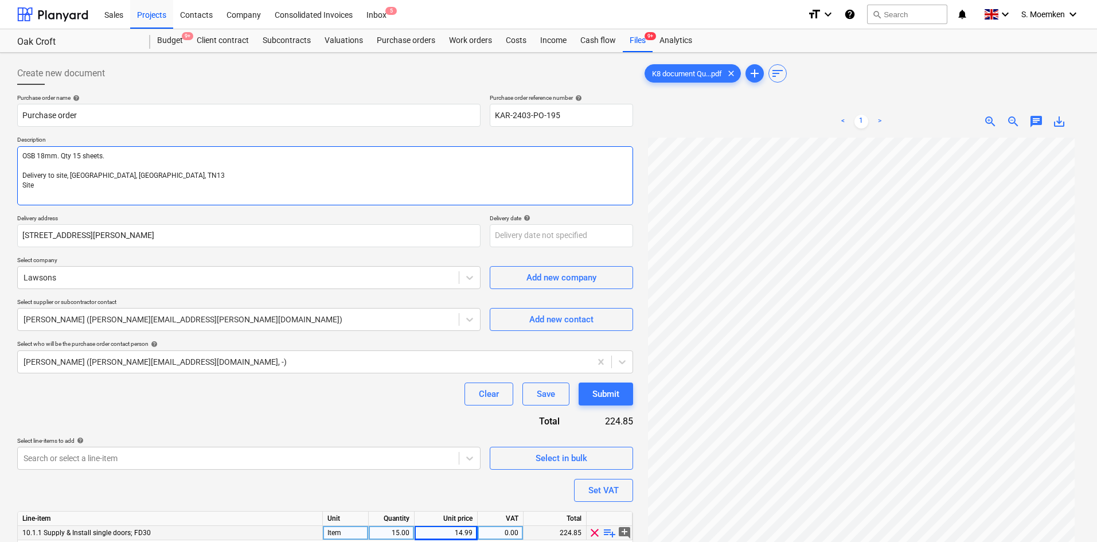
type textarea "OSB 18mm. Qty 15 sheets. Delivery to site, Oak Croft, Sevenoaks, TN13 Site"
type textarea "x"
type textarea "OSB 18mm. Qty 15 sheets. Delivery to site, Oak Croft, Sevenoaks, TN13 1 Site"
type textarea "x"
type textarea "OSB 18mm. Qty 15 sheets. Delivery to site, Oak Croft, Sevenoaks, TN13 1TA Site"
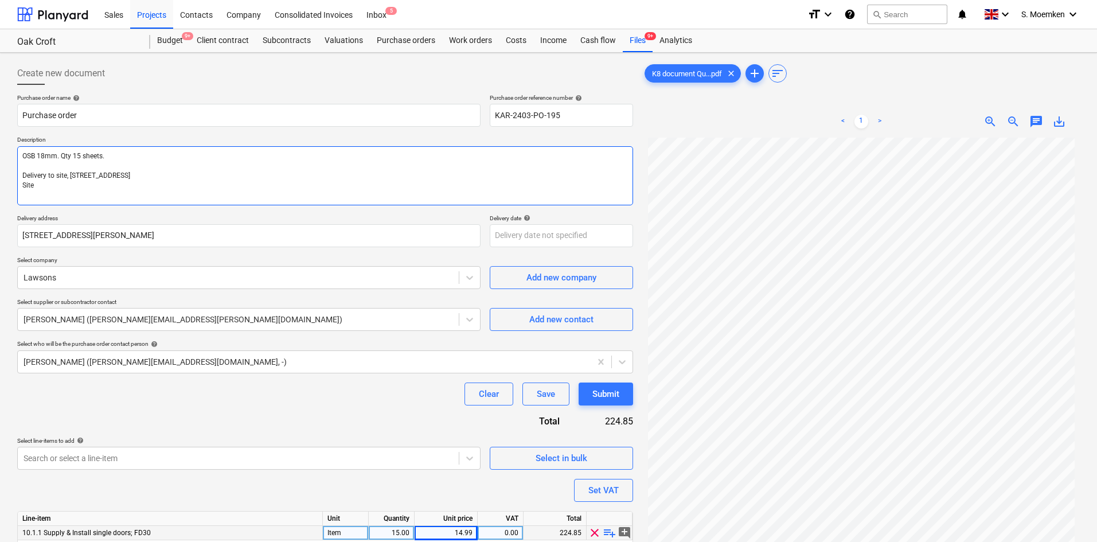
click at [34, 183] on textarea "OSB 18mm. Qty 15 sheets. Delivery to site, Oak Croft, Sevenoaks, TN13 1TA Site" at bounding box center [325, 175] width 616 height 59
type textarea "x"
type textarea "OSB 18mm. Qty 15 sheets. Delivery to site, Oak Croft, Sevenoaks, TN13 1TA Site"
type textarea "x"
type textarea "OSB 18mm. Qty 15 sheets. Delivery to site, Oak Croft, Sevenoaks, TN13 1TA Site"
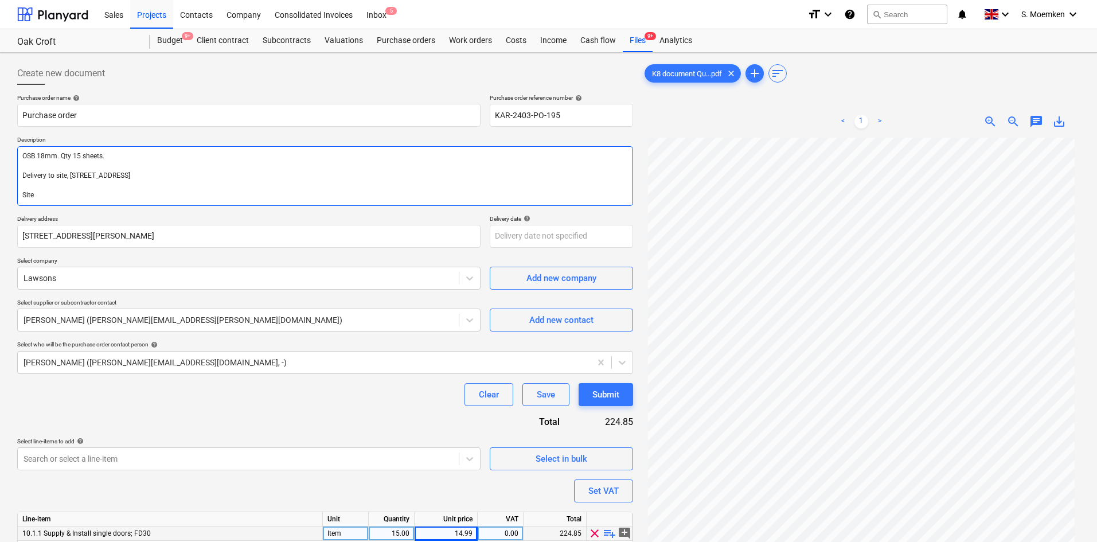
type textarea "x"
type textarea "OSB 18mm. Qty 15 sheets. Delivery to site, Oak Croft, Sevenoaks, TN13 1TA Site C"
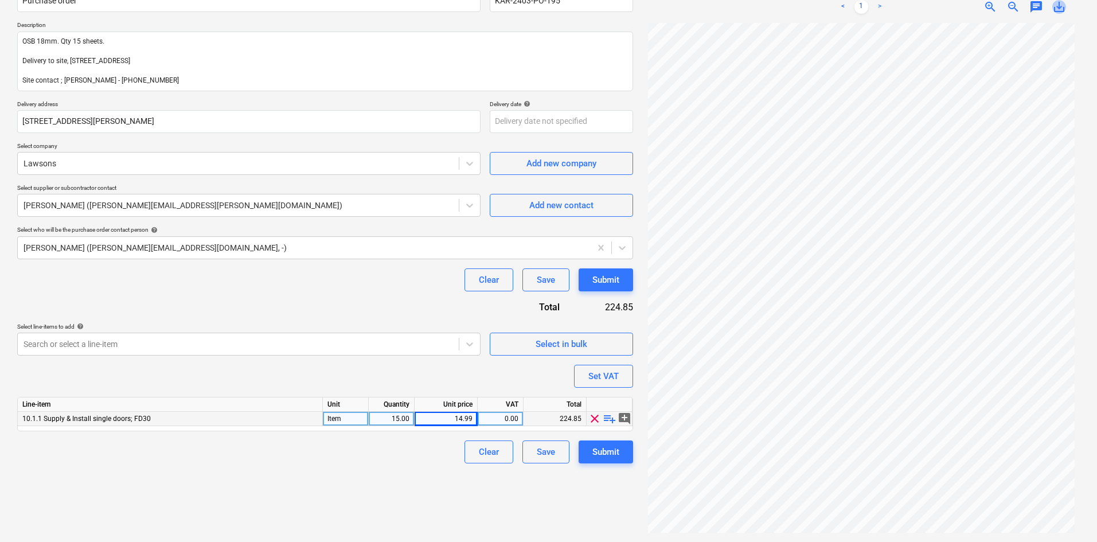
click at [1057, 8] on span "save_alt" at bounding box center [1059, 7] width 14 height 14
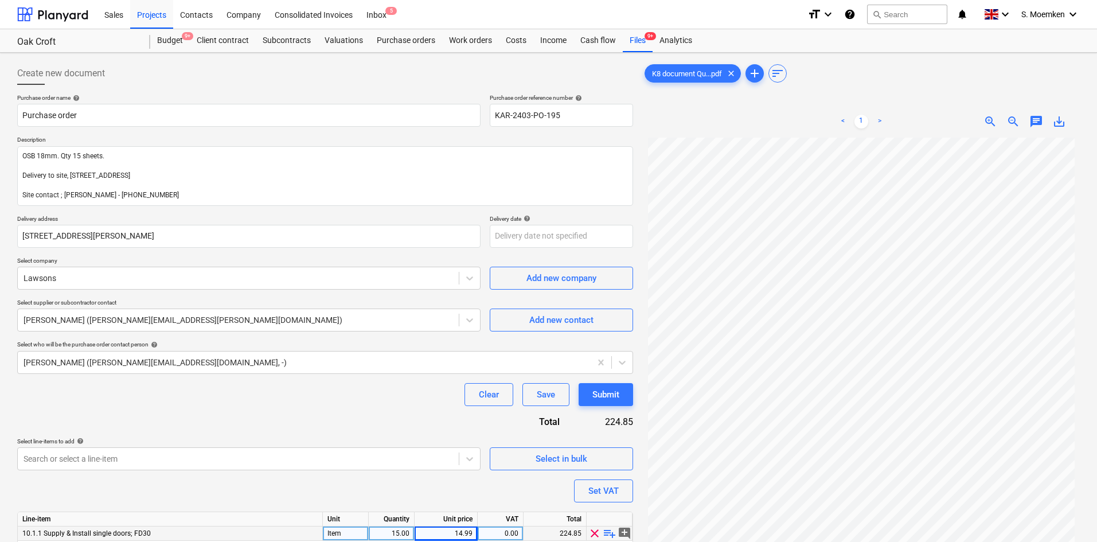
click at [1058, 69] on div "K8 document Qu...pdf clear add sort" at bounding box center [860, 73] width 437 height 23
drag, startPoint x: 568, startPoint y: 116, endPoint x: 478, endPoint y: 116, distance: 90.0
click at [478, 116] on div "Purchase order name help Purchase order Purchase order reference number help KA…" at bounding box center [325, 110] width 616 height 33
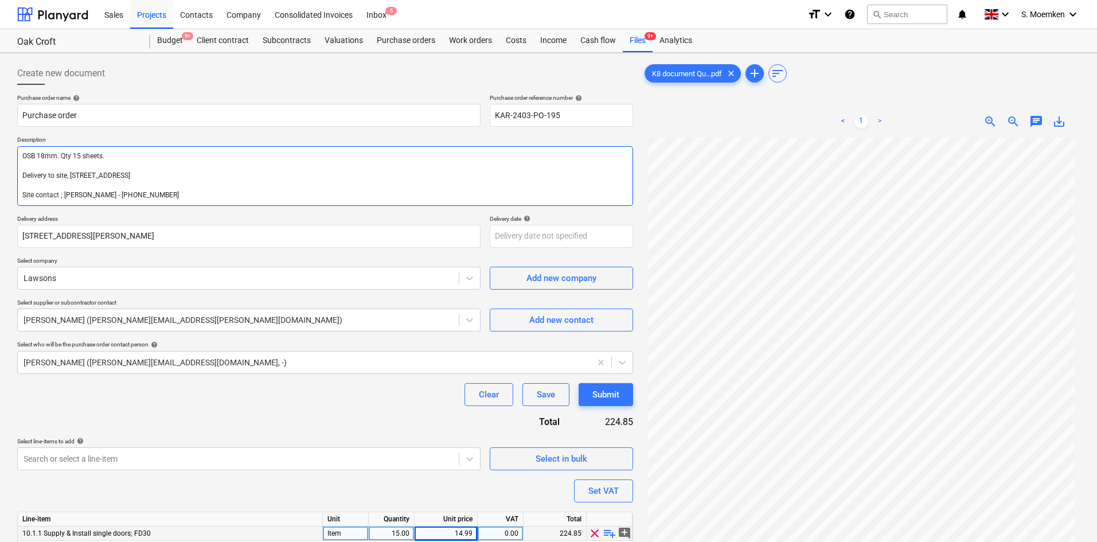
drag, startPoint x: 116, startPoint y: 155, endPoint x: 123, endPoint y: 155, distance: 6.9
click at [116, 155] on textarea "OSB 18mm. Qty 15 sheets. Delivery to site, Oak Croft, Sevenoaks, TN13 1TA Site …" at bounding box center [325, 176] width 616 height 60
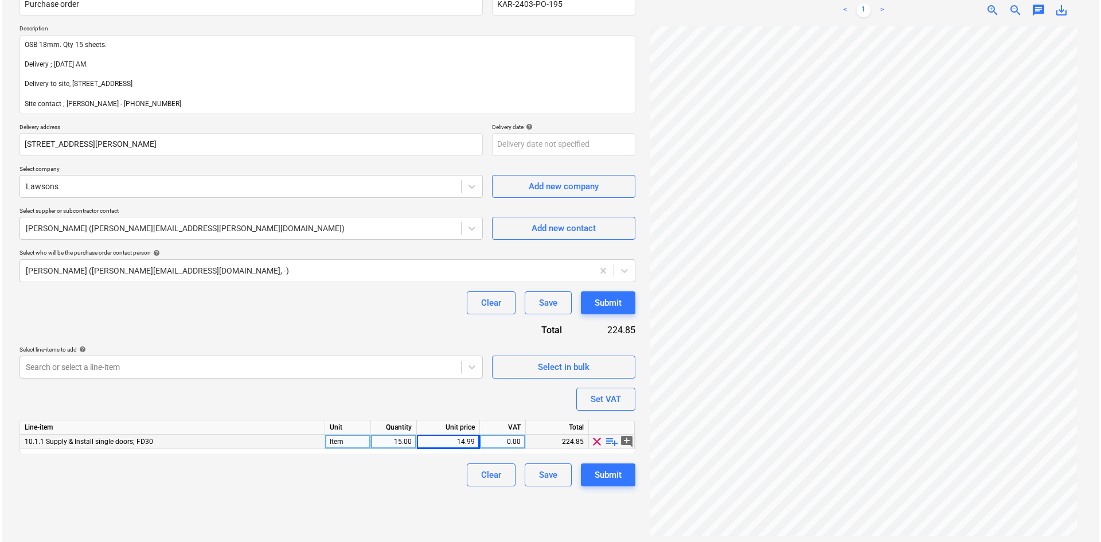
scroll to position [115, 0]
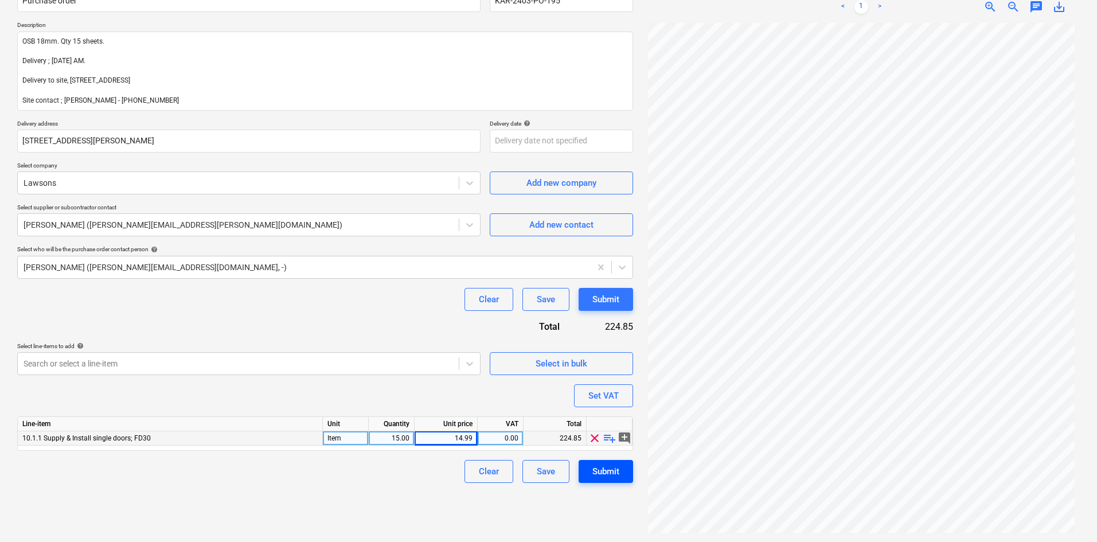
click at [604, 467] on div "Submit" at bounding box center [605, 471] width 27 height 15
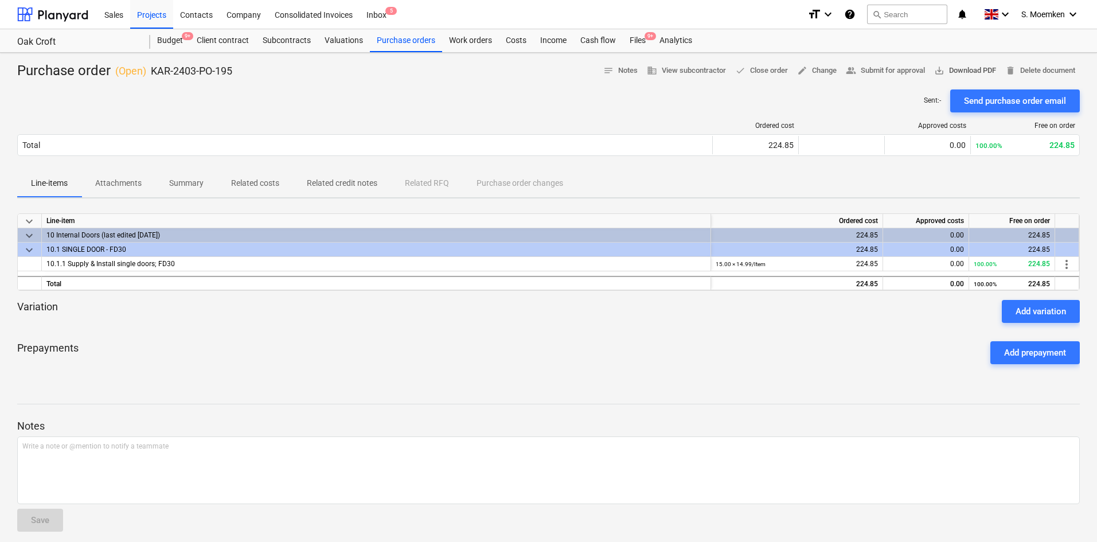
click at [978, 68] on span "save_alt Download PDF" at bounding box center [965, 70] width 62 height 13
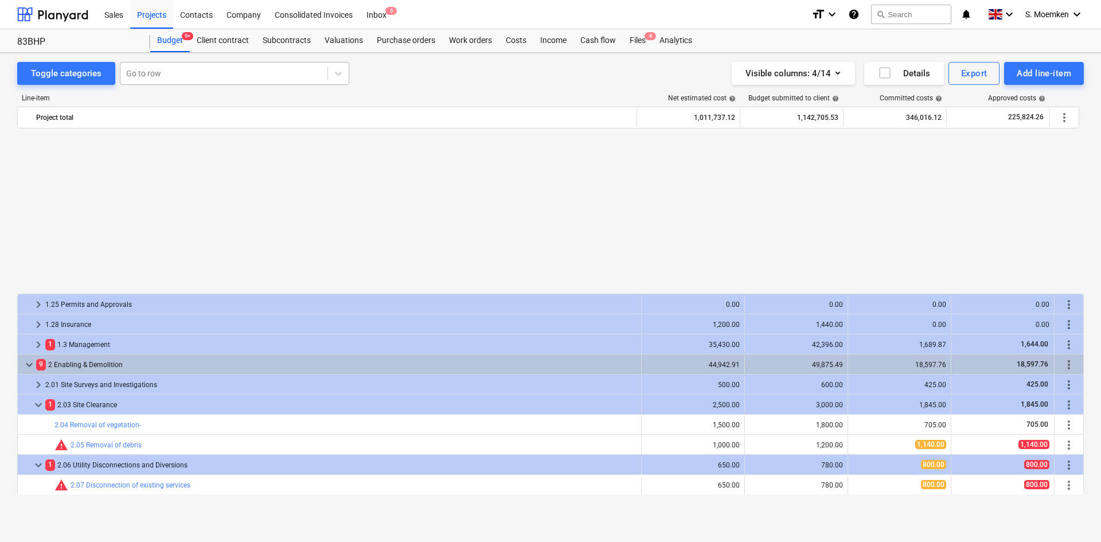
scroll to position [573, 0]
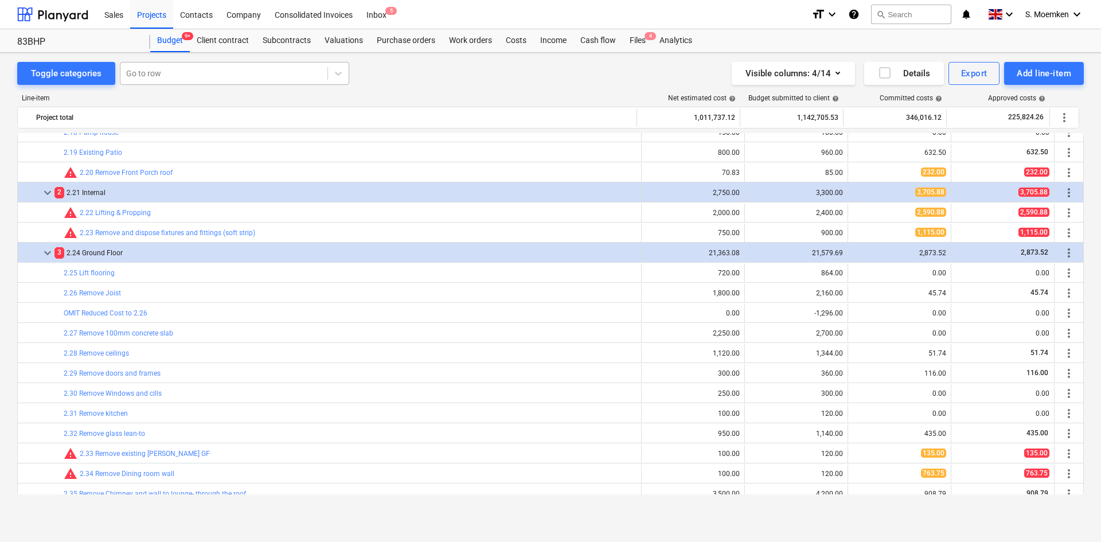
click at [177, 76] on div at bounding box center [223, 73] width 195 height 11
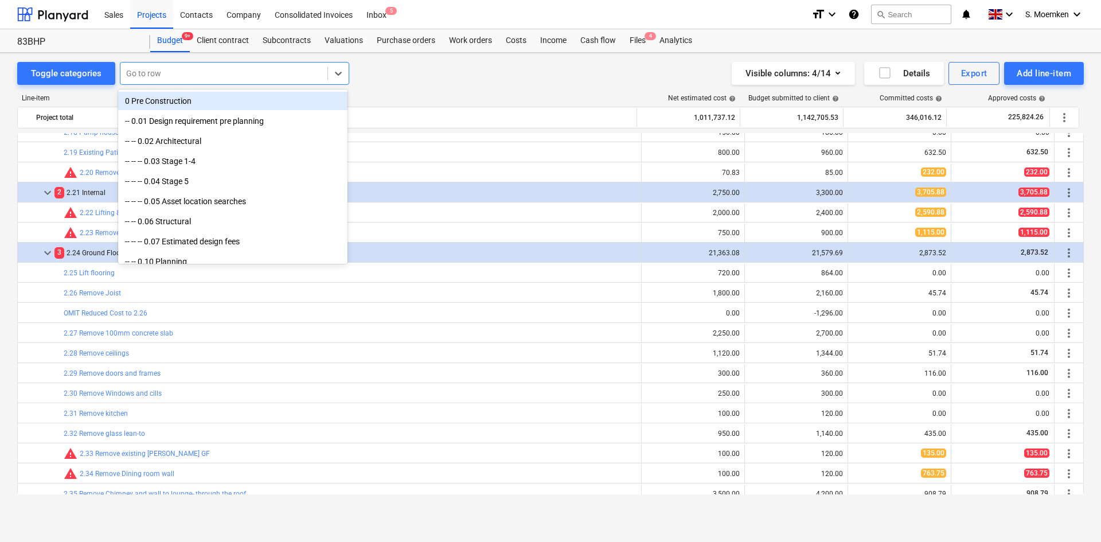
type input "0"
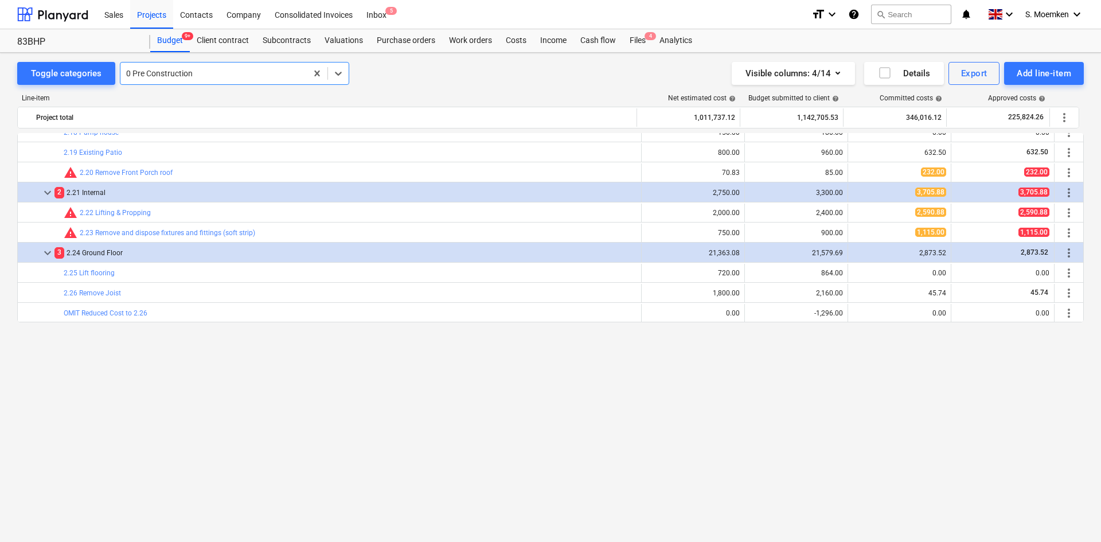
scroll to position [0, 0]
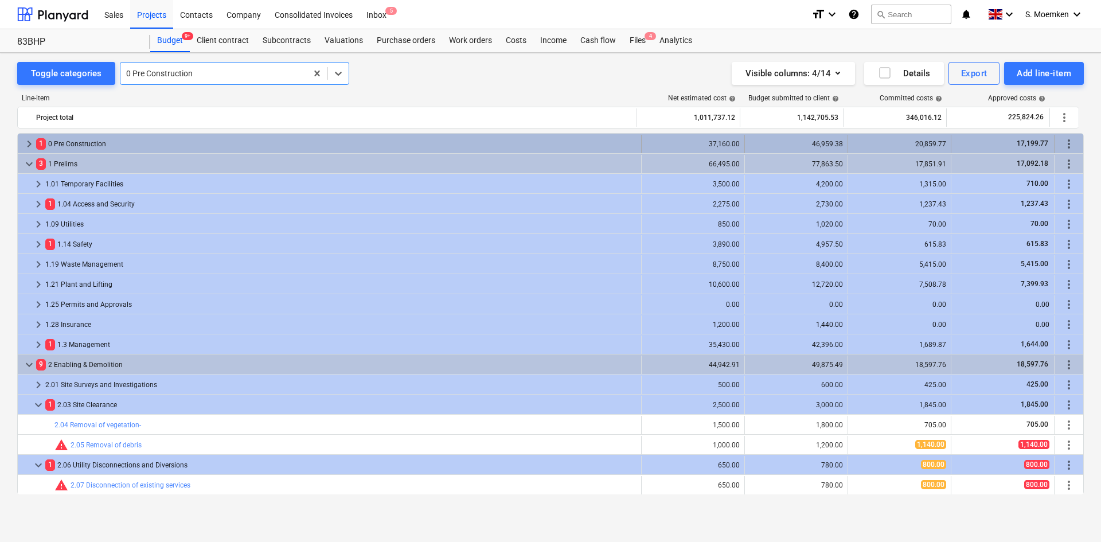
click at [25, 142] on span "keyboard_arrow_right" at bounding box center [29, 144] width 14 height 14
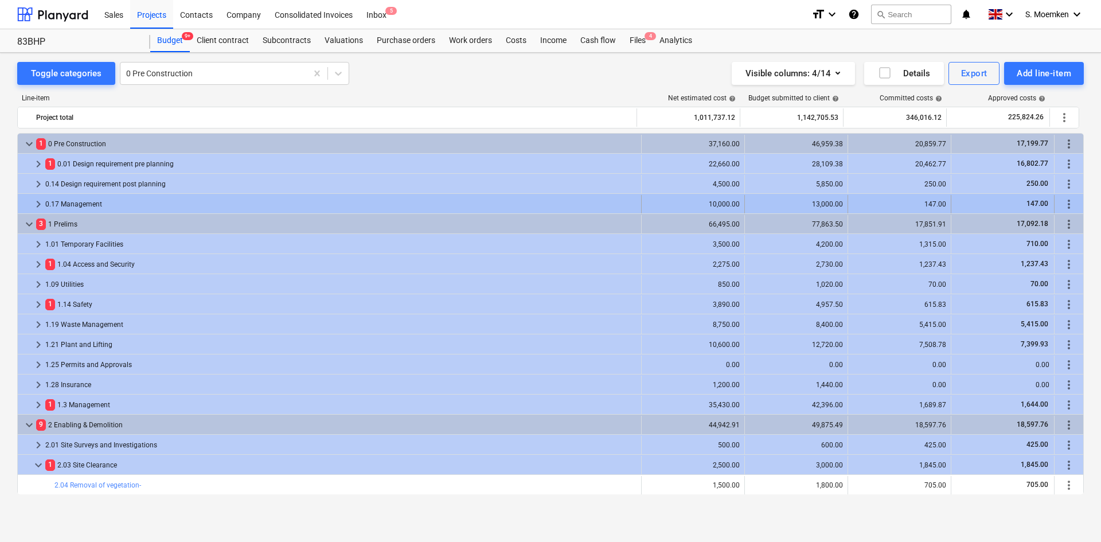
click at [41, 202] on span "keyboard_arrow_right" at bounding box center [39, 204] width 14 height 14
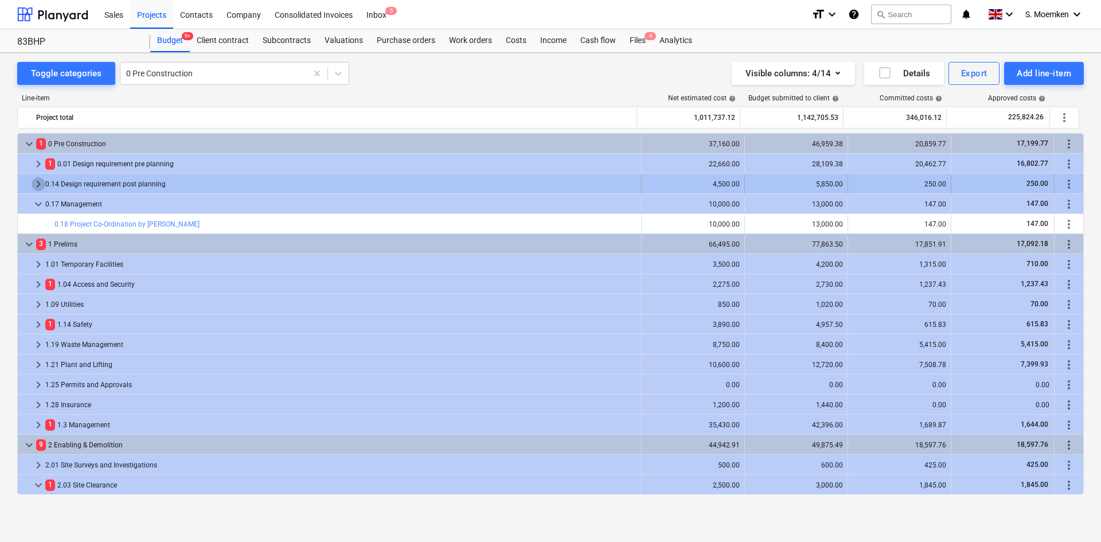
click at [40, 184] on span "keyboard_arrow_right" at bounding box center [39, 184] width 14 height 14
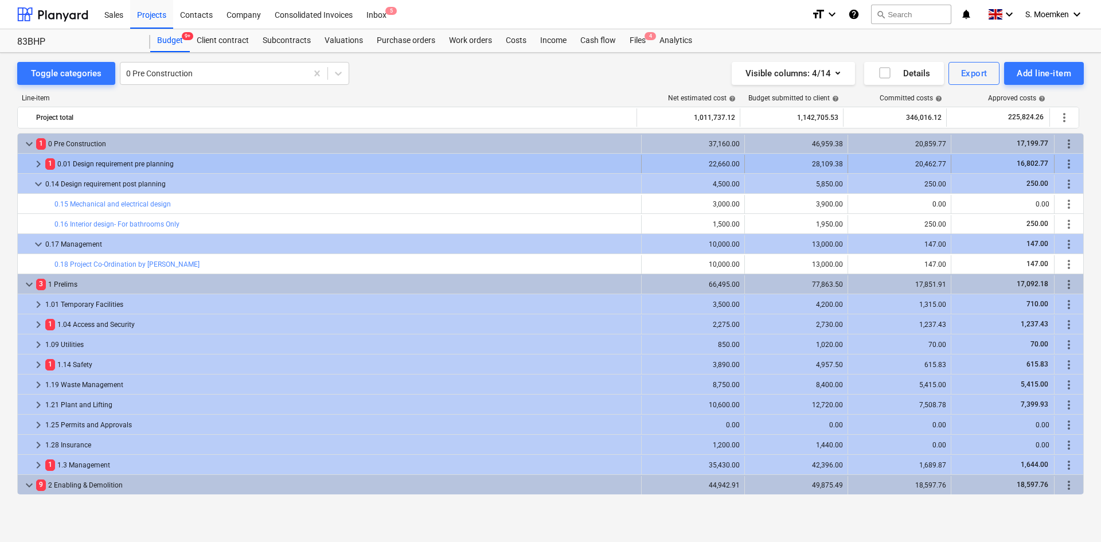
click at [38, 163] on span "keyboard_arrow_right" at bounding box center [39, 164] width 14 height 14
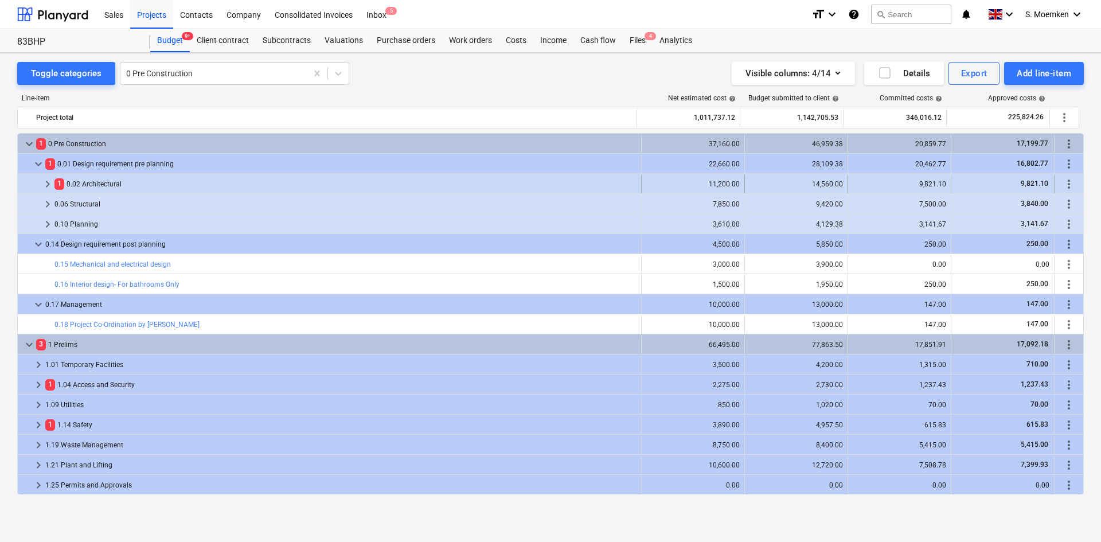
click at [49, 183] on span "keyboard_arrow_right" at bounding box center [48, 184] width 14 height 14
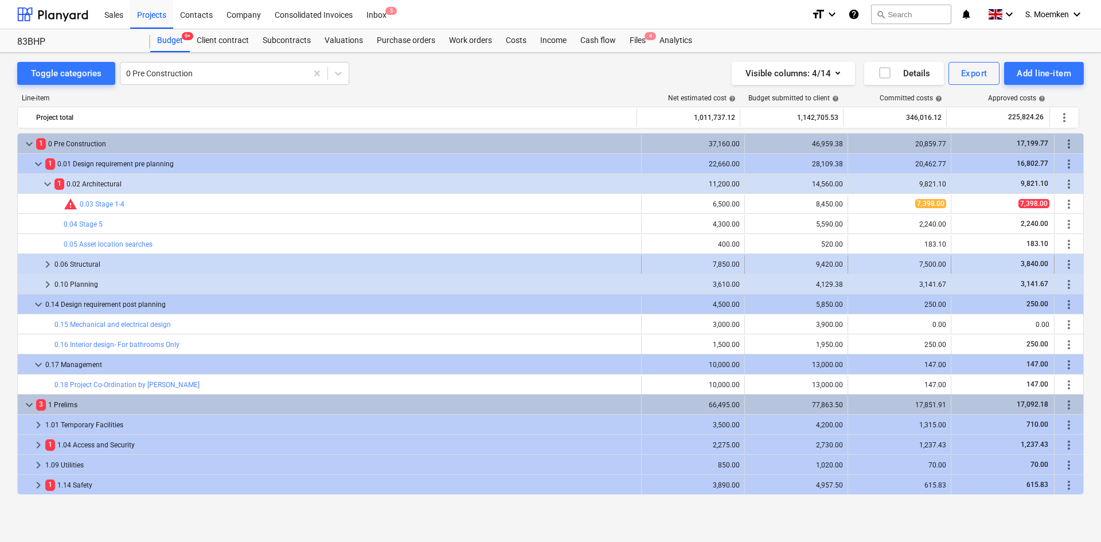
click at [46, 263] on span "keyboard_arrow_right" at bounding box center [48, 264] width 14 height 14
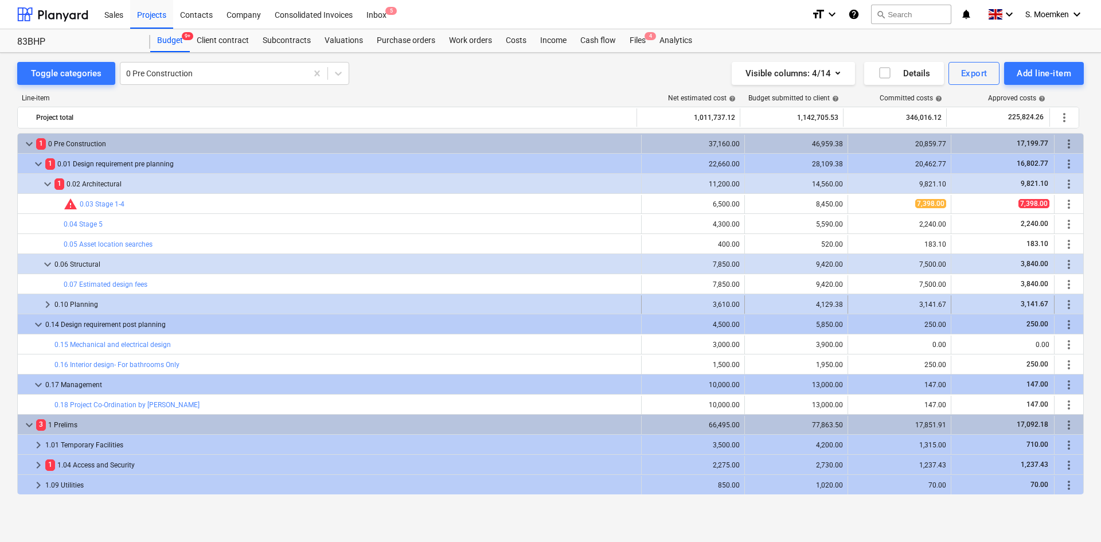
click at [47, 306] on span "keyboard_arrow_right" at bounding box center [48, 305] width 14 height 14
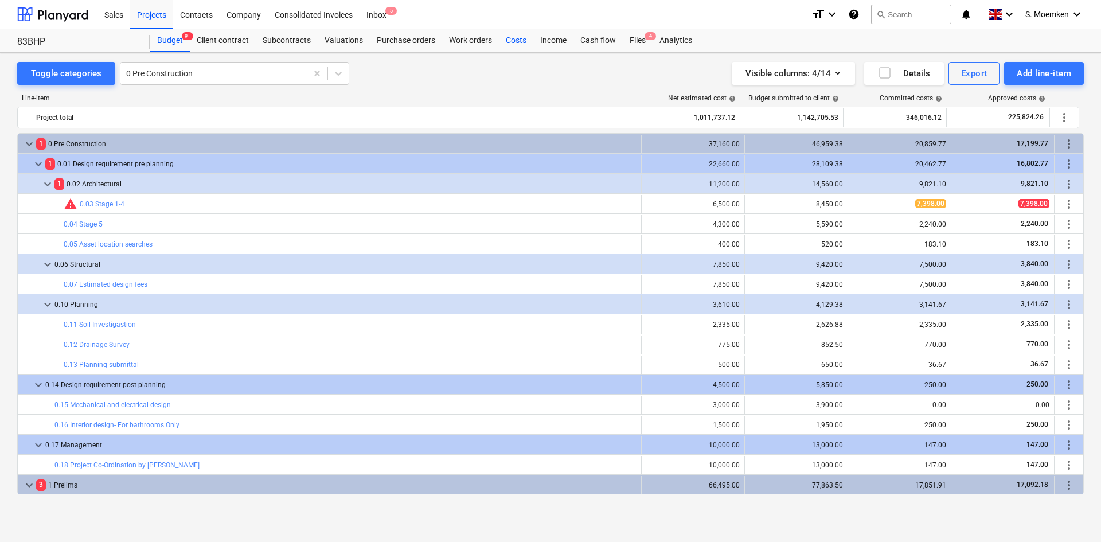
click at [525, 40] on div "Costs" at bounding box center [516, 40] width 34 height 23
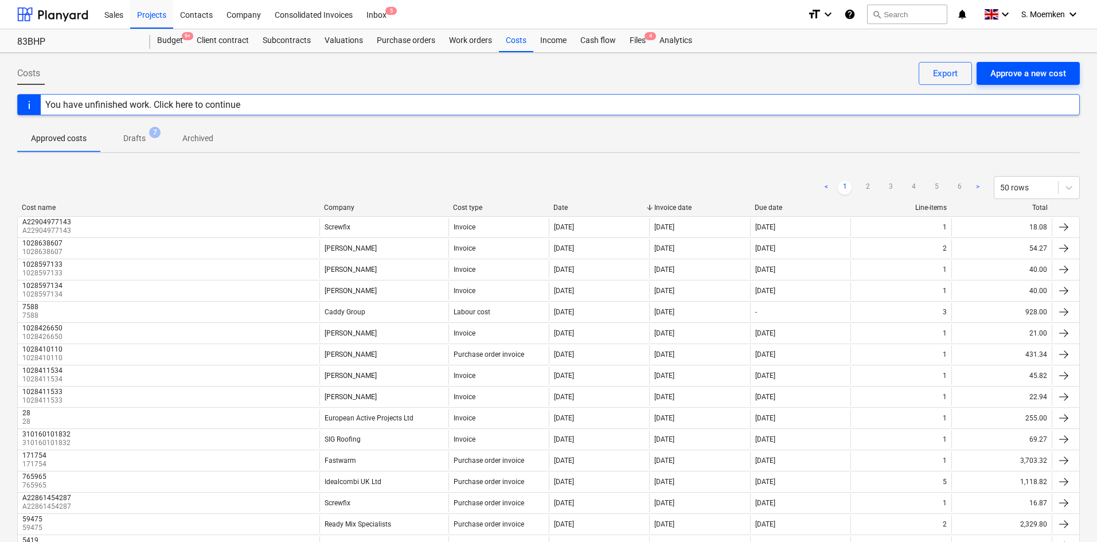
click at [1038, 73] on div "Approve a new cost" at bounding box center [1028, 73] width 76 height 15
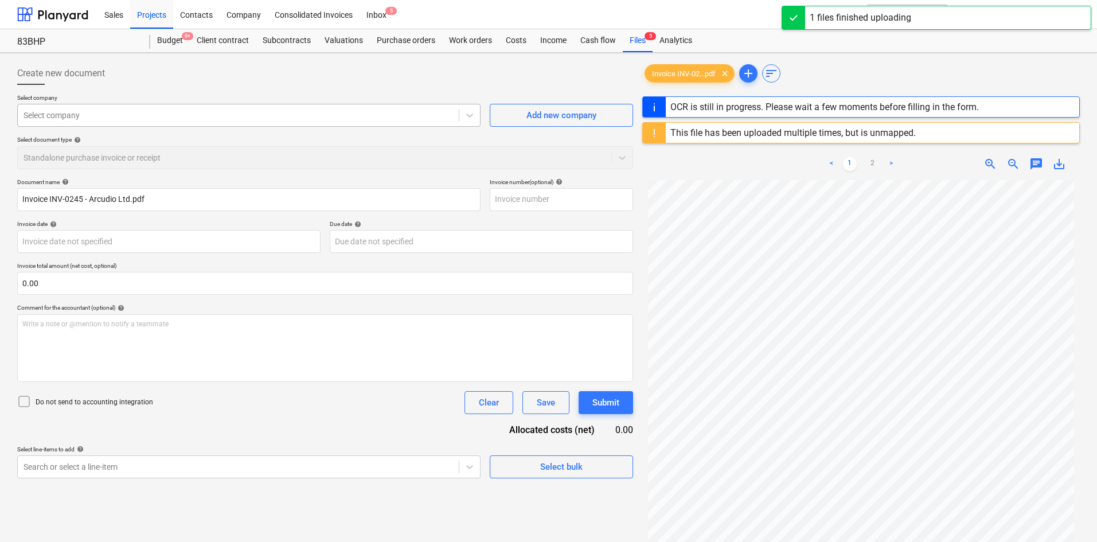
click at [113, 116] on div at bounding box center [238, 114] width 429 height 11
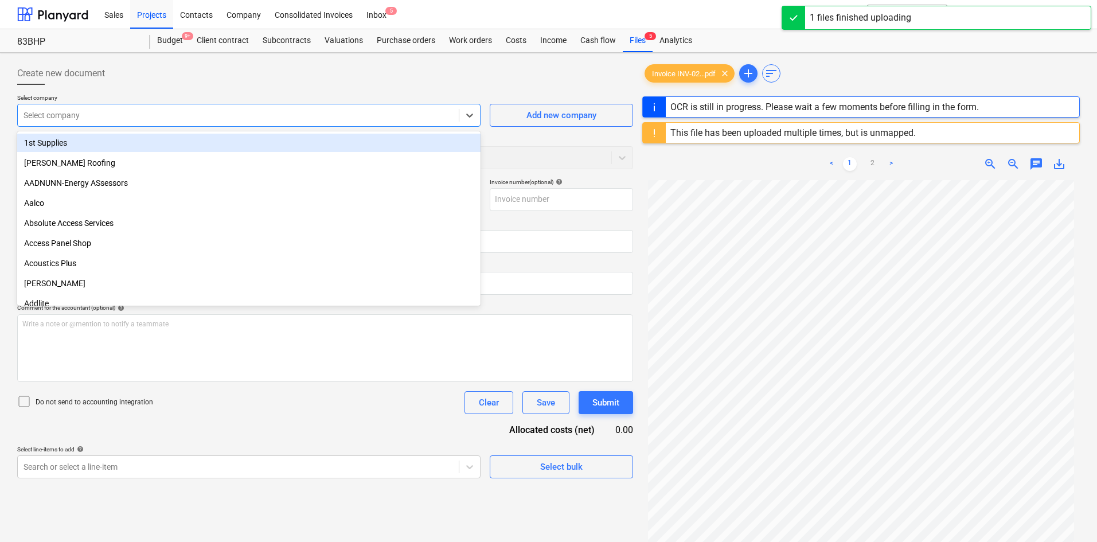
type input "0245"
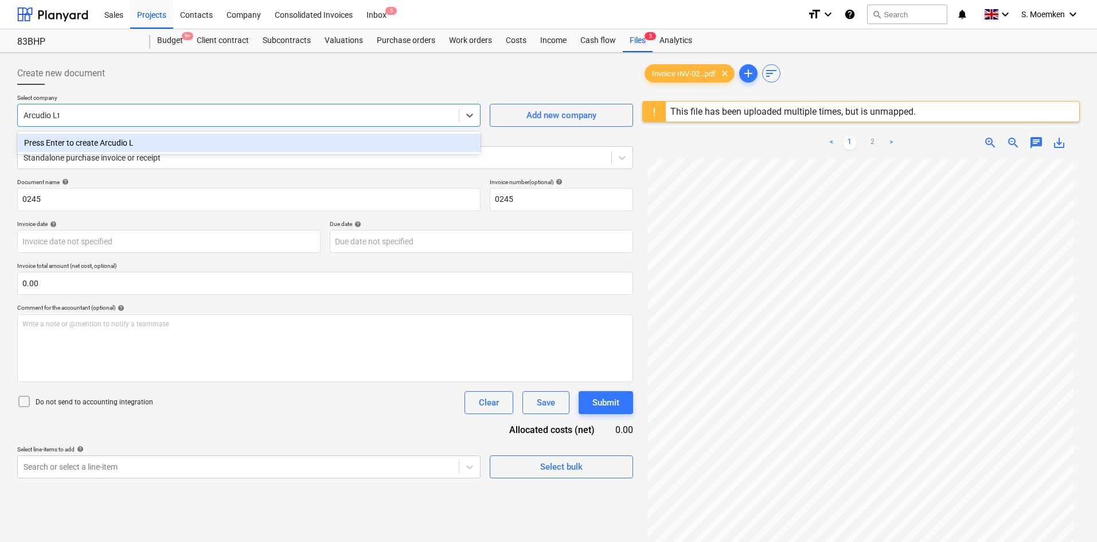
type input "Arcudio Ltd"
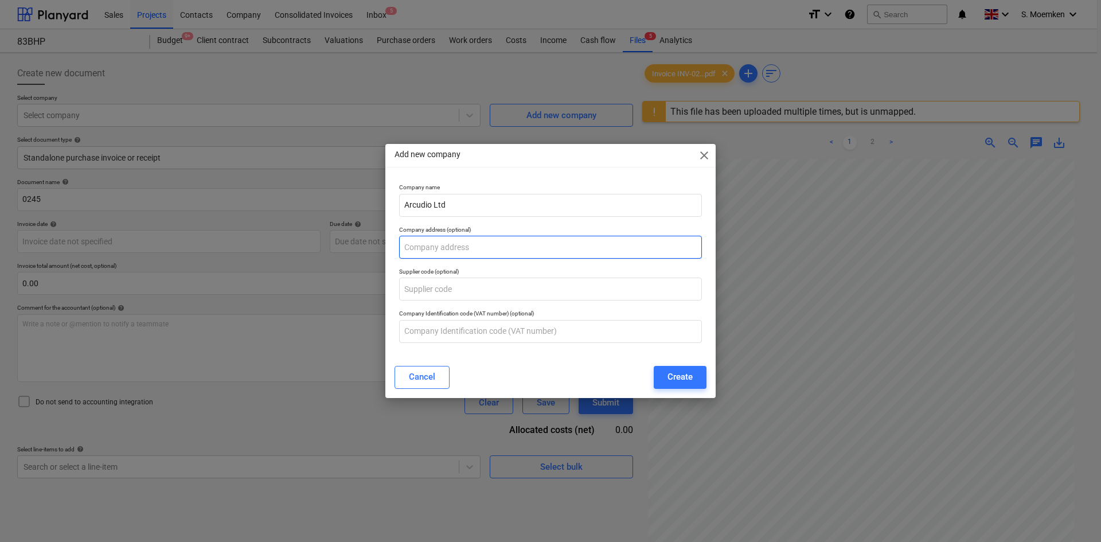
click at [472, 248] on input "text" at bounding box center [550, 247] width 303 height 23
type input "59 Calcott Road, Knowle, Bristol. BS4 1HE"
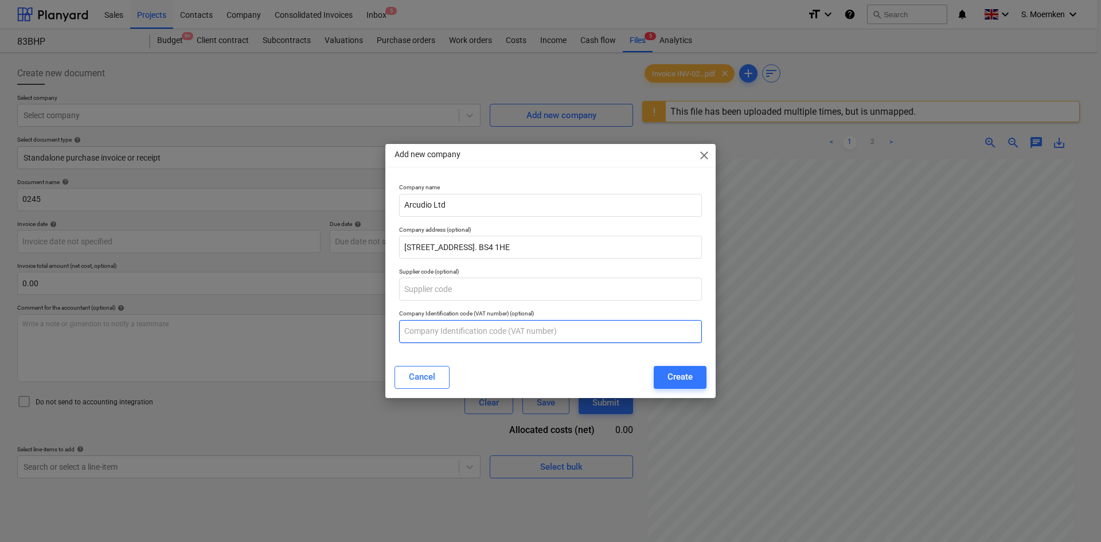
click at [519, 326] on input "text" at bounding box center [550, 331] width 303 height 23
type input "332640330"
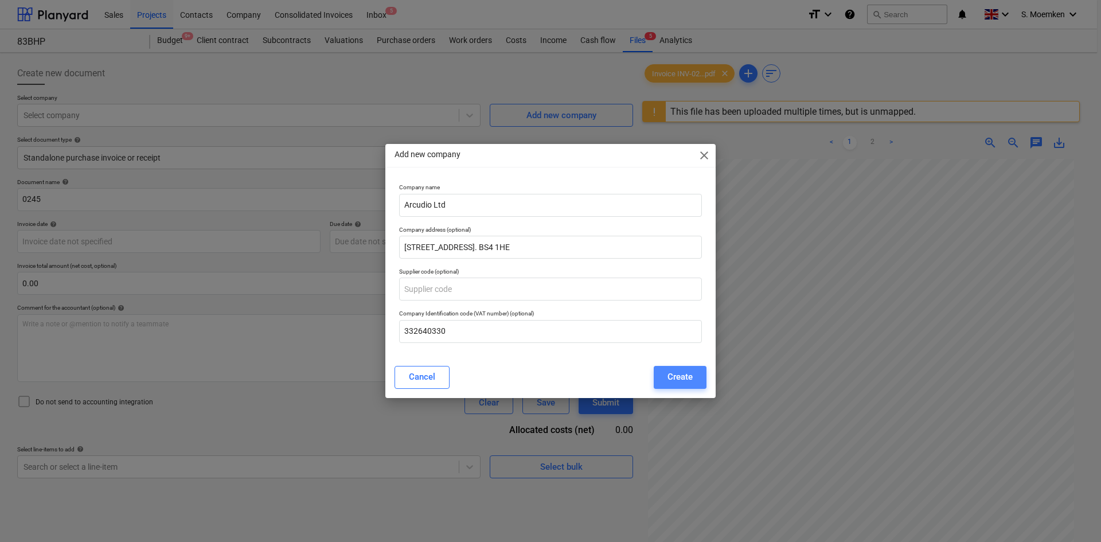
click at [683, 371] on div "Create" at bounding box center [679, 376] width 25 height 15
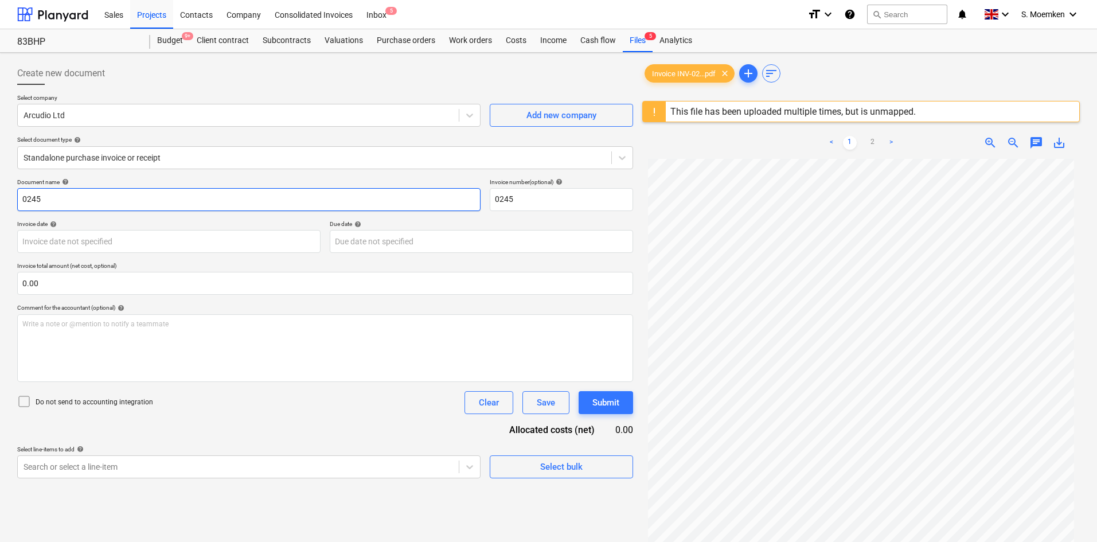
drag, startPoint x: 171, startPoint y: 199, endPoint x: 0, endPoint y: 200, distance: 171.4
click at [0, 200] on div "Create new document Select company Arcudio Ltd Add new company Select document …" at bounding box center [548, 365] width 1097 height 625
drag, startPoint x: 56, startPoint y: 197, endPoint x: 0, endPoint y: 201, distance: 56.3
click at [0, 201] on div "Create new document Select company Arcudio Ltd Add new company Select document …" at bounding box center [548, 365] width 1097 height 625
type input "INV-0245"
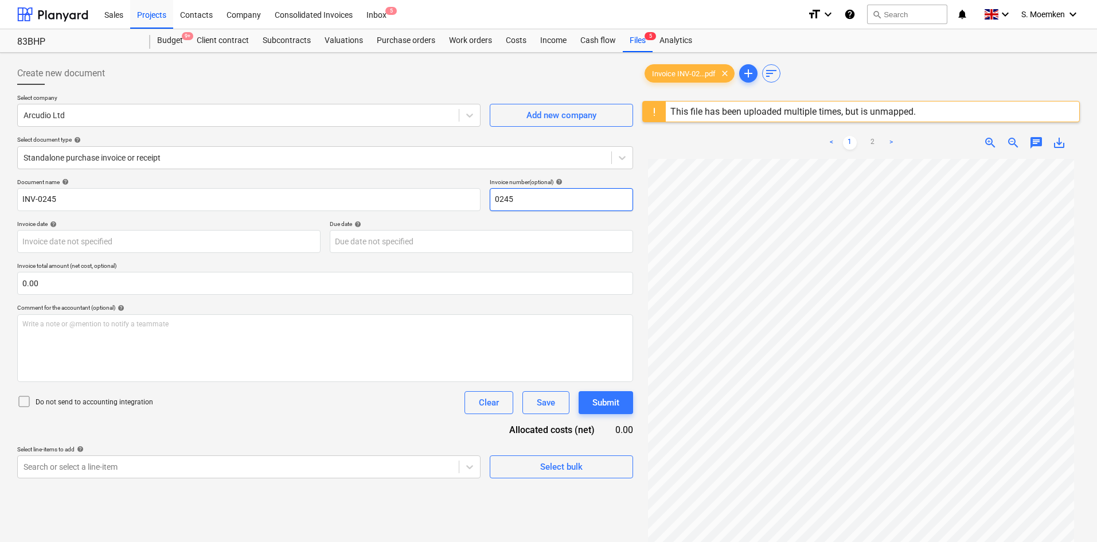
drag, startPoint x: 511, startPoint y: 198, endPoint x: 484, endPoint y: 197, distance: 26.4
click at [484, 197] on div "Document name help INV-0245 Invoice number (optional) help 0245" at bounding box center [325, 194] width 616 height 33
paste input "INV-"
type input "INV-0245"
click at [154, 240] on body "Sales Projects Contacts Company Consolidated Invoices Inbox 5 format_size keybo…" at bounding box center [548, 271] width 1097 height 542
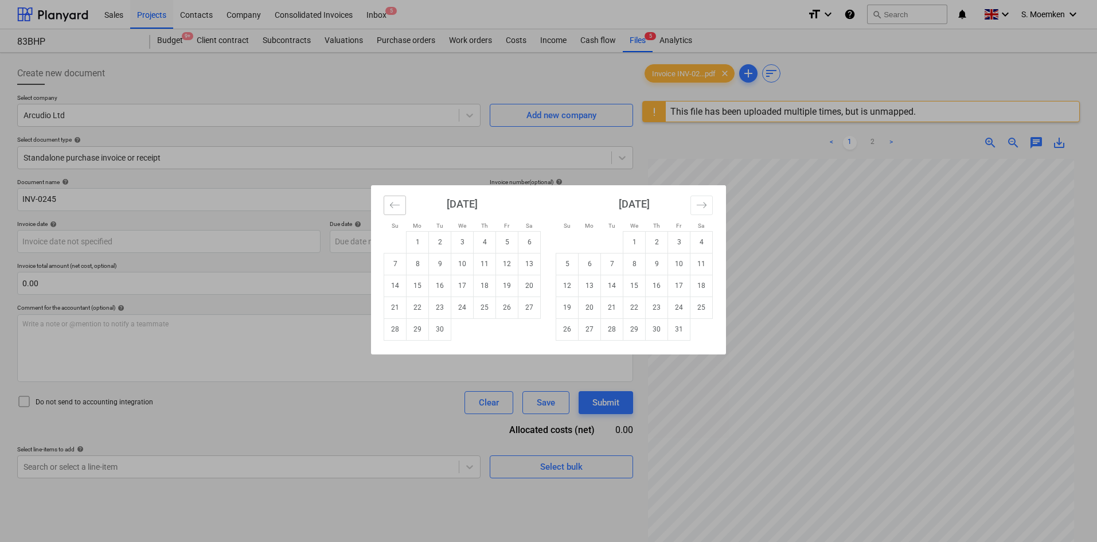
click at [390, 208] on icon "Move backward to switch to the previous month." at bounding box center [394, 205] width 11 height 11
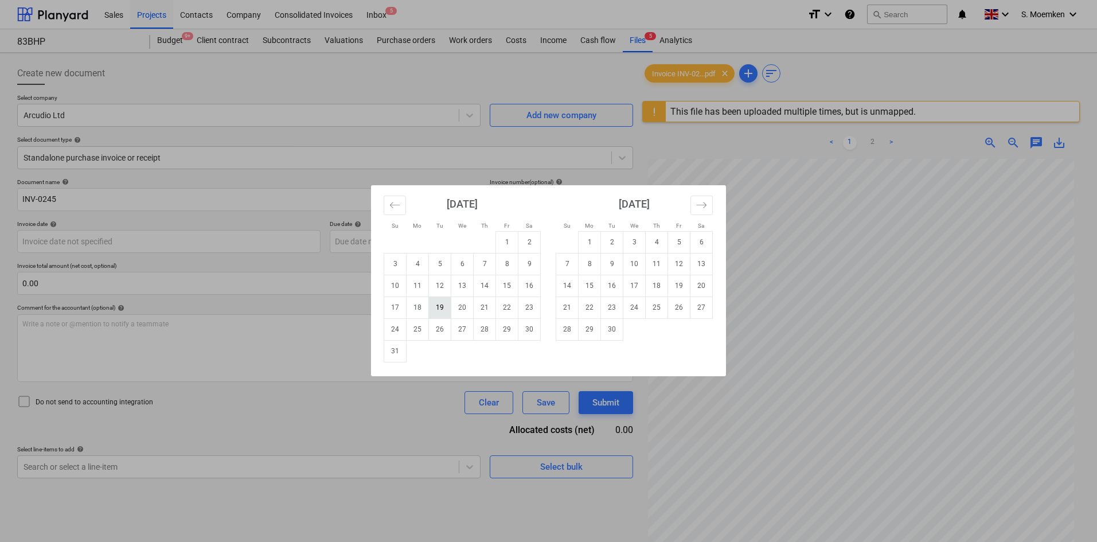
click at [439, 306] on td "19" at bounding box center [440, 307] width 22 height 22
type input "19 Aug 2025"
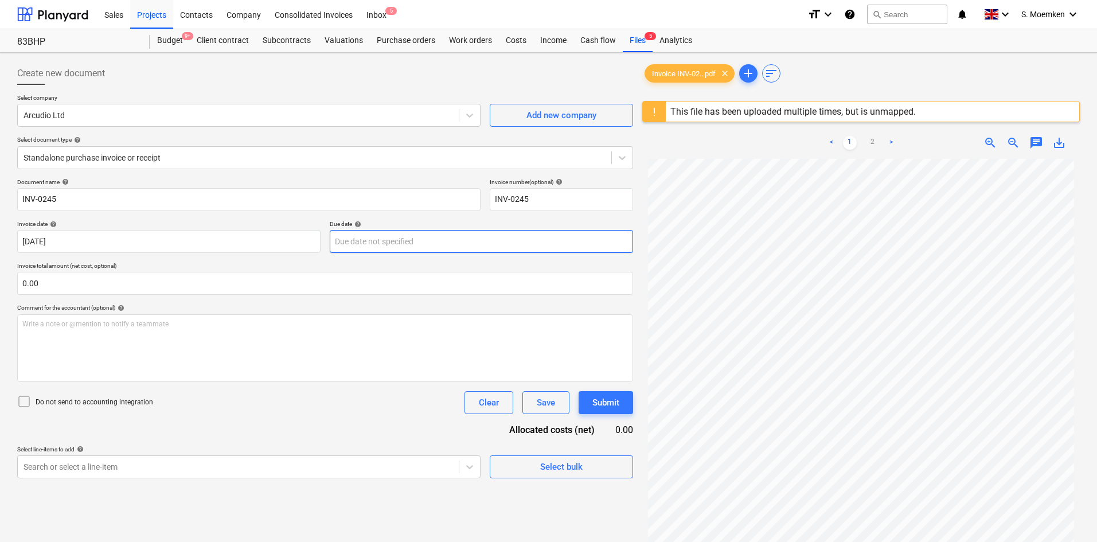
click at [479, 237] on body "Sales Projects Contacts Company Consolidated Invoices Inbox 5 format_size keybo…" at bounding box center [548, 271] width 1097 height 542
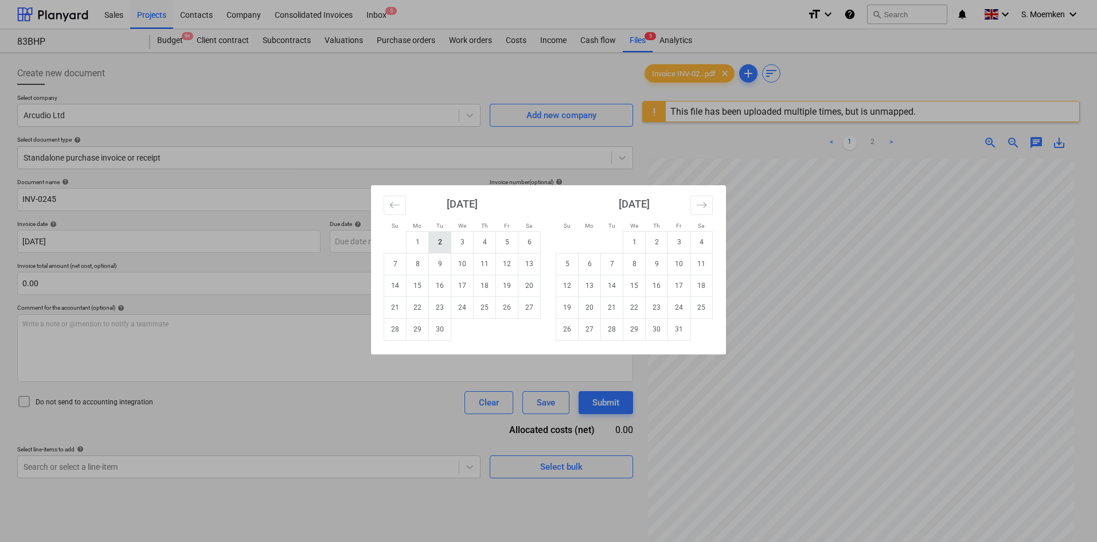
click at [441, 241] on td "2" at bounding box center [440, 242] width 22 height 22
type input "02 Sep 2025"
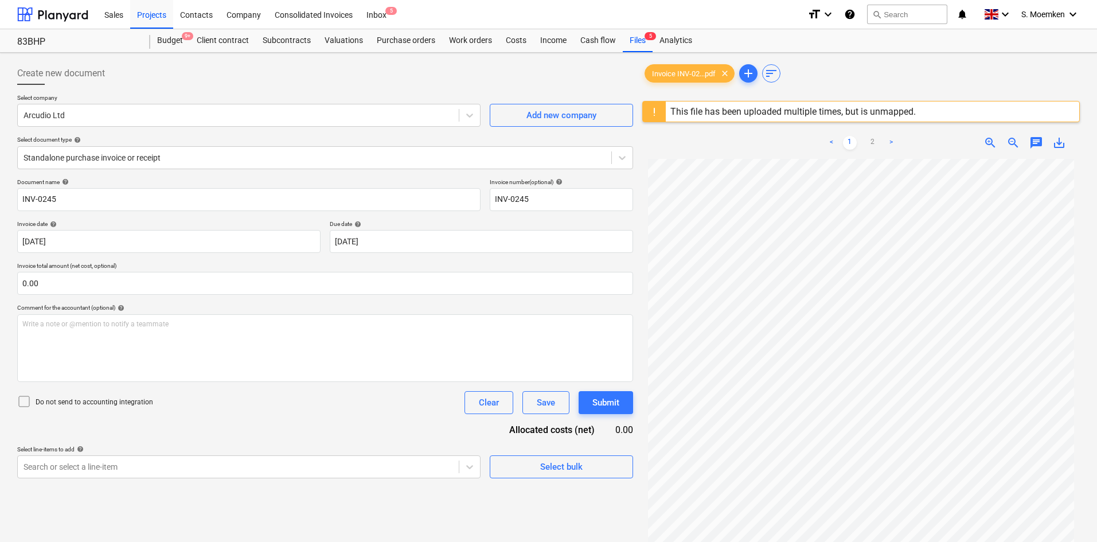
click at [21, 399] on icon at bounding box center [24, 401] width 14 height 14
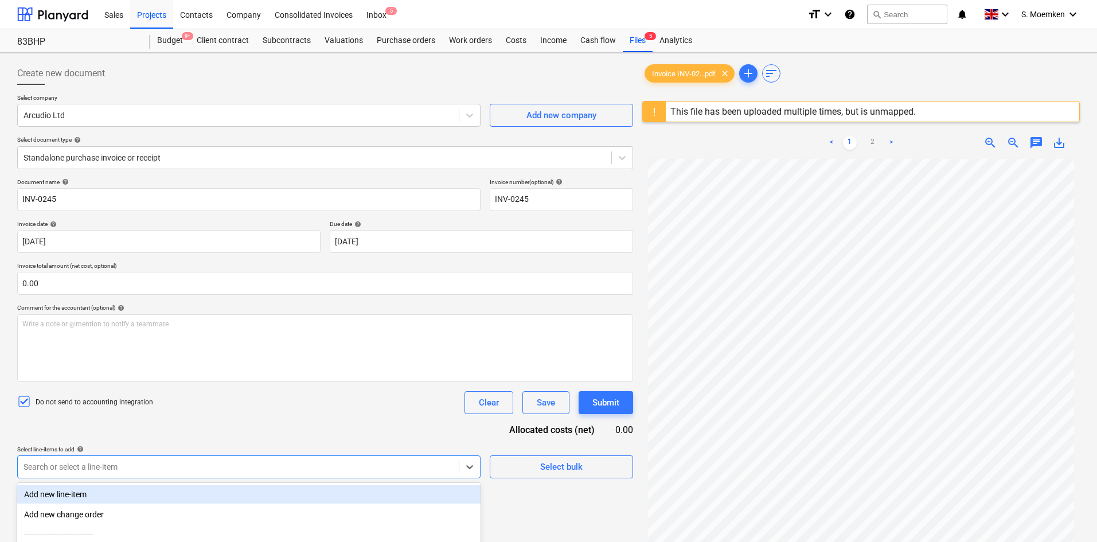
scroll to position [120, 0]
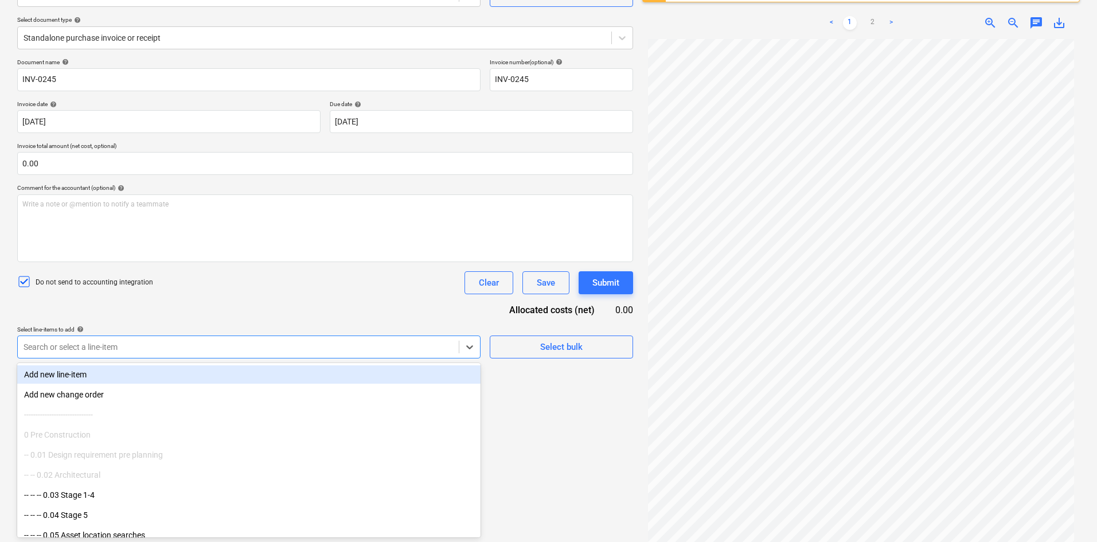
click at [139, 422] on body "Sales Projects Contacts Company Consolidated Invoices Inbox 5 format_size keybo…" at bounding box center [548, 151] width 1097 height 542
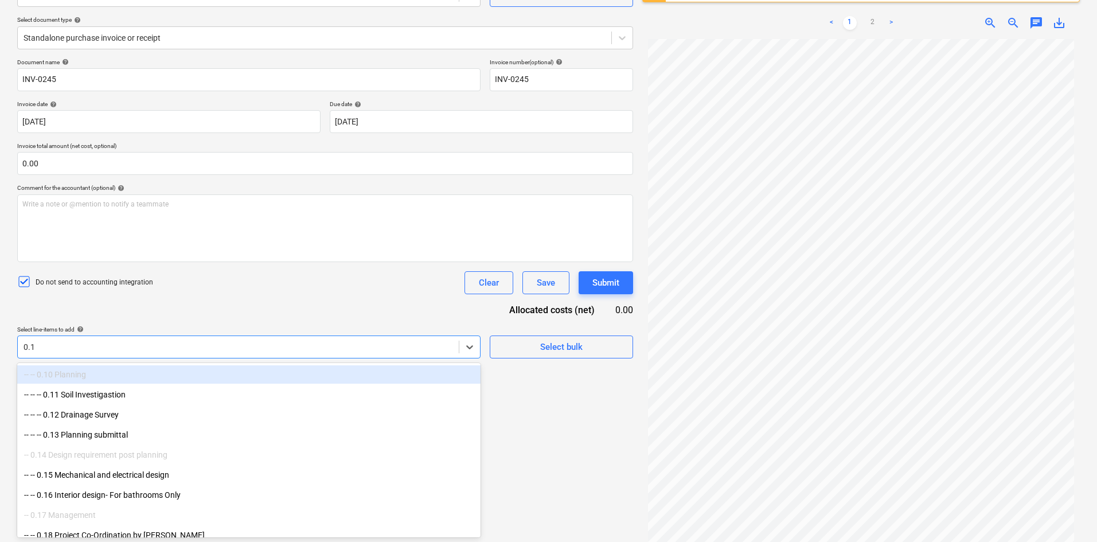
type input "0.16"
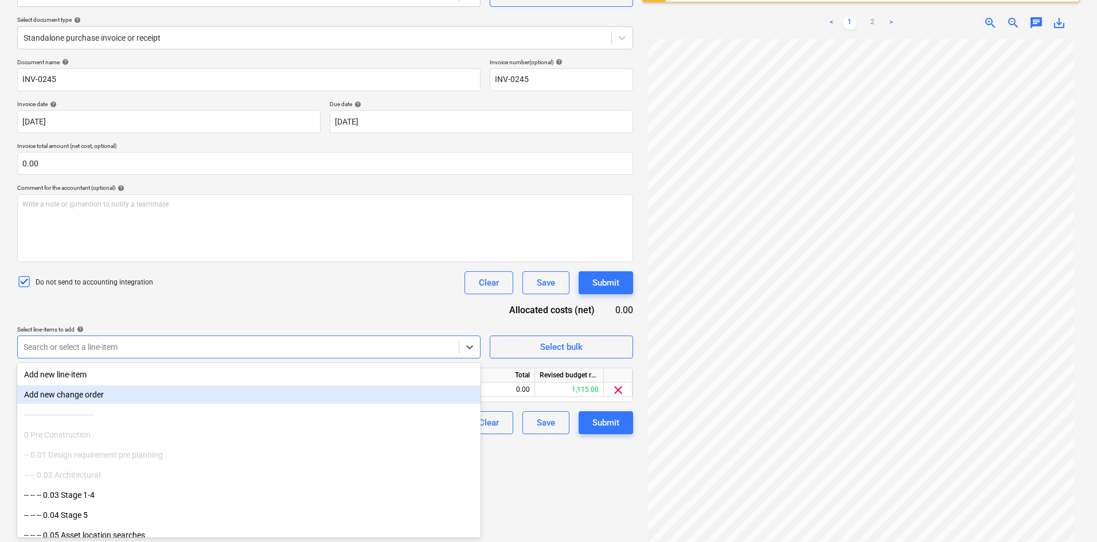
click at [395, 292] on div "Do not send to accounting integration Clear Save Submit" at bounding box center [325, 282] width 616 height 23
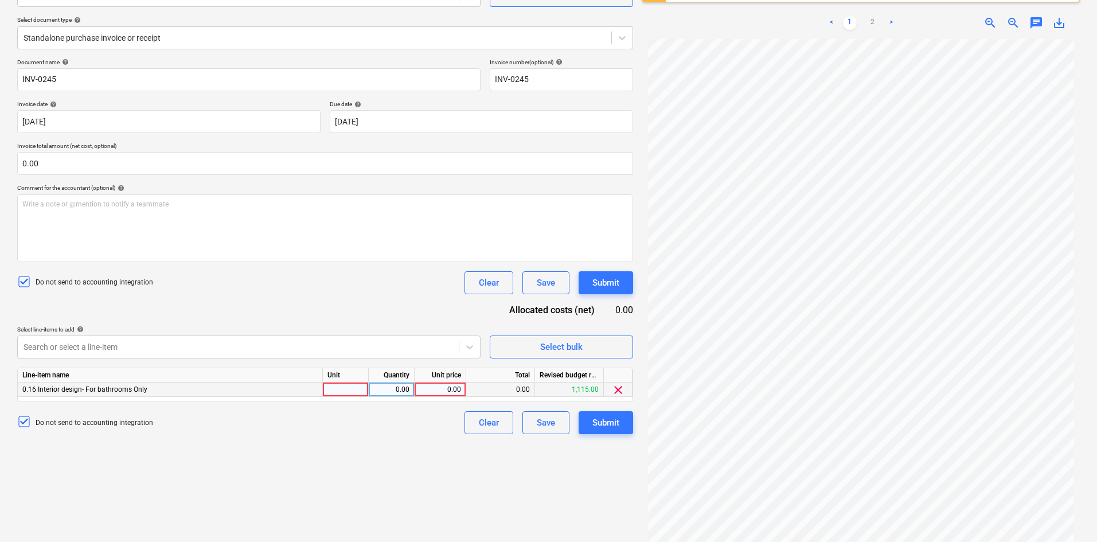
click at [342, 391] on div at bounding box center [346, 389] width 46 height 14
type input "Item"
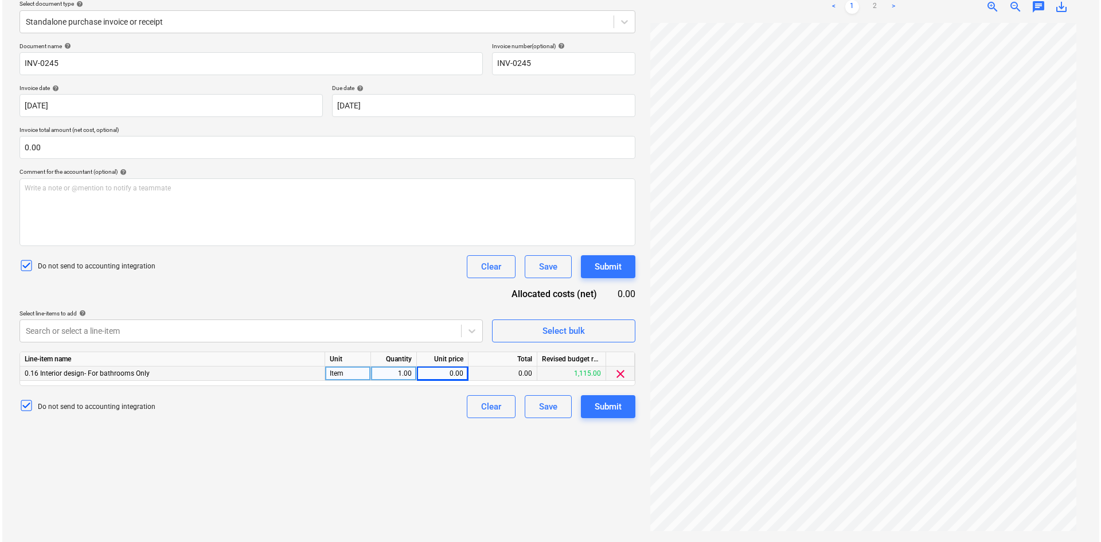
scroll to position [96, 0]
click at [453, 371] on div "0.00" at bounding box center [440, 373] width 42 height 14
type input "1062.50"
click at [594, 402] on div "Submit" at bounding box center [605, 406] width 27 height 15
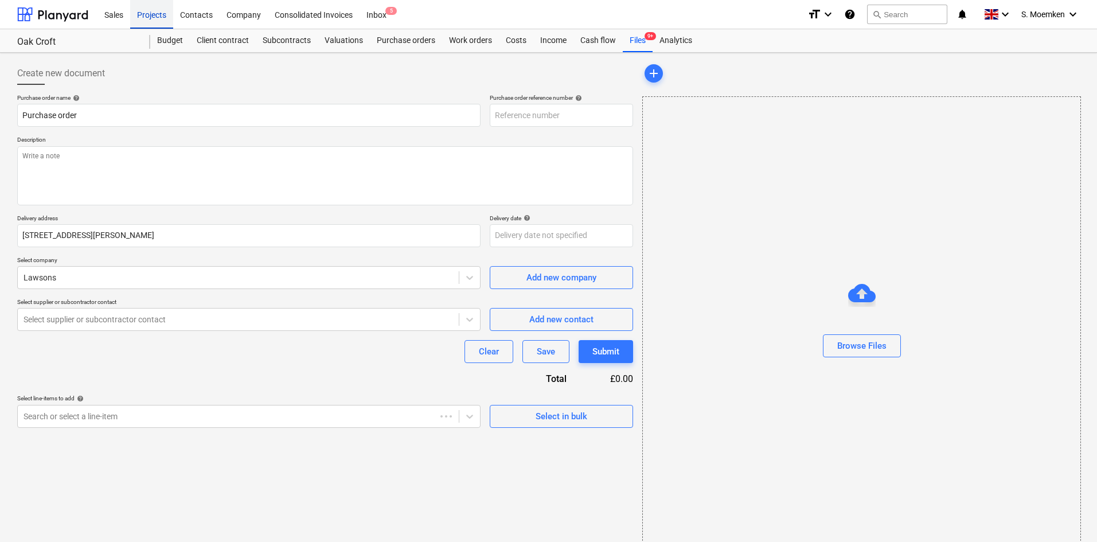
type textarea "x"
type input "KAR-2403-PO-196"
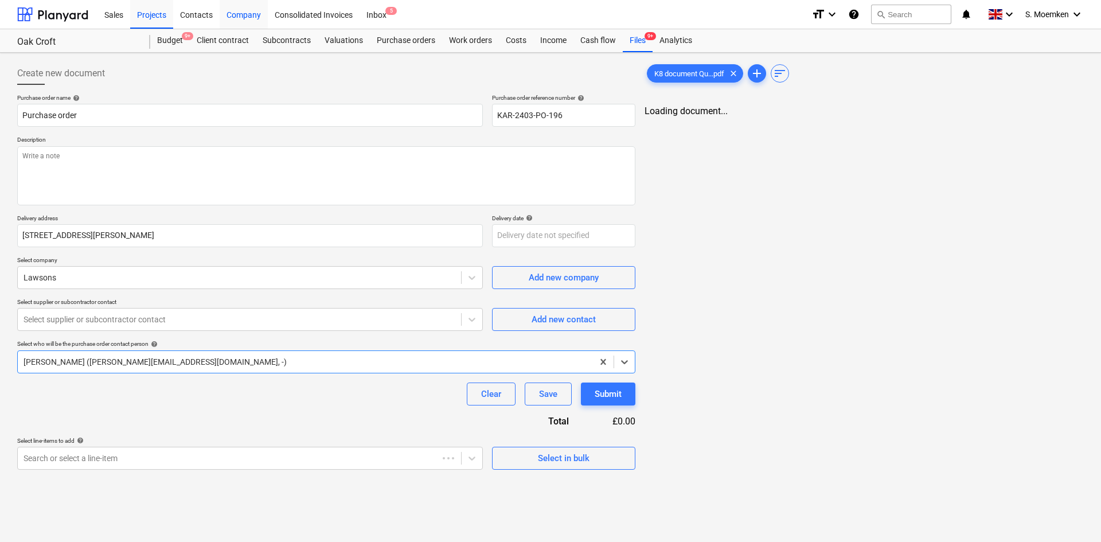
type textarea "x"
click at [193, 15] on div "Contacts" at bounding box center [196, 13] width 46 height 29
click at [153, 14] on div "Projects" at bounding box center [151, 13] width 43 height 29
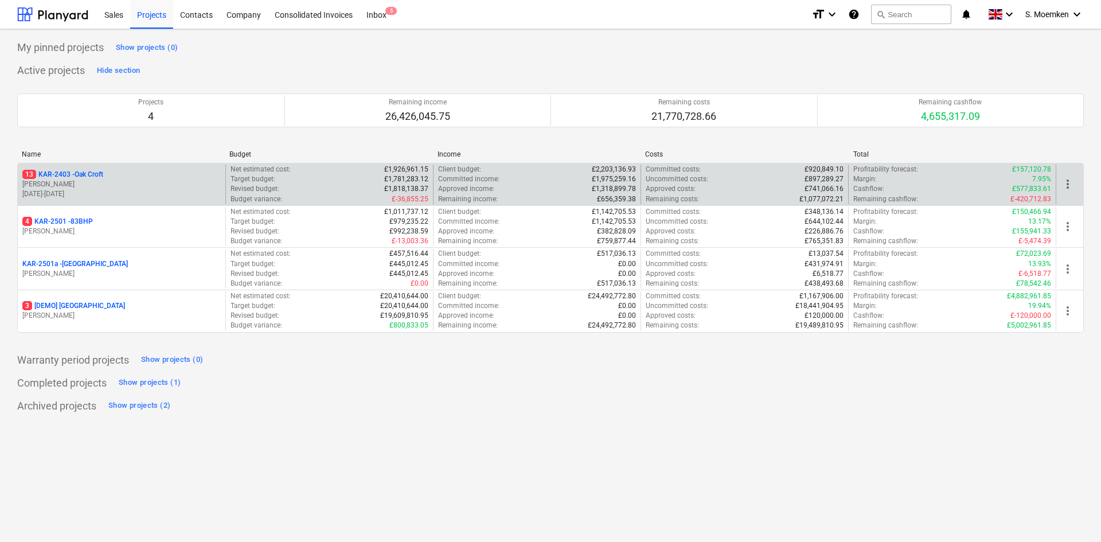
click at [112, 176] on div "13 KAR-2403 - Oak Croft" at bounding box center [121, 175] width 198 height 10
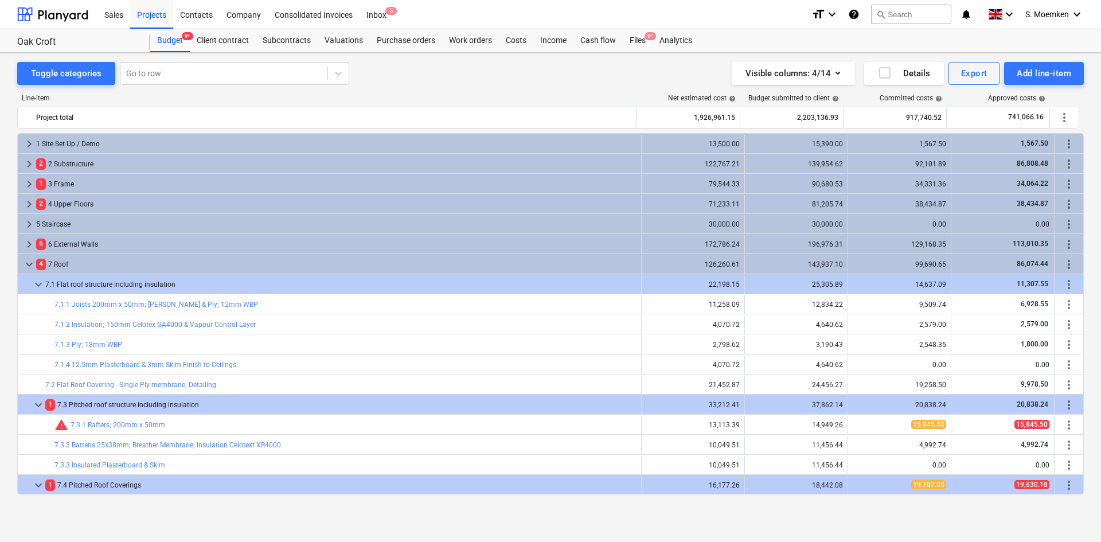
scroll to position [201, 0]
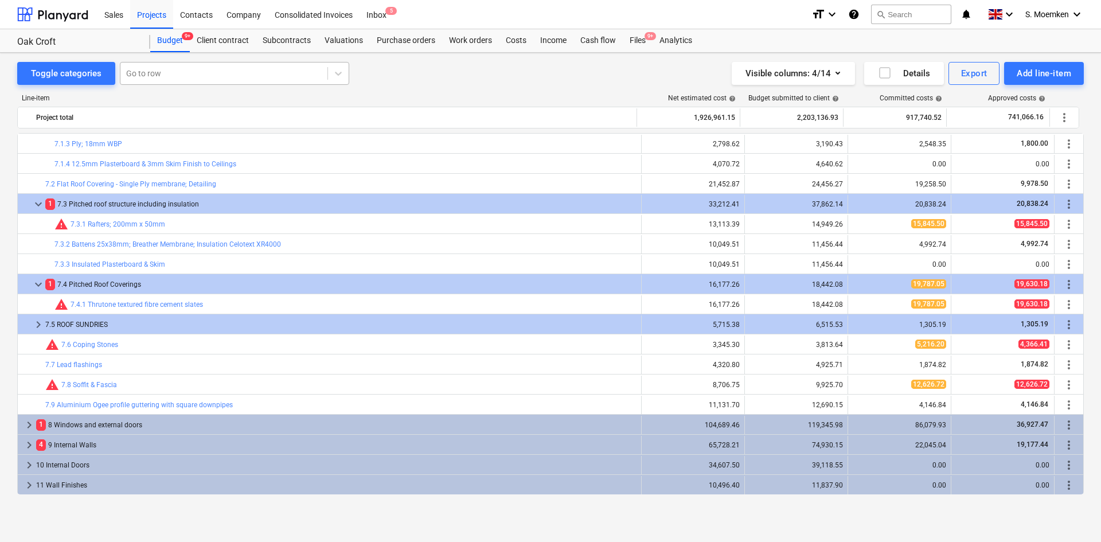
click at [179, 73] on div at bounding box center [223, 73] width 195 height 11
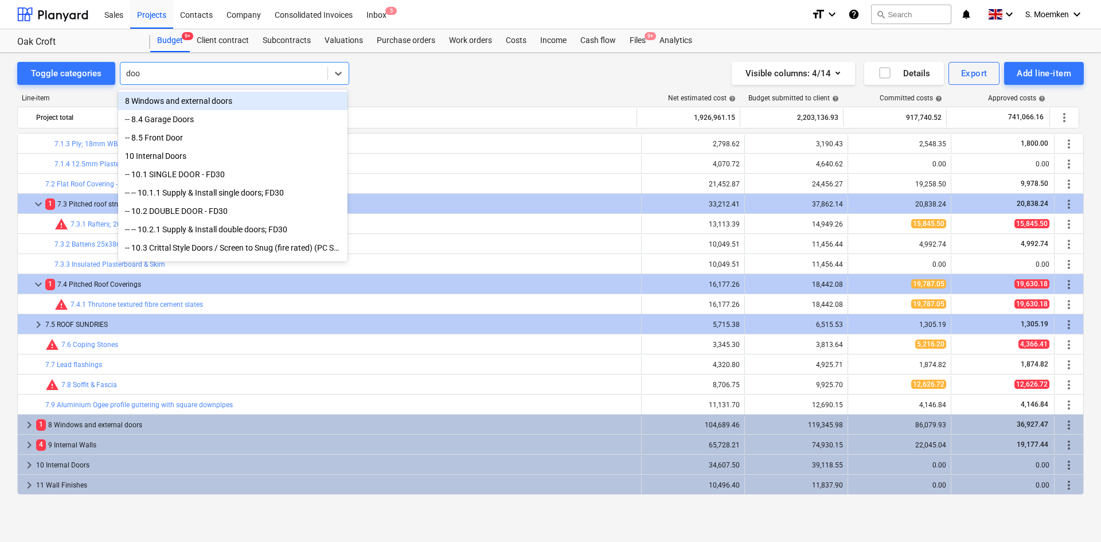
type input "door"
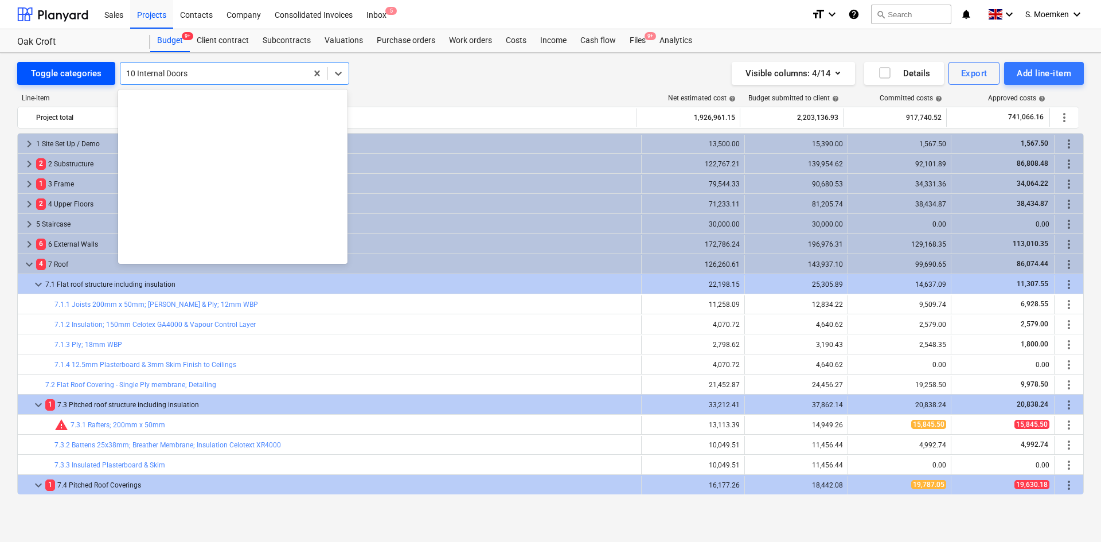
scroll to position [2669, 0]
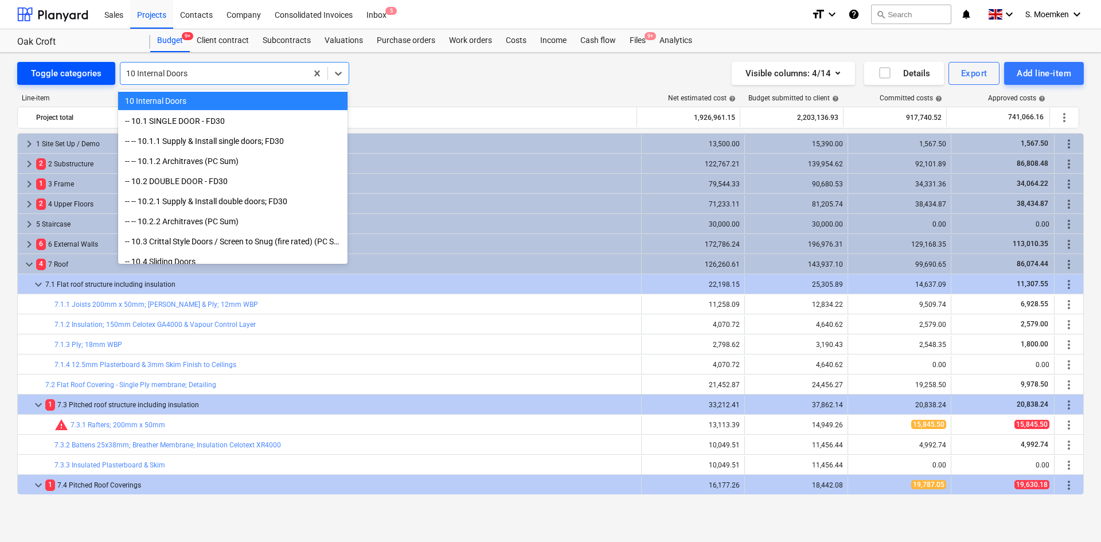
drag, startPoint x: 196, startPoint y: 74, endPoint x: 109, endPoint y: 73, distance: 87.1
click at [109, 73] on div "Toggle categories option 10 Internal Doors, selected. option 10 Internal Doors …" at bounding box center [183, 73] width 332 height 23
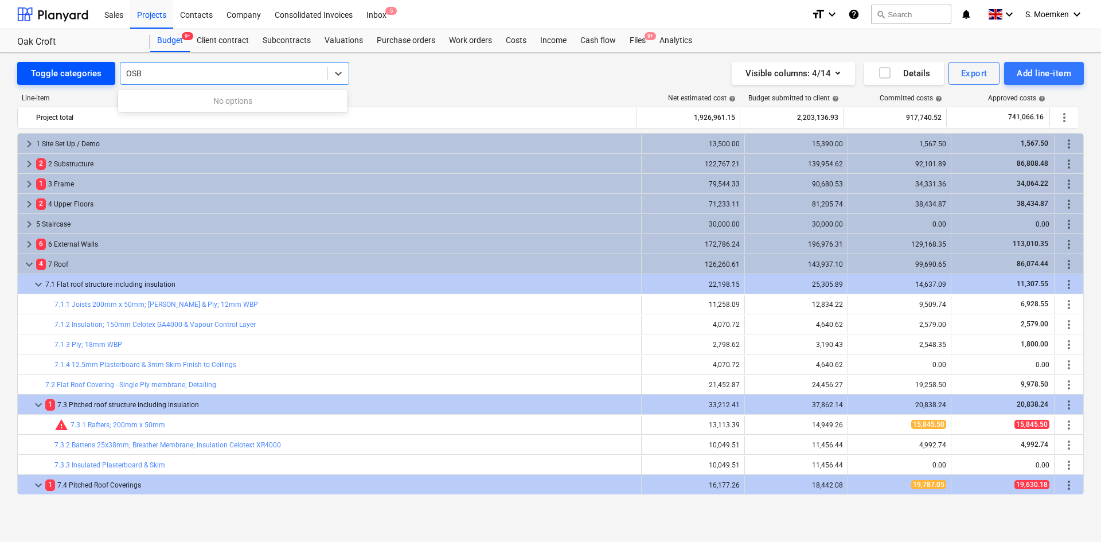
type input "OSB"
click at [166, 71] on div at bounding box center [223, 73] width 195 height 11
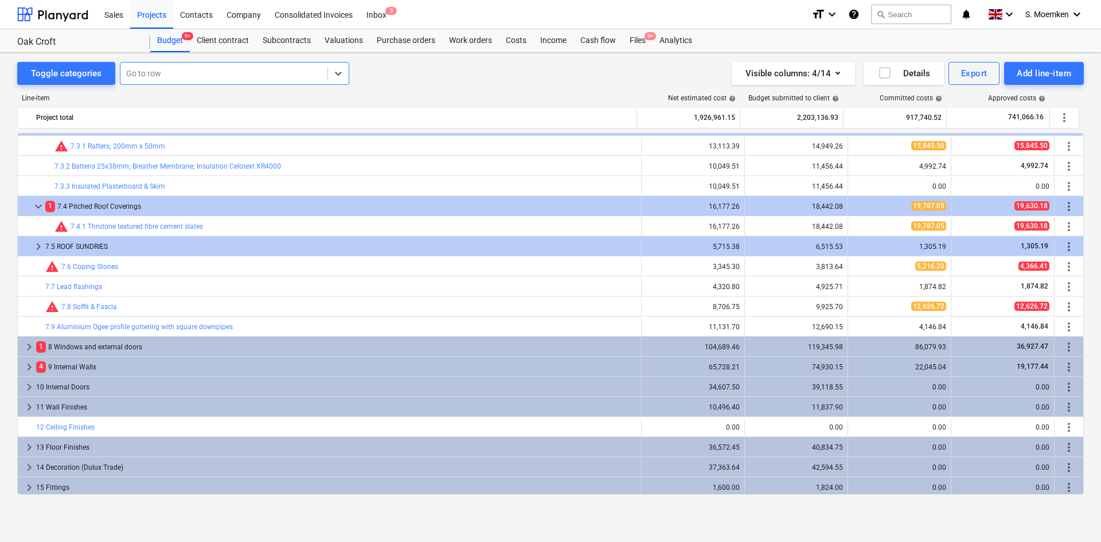
scroll to position [287, 0]
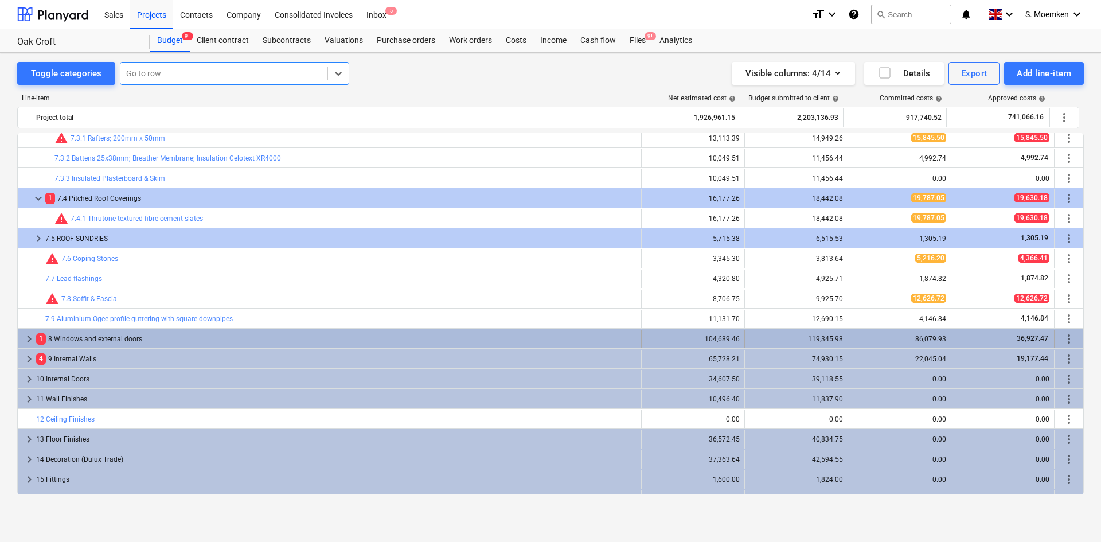
click at [25, 337] on span "keyboard_arrow_right" at bounding box center [29, 339] width 14 height 14
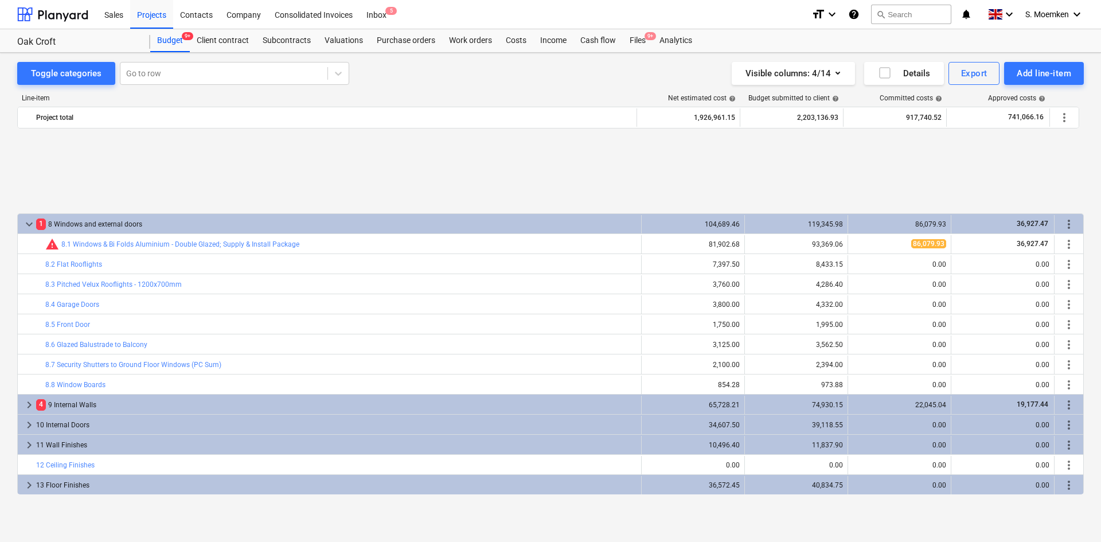
scroll to position [516, 0]
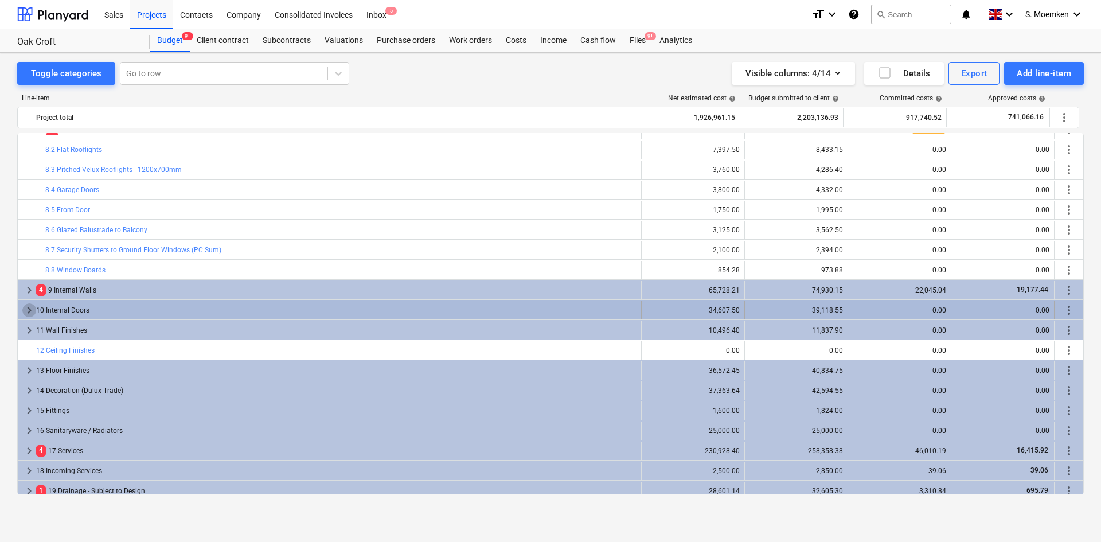
click at [26, 306] on span "keyboard_arrow_right" at bounding box center [29, 310] width 14 height 14
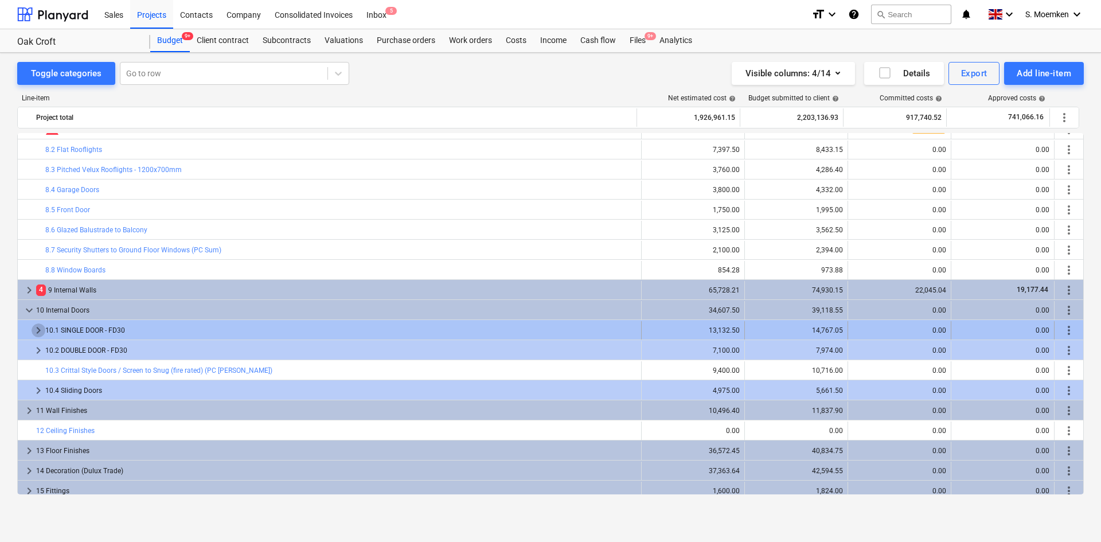
click at [37, 333] on span "keyboard_arrow_right" at bounding box center [39, 330] width 14 height 14
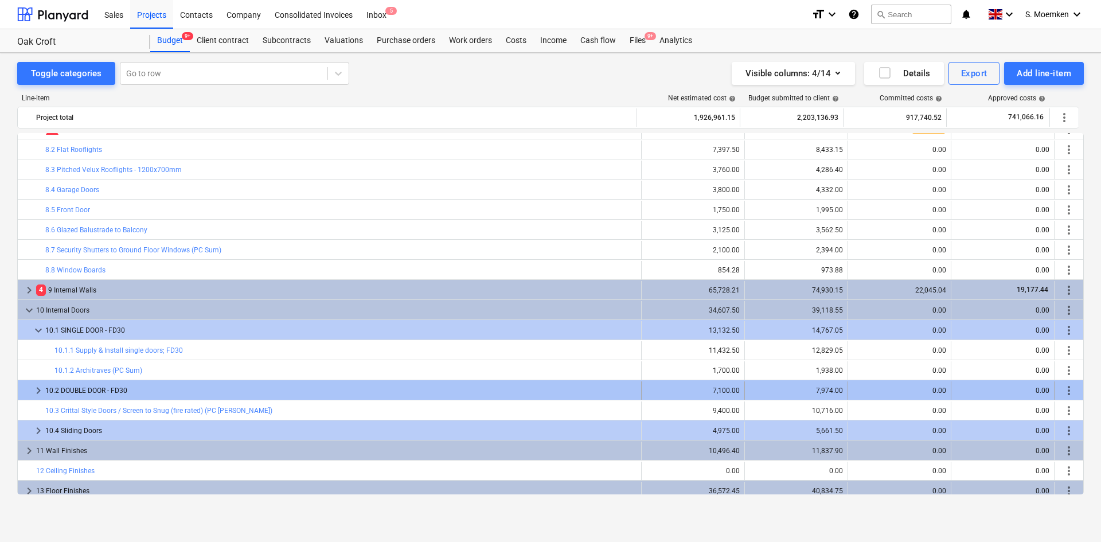
click at [37, 388] on span "keyboard_arrow_right" at bounding box center [39, 391] width 14 height 14
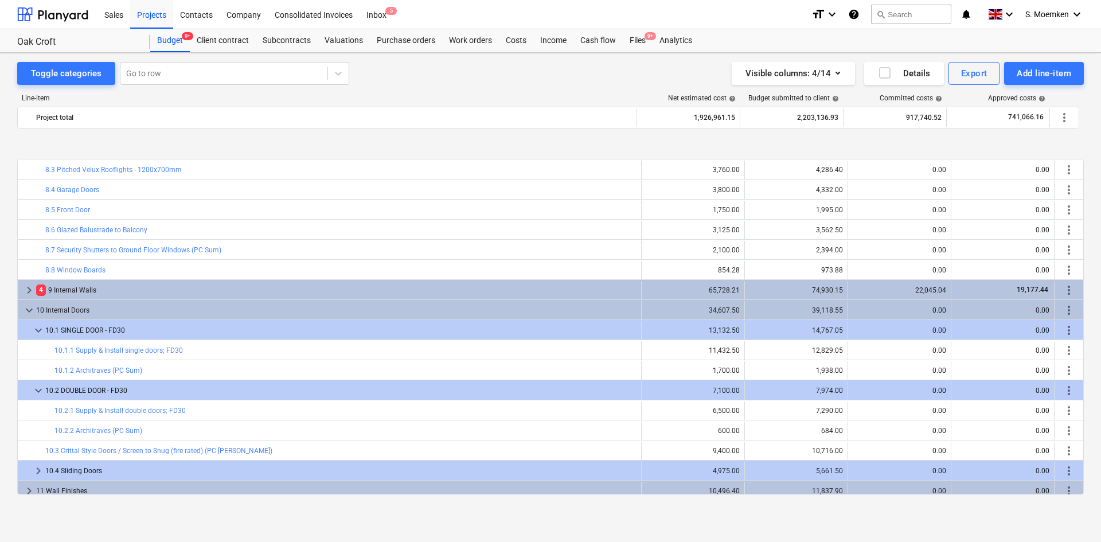
scroll to position [573, 0]
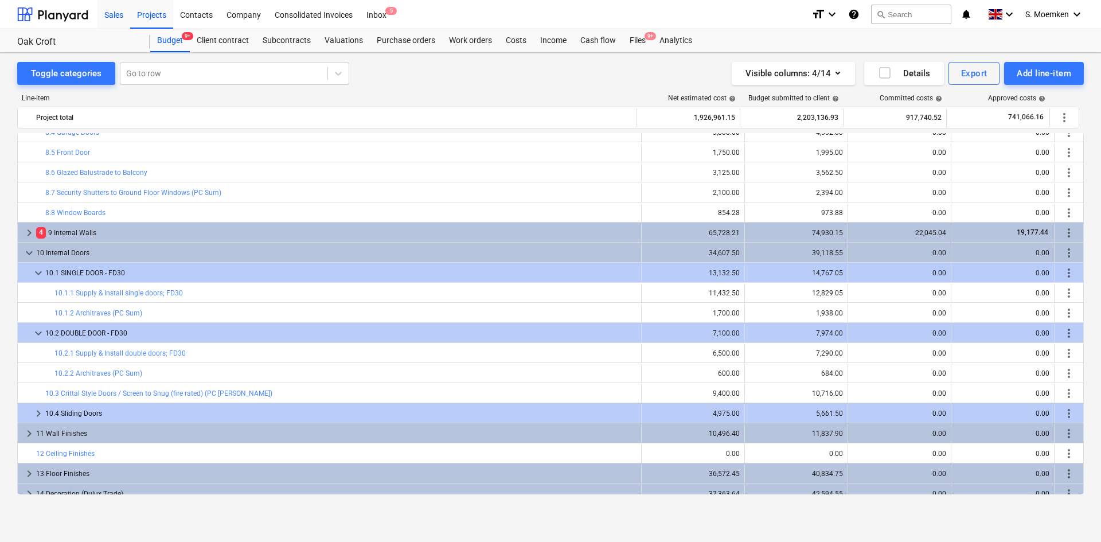
click at [112, 13] on div "Sales" at bounding box center [113, 13] width 33 height 29
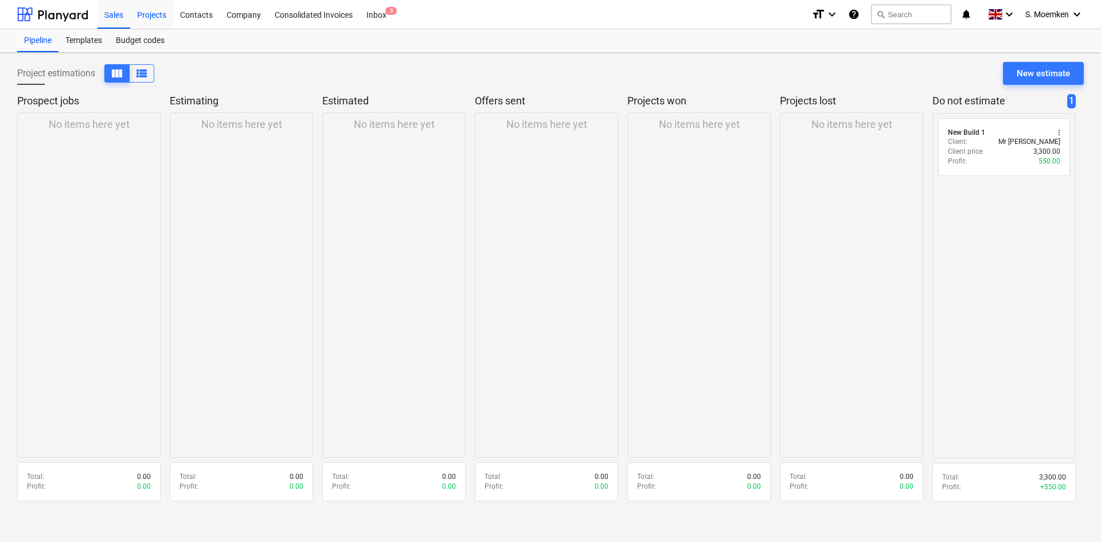
click at [154, 10] on div "Projects" at bounding box center [151, 13] width 43 height 29
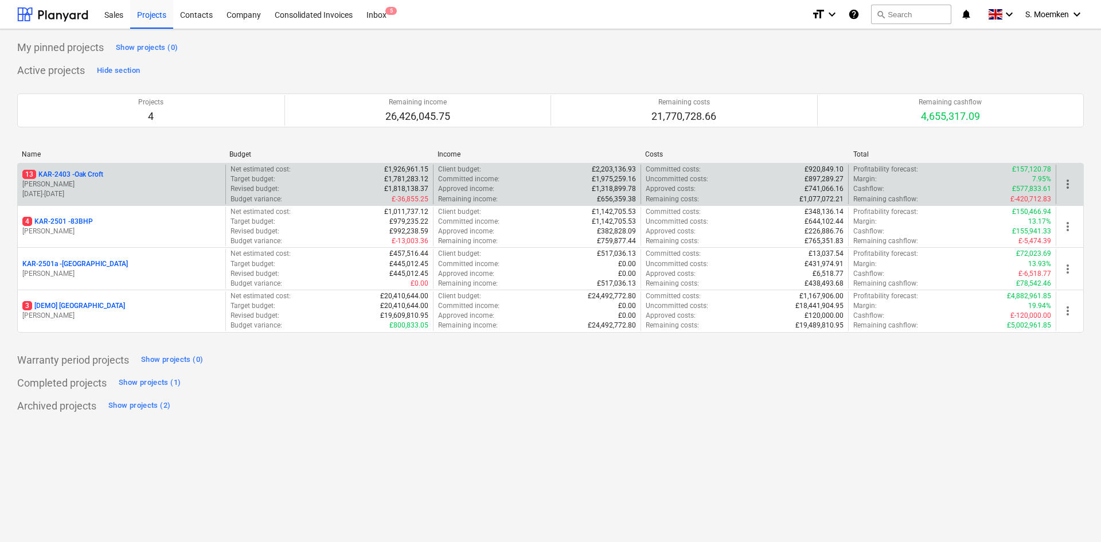
click at [101, 174] on p "13 KAR-2403 - Oak Croft" at bounding box center [62, 175] width 81 height 10
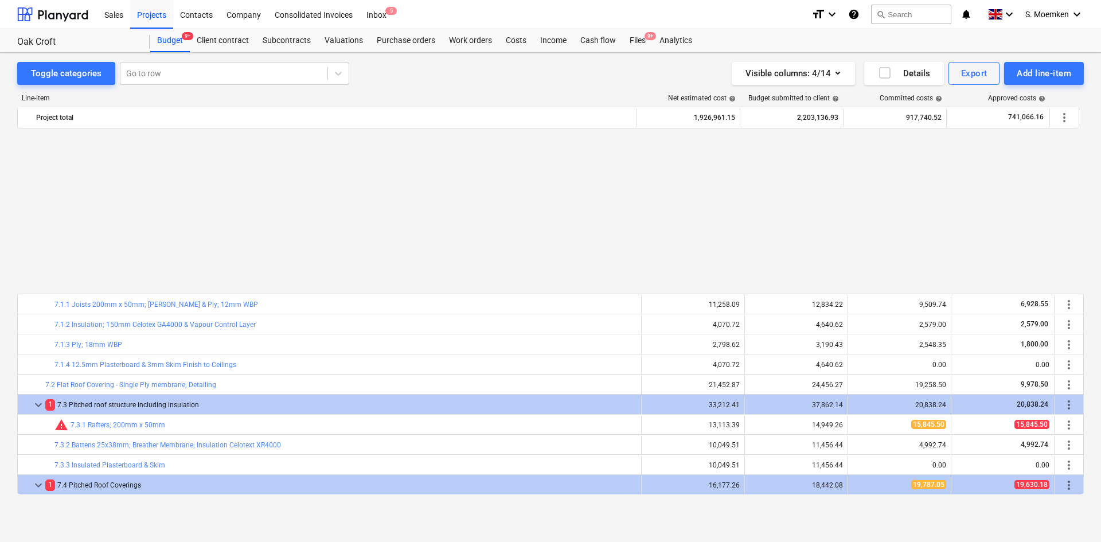
scroll to position [573, 0]
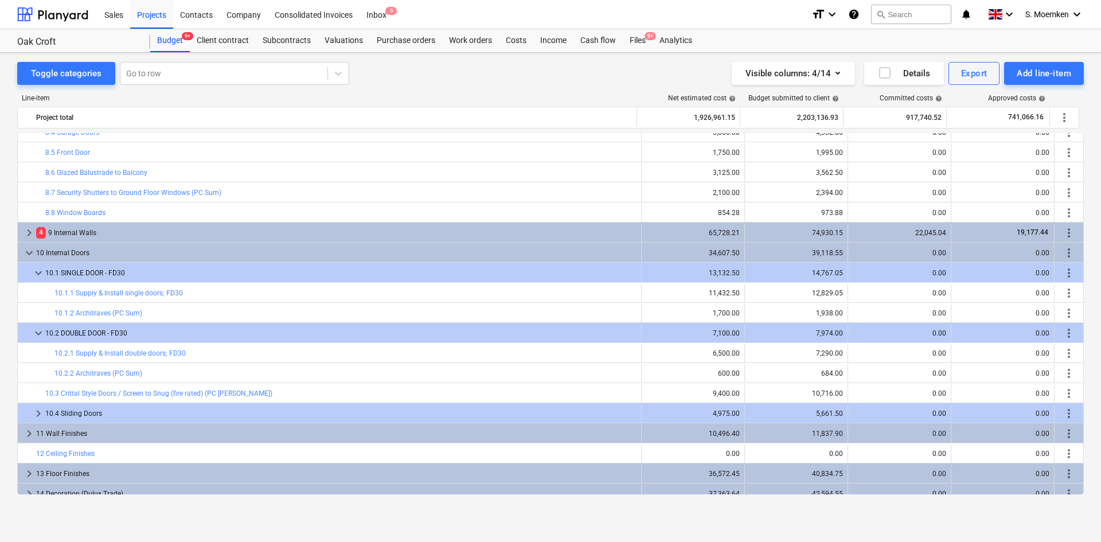
click at [77, 34] on div "Oak Croft Oak Croft" at bounding box center [83, 40] width 133 height 23
click at [56, 37] on div "Oak Croft" at bounding box center [76, 42] width 119 height 12
click at [151, 10] on div "Projects" at bounding box center [151, 13] width 43 height 29
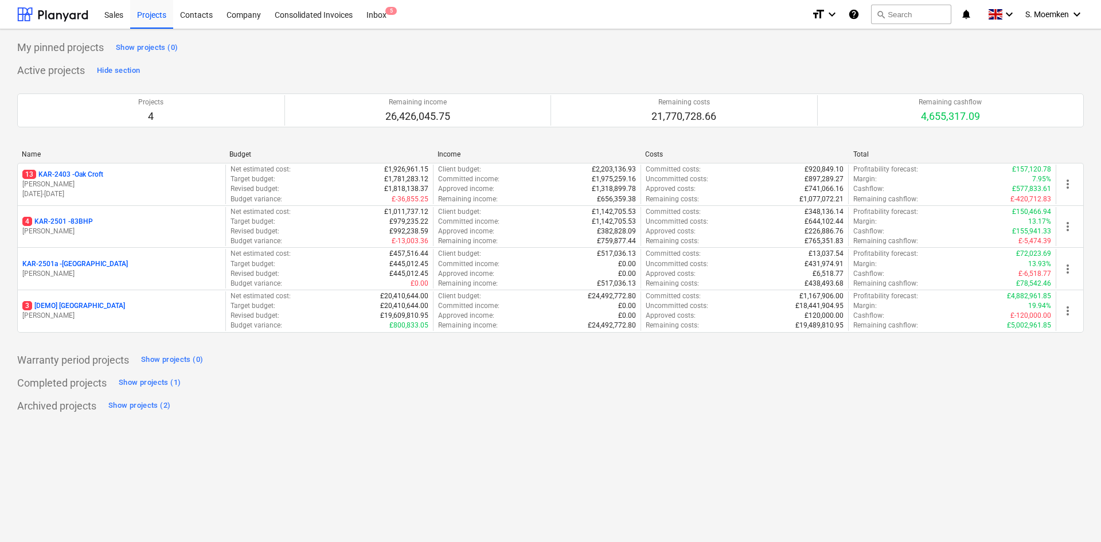
drag, startPoint x: 154, startPoint y: 2, endPoint x: 327, endPoint y: 48, distance: 179.3
click at [327, 48] on div "My pinned projects Show projects (0)" at bounding box center [550, 47] width 1066 height 18
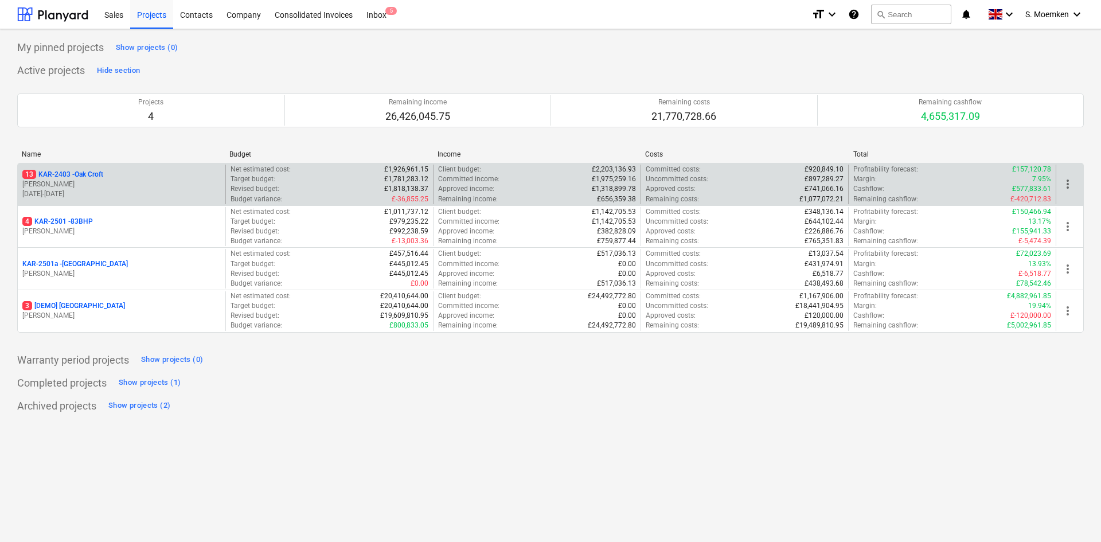
click at [112, 177] on div "13 KAR-2403 - Oak Croft" at bounding box center [121, 175] width 198 height 10
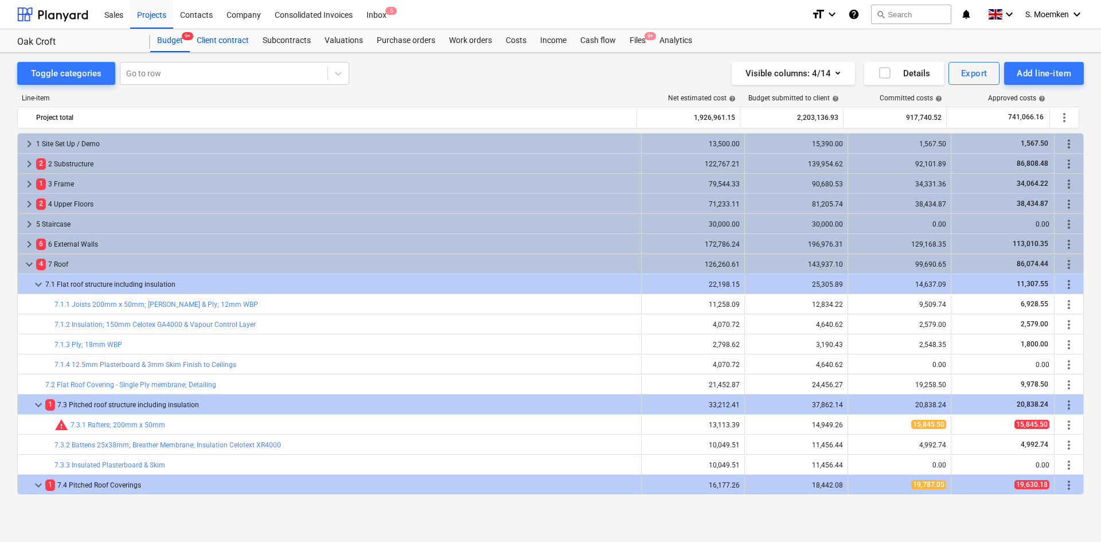
click at [204, 45] on div "Client contract" at bounding box center [223, 40] width 66 height 23
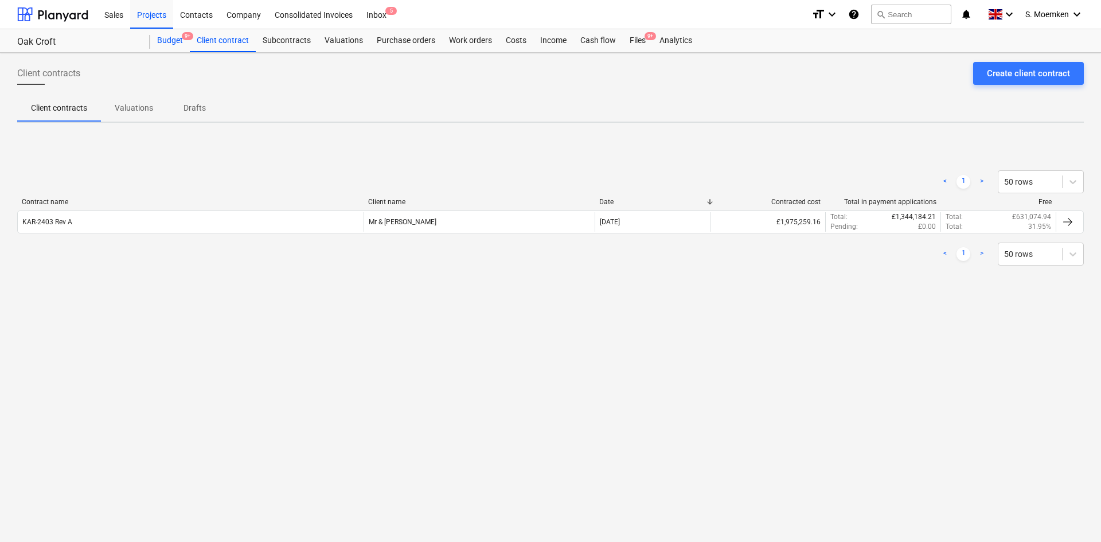
click at [171, 40] on div "Budget 9+" at bounding box center [170, 40] width 40 height 23
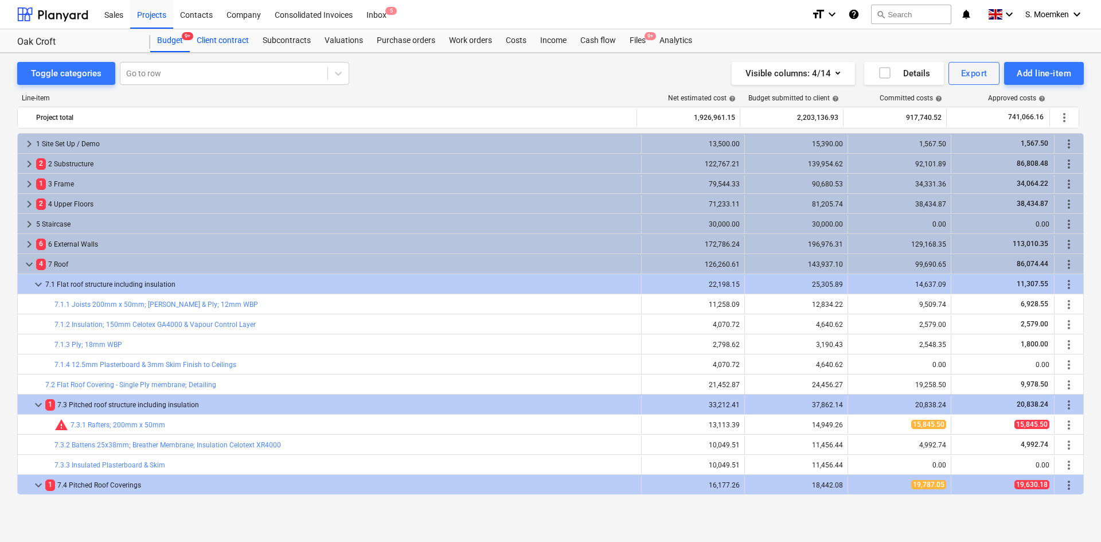
click at [221, 39] on div "Client contract" at bounding box center [223, 40] width 66 height 23
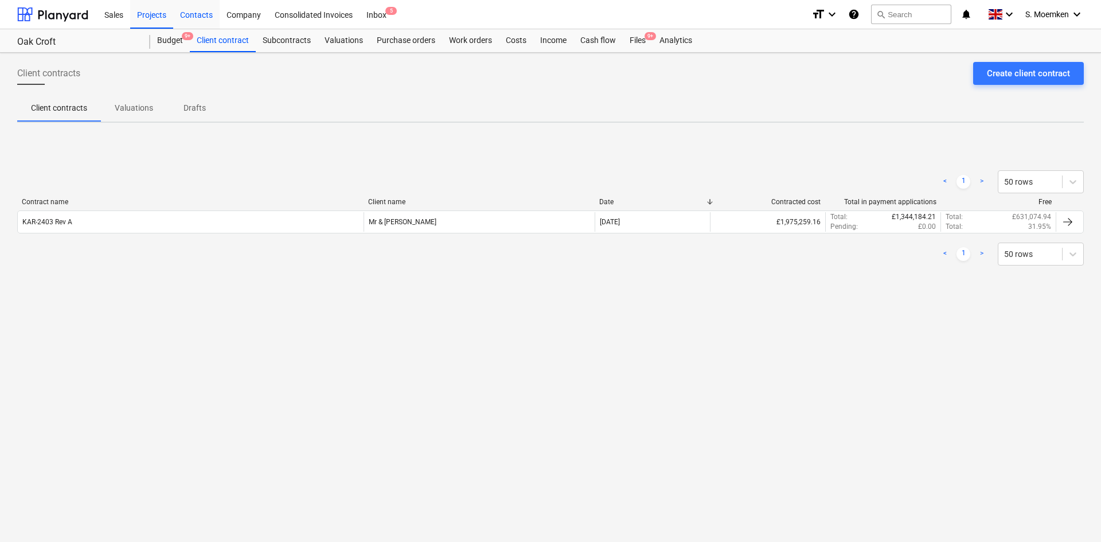
click at [195, 9] on div "Contacts" at bounding box center [196, 13] width 46 height 29
click at [239, 14] on div "Company" at bounding box center [244, 13] width 48 height 29
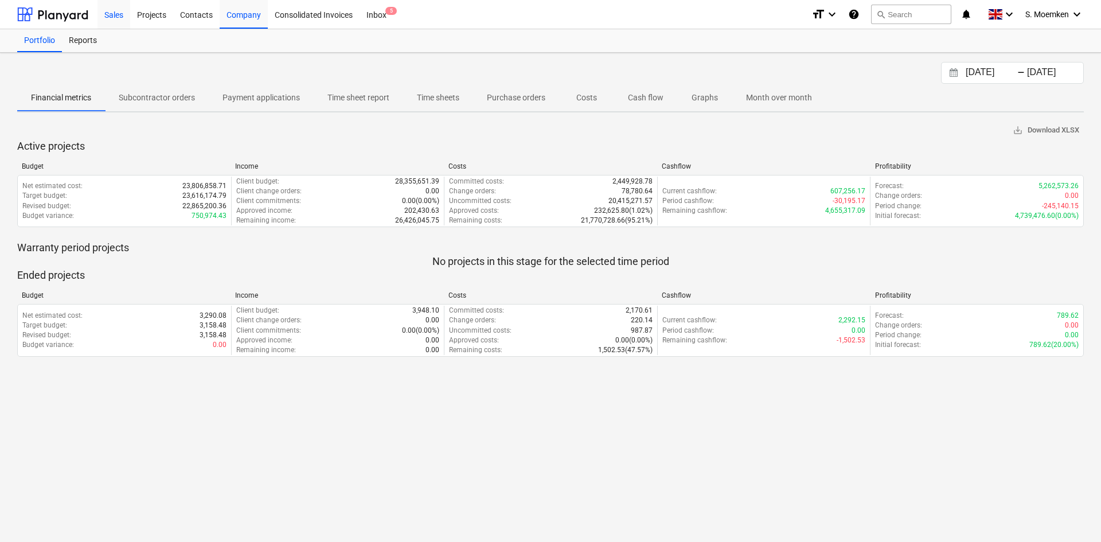
click at [119, 13] on div "Sales" at bounding box center [113, 13] width 33 height 29
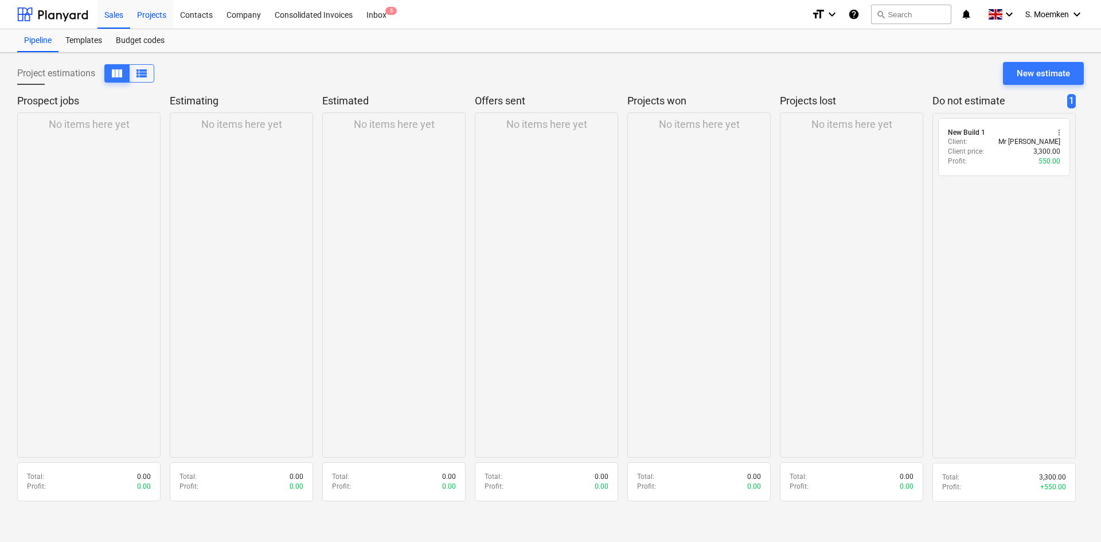
click at [150, 8] on div "Projects" at bounding box center [151, 13] width 43 height 29
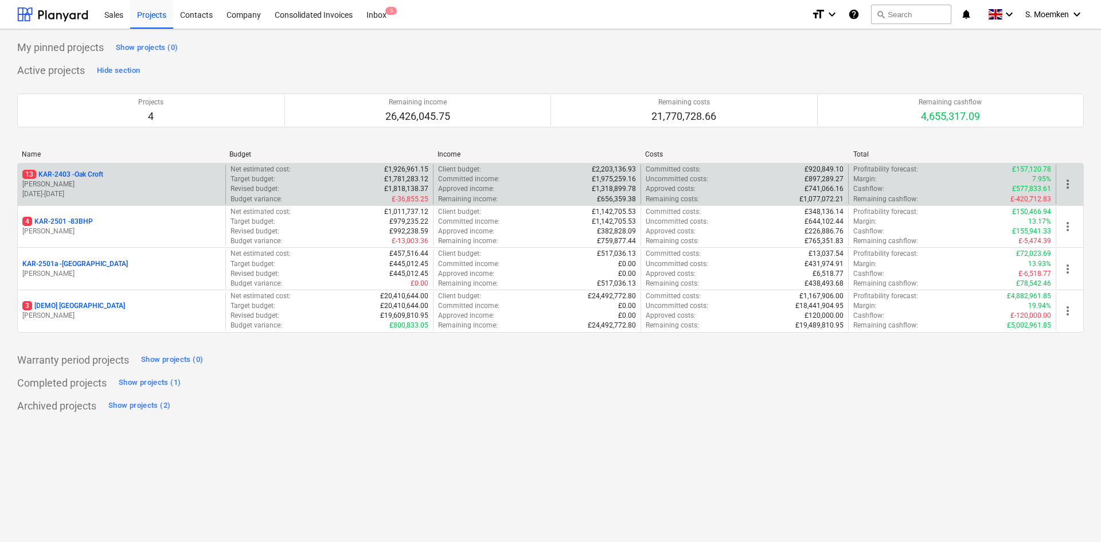
click at [127, 194] on p "[DATE] - [DATE]" at bounding box center [121, 194] width 198 height 10
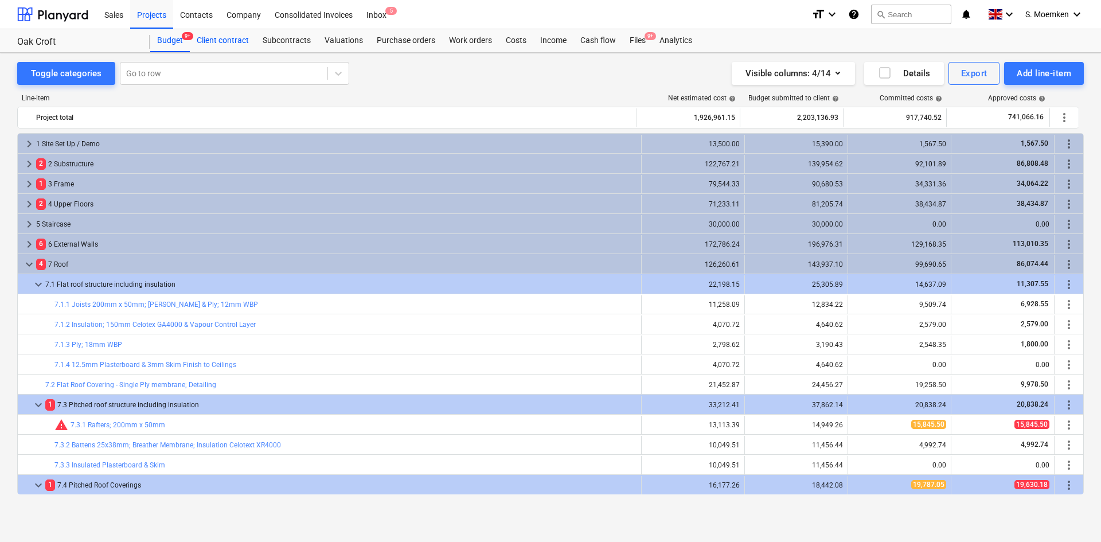
click at [220, 43] on div "Client contract" at bounding box center [223, 40] width 66 height 23
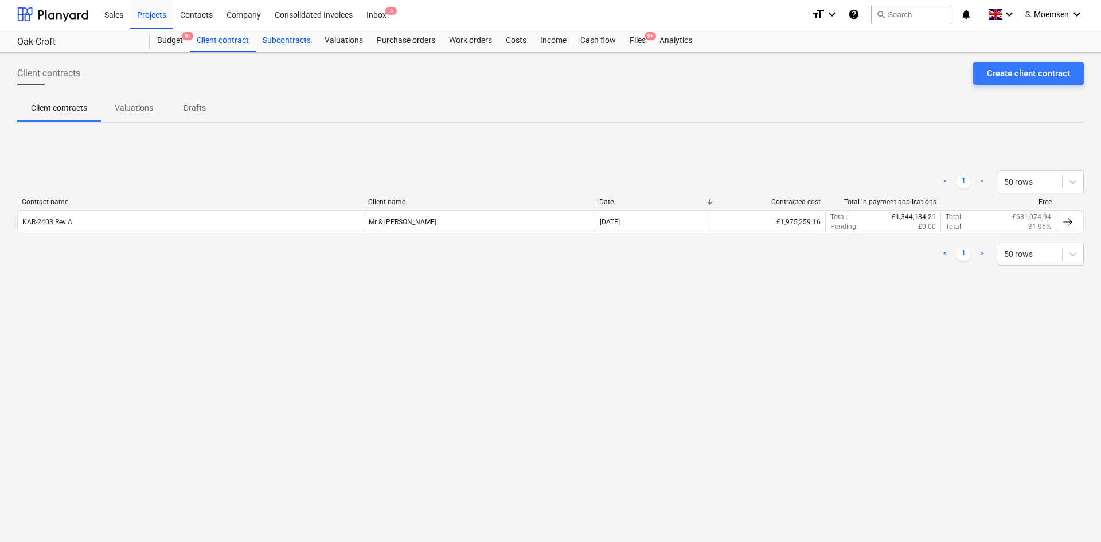
click at [281, 38] on div "Subcontracts" at bounding box center [287, 40] width 62 height 23
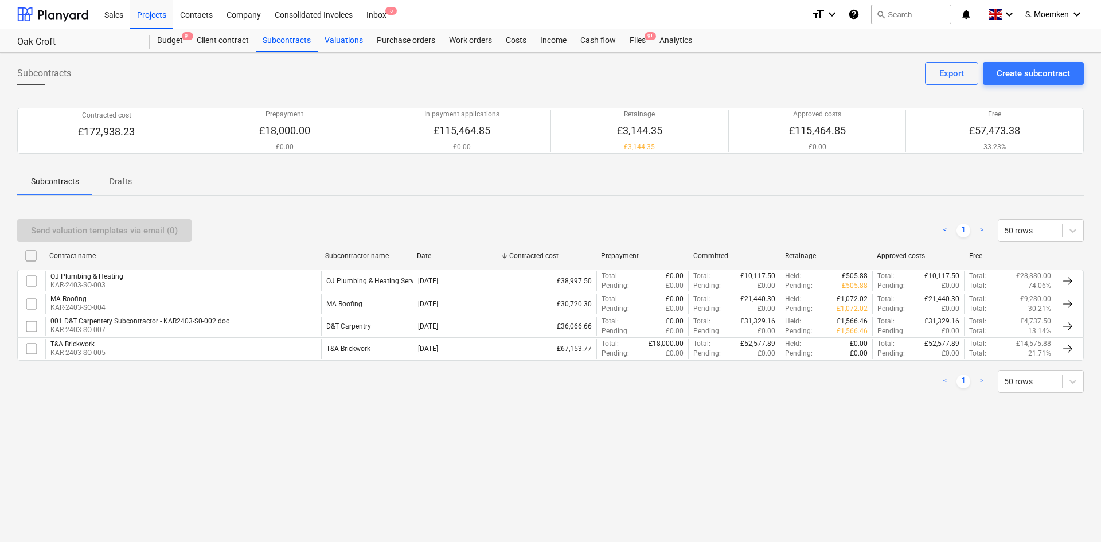
click at [333, 38] on div "Valuations" at bounding box center [344, 40] width 52 height 23
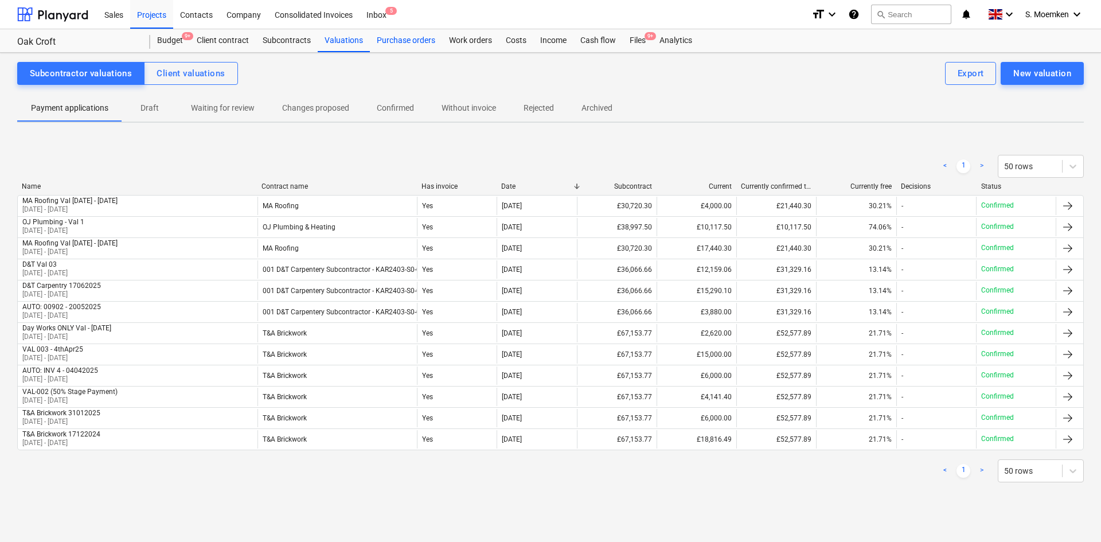
click at [407, 42] on div "Purchase orders" at bounding box center [406, 40] width 72 height 23
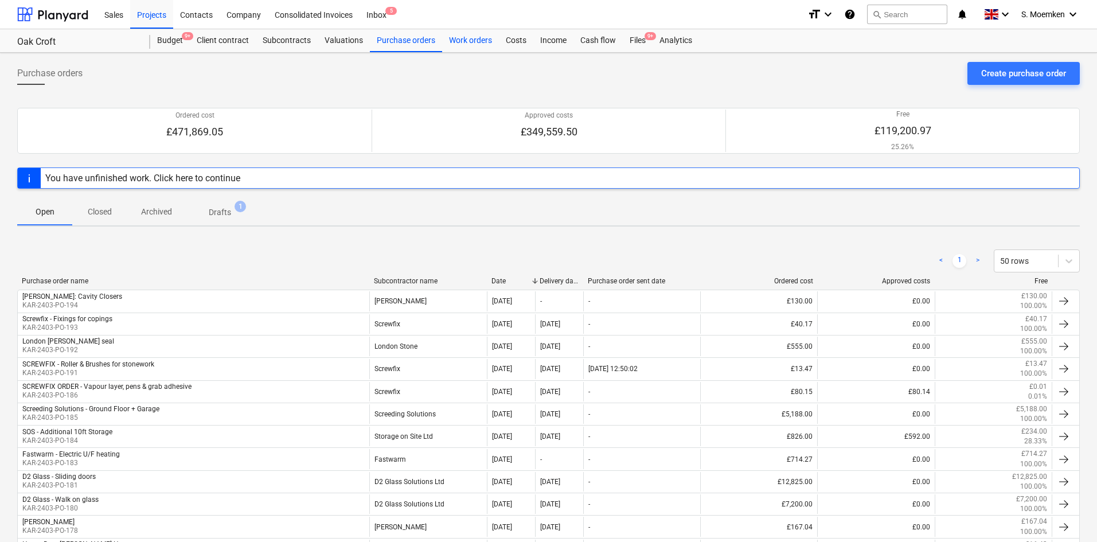
click at [474, 41] on div "Work orders" at bounding box center [470, 40] width 57 height 23
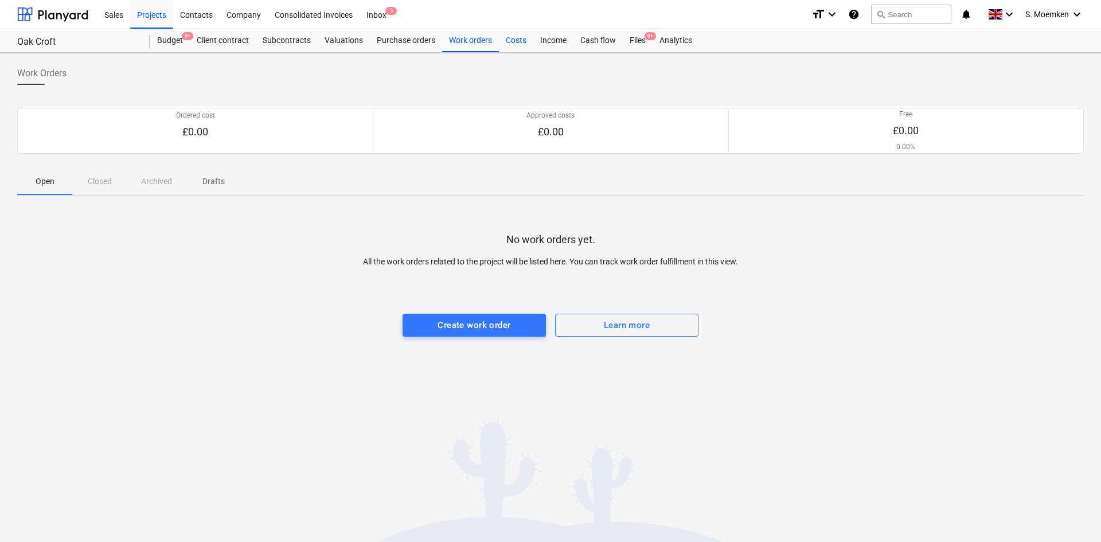
click at [515, 38] on div "Costs" at bounding box center [516, 40] width 34 height 23
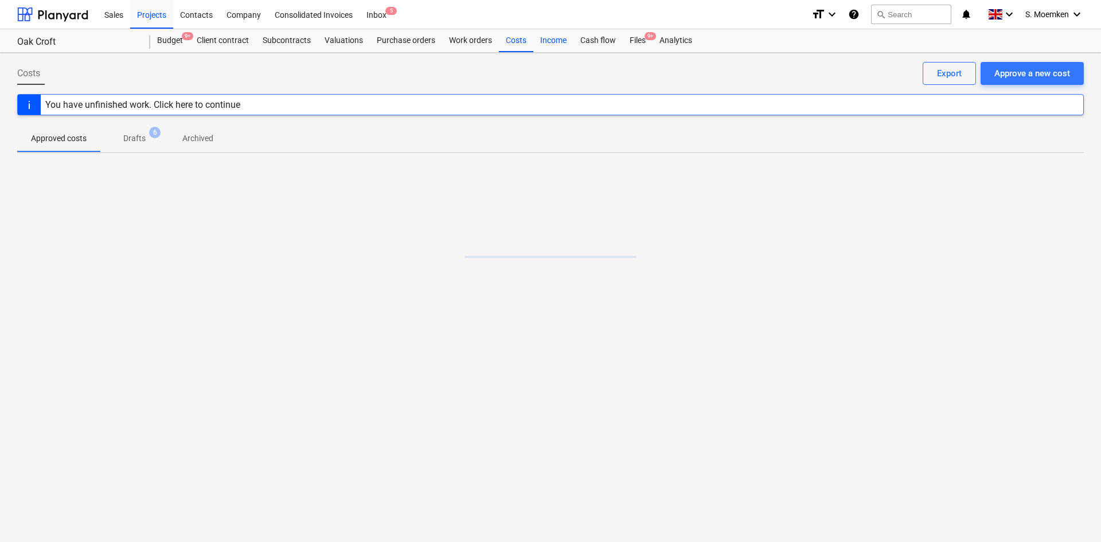
click at [553, 39] on div "Income" at bounding box center [553, 40] width 40 height 23
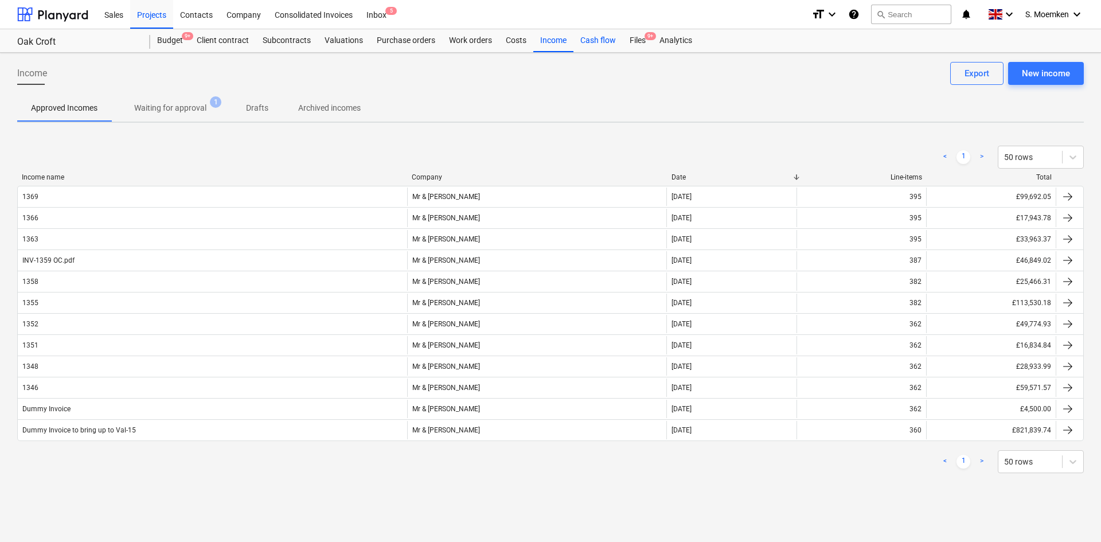
click at [603, 38] on div "Cash flow" at bounding box center [597, 40] width 49 height 23
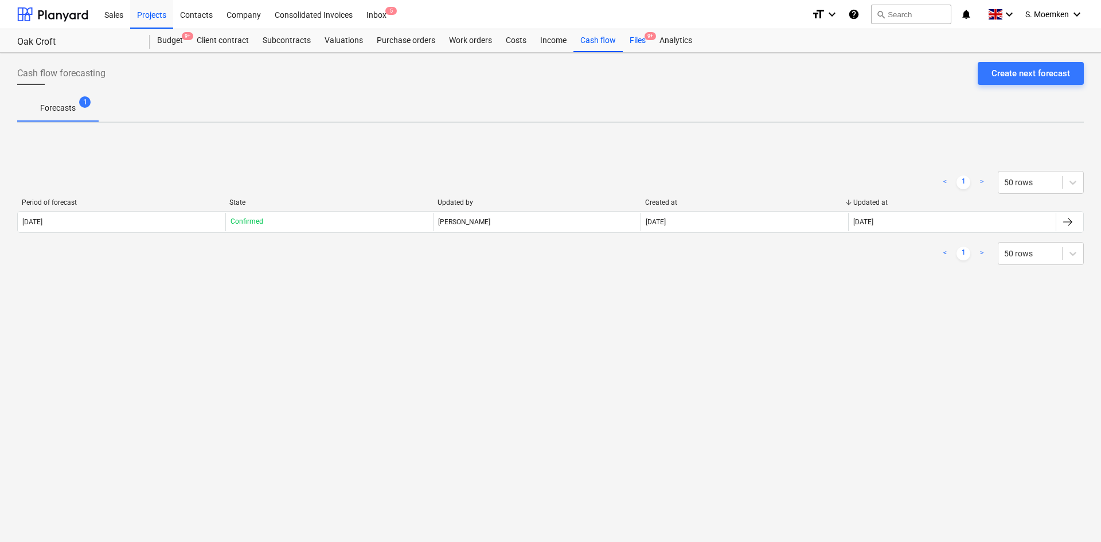
click at [654, 37] on span "9+" at bounding box center [649, 36] width 11 height 8
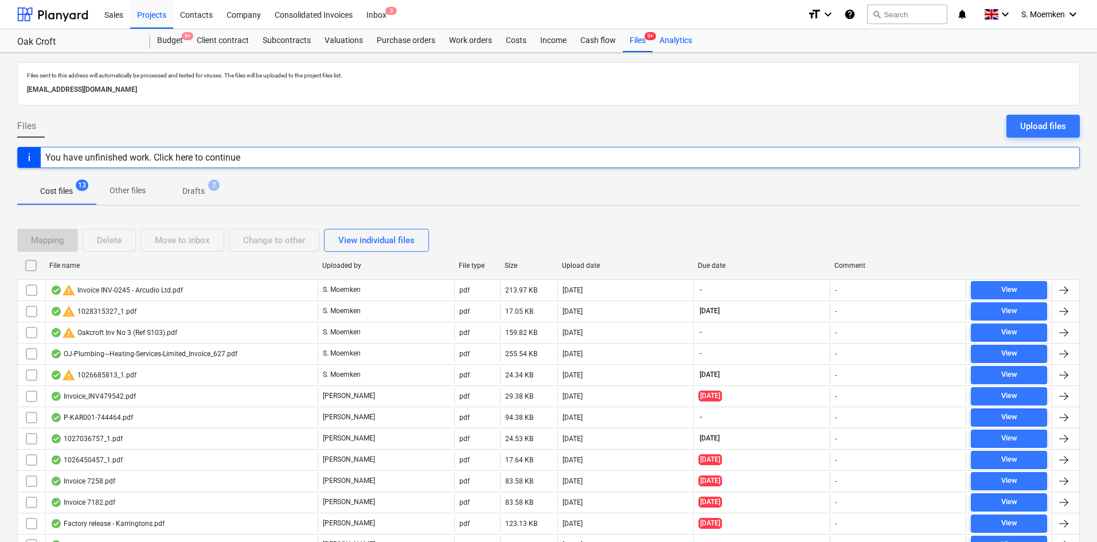
click at [682, 40] on div "Analytics" at bounding box center [675, 40] width 46 height 23
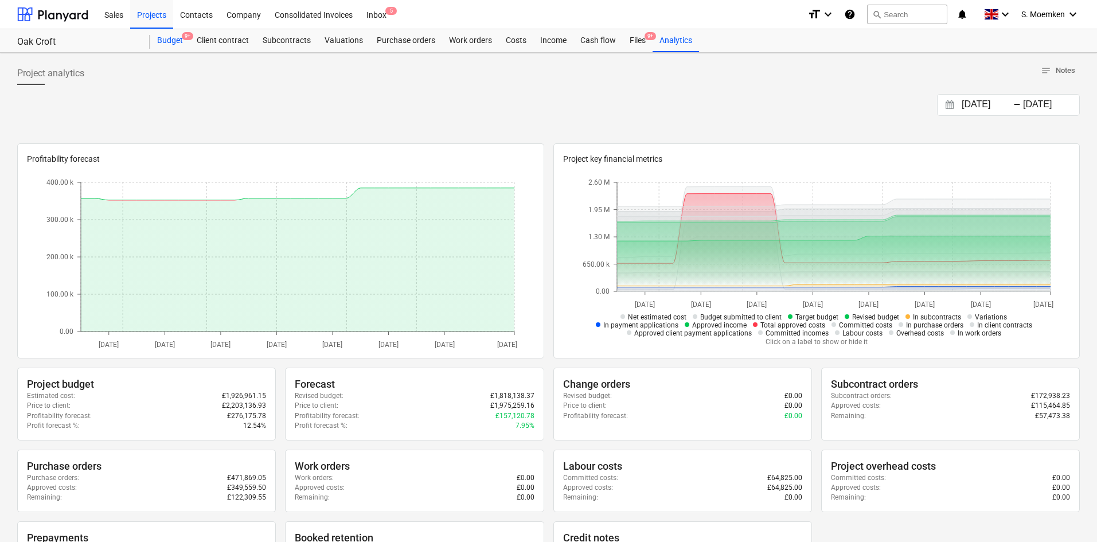
click at [162, 36] on div "Budget 9+" at bounding box center [170, 40] width 40 height 23
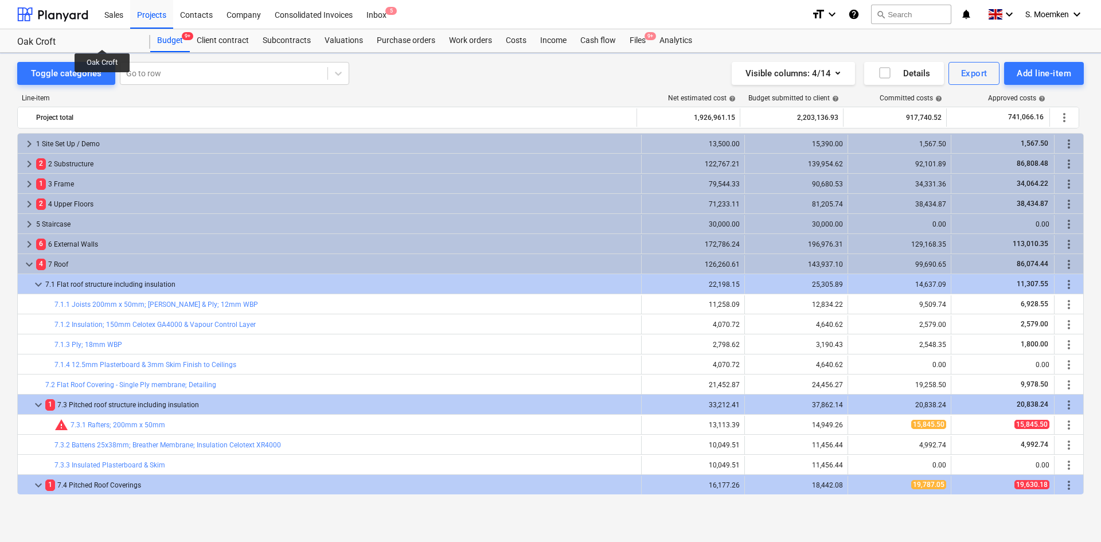
click at [0, 38] on div "Oak Croft Oak Croft Budget 9+ Client contract Subcontracts Valuations Purchase …" at bounding box center [550, 41] width 1101 height 24
click at [33, 38] on div "Oak Croft" at bounding box center [76, 42] width 119 height 12
click at [49, 39] on div "Oak Croft" at bounding box center [76, 42] width 119 height 12
